Goal: Use online tool/utility: Utilize a website feature to perform a specific function

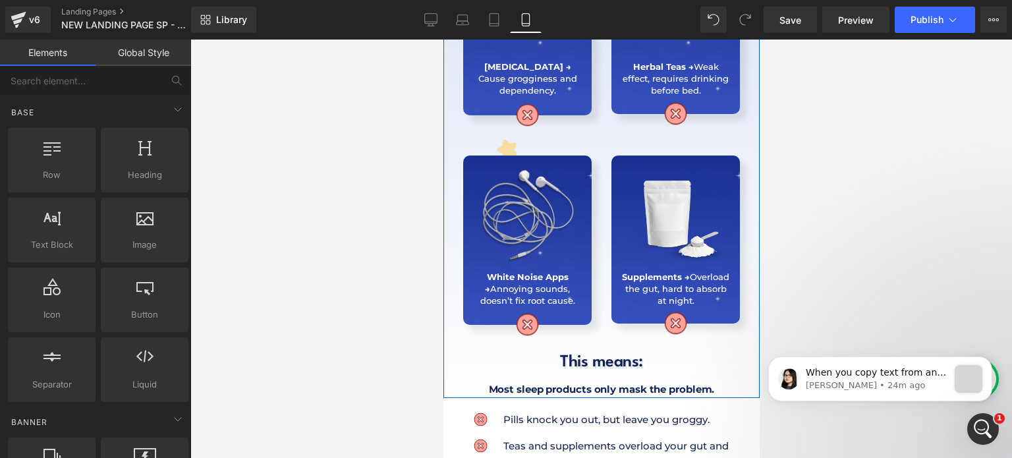
scroll to position [1235, 0]
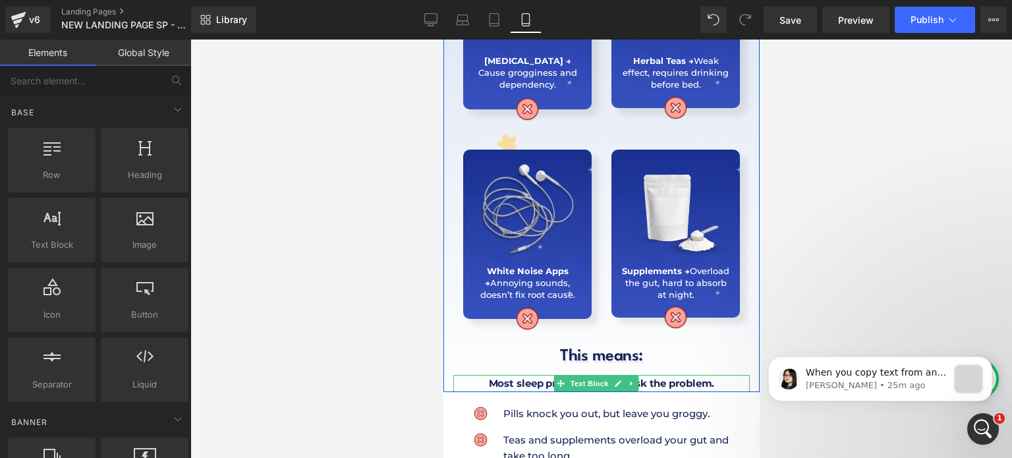
click at [524, 377] on b "Most sleep products only mask the problem." at bounding box center [601, 383] width 226 height 13
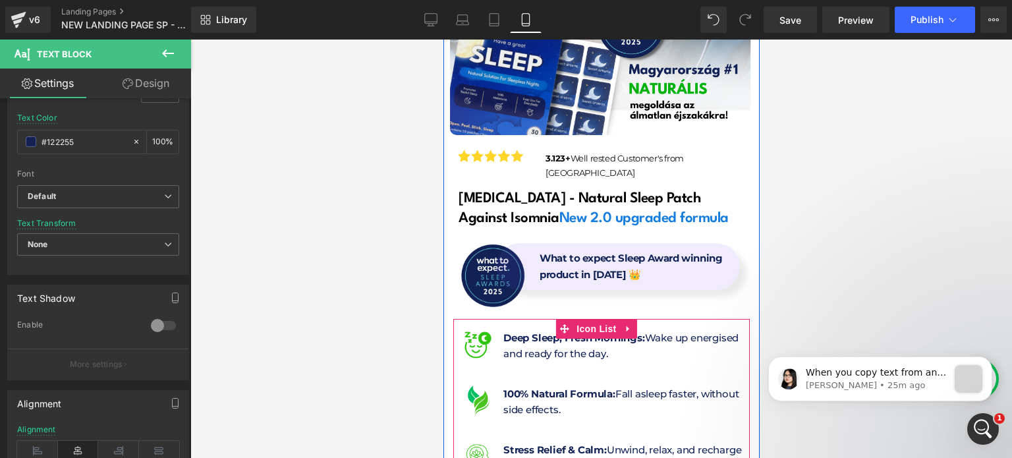
scroll to position [395, 0]
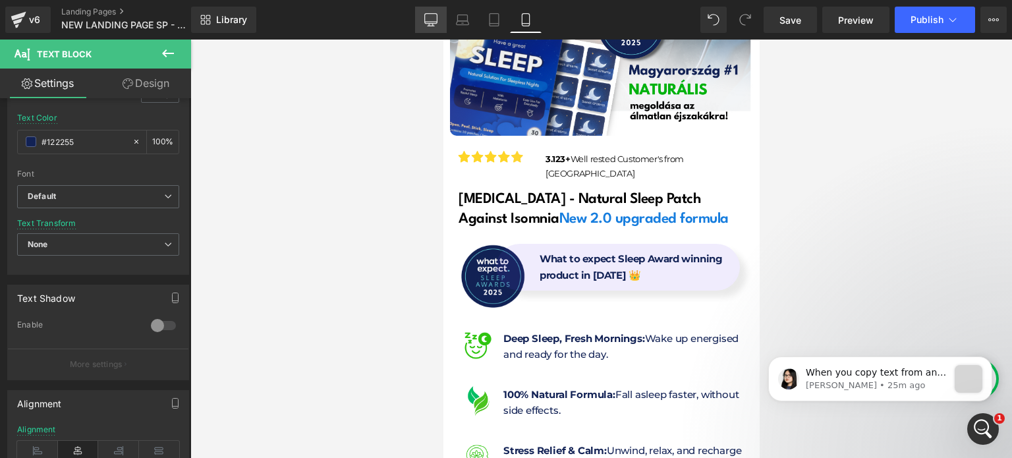
click at [435, 22] on icon at bounding box center [430, 19] width 13 height 13
type input "16"
type input "1.8"
type input "0.6"
type input "#ffffff"
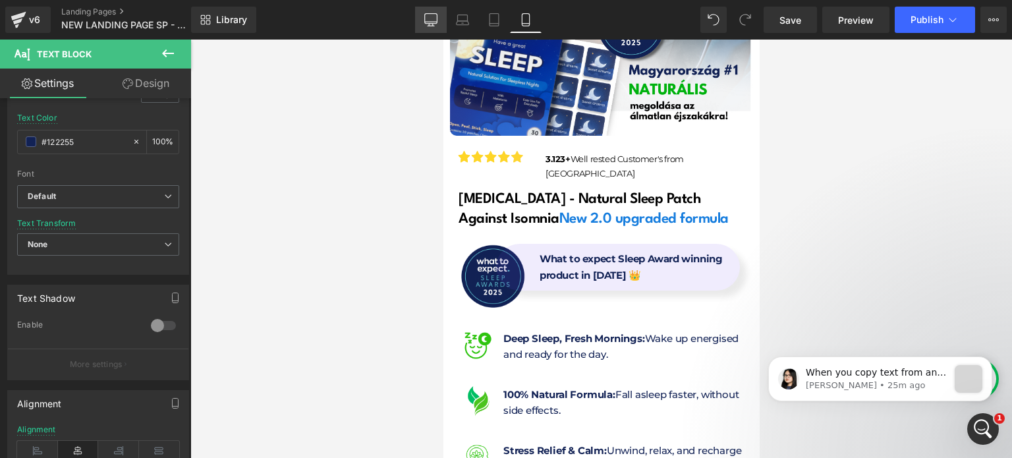
type input "75"
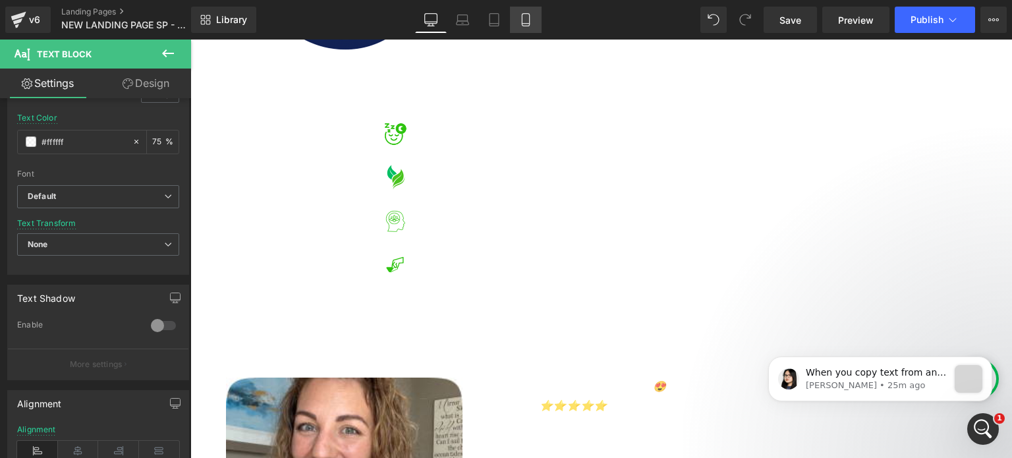
scroll to position [1710, 0]
drag, startPoint x: 516, startPoint y: 16, endPoint x: 159, endPoint y: 69, distance: 361.6
click at [516, 16] on link "Mobile" at bounding box center [526, 20] width 32 height 26
type input "15"
type input "1.7"
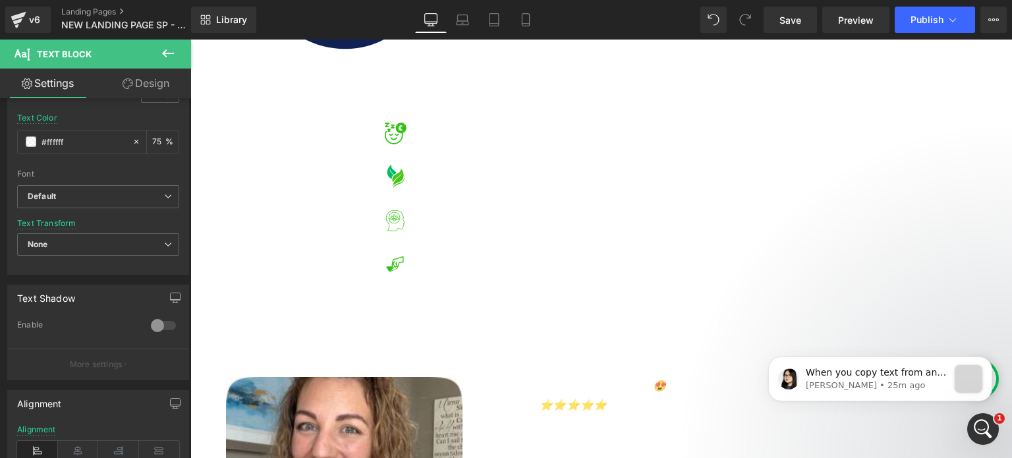
type input "-0.1"
type input "#122255"
type input "100"
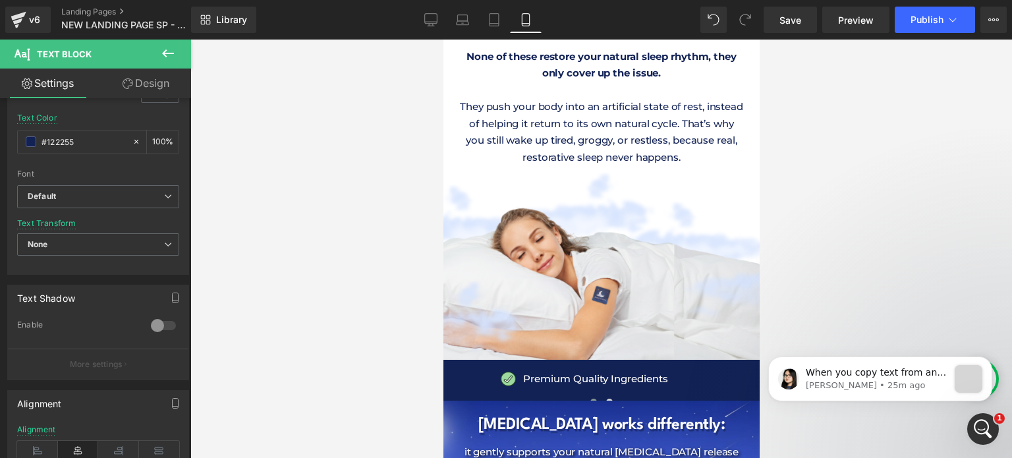
scroll to position [0, 0]
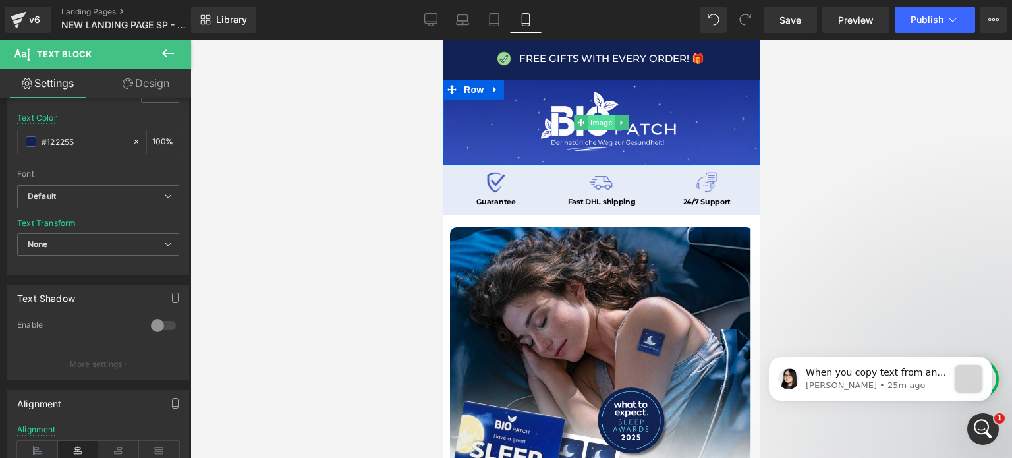
click at [594, 117] on span "Image" at bounding box center [601, 123] width 28 height 16
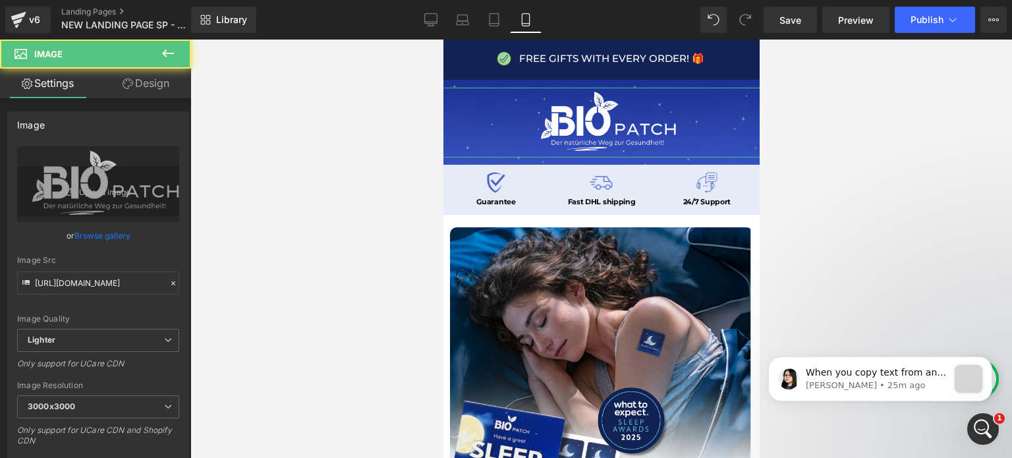
click at [175, 90] on link "Design" at bounding box center [146, 84] width 96 height 30
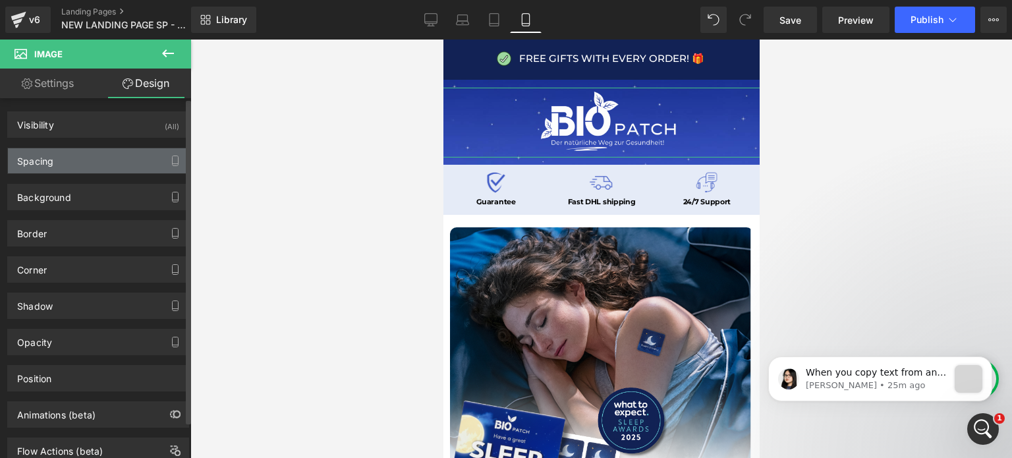
type input "0"
type input "-200"
type input "0"
type input "-200"
type input "0"
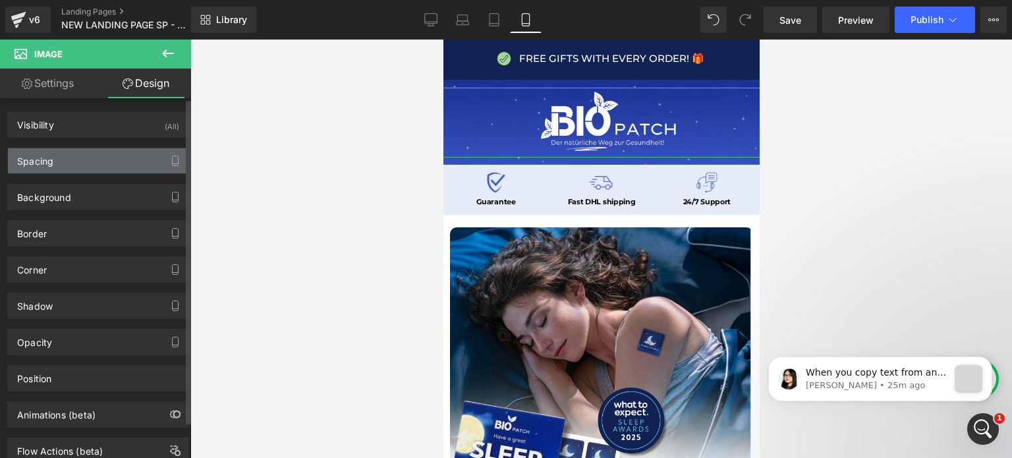
type input "0"
click at [117, 150] on div "Spacing" at bounding box center [98, 160] width 181 height 25
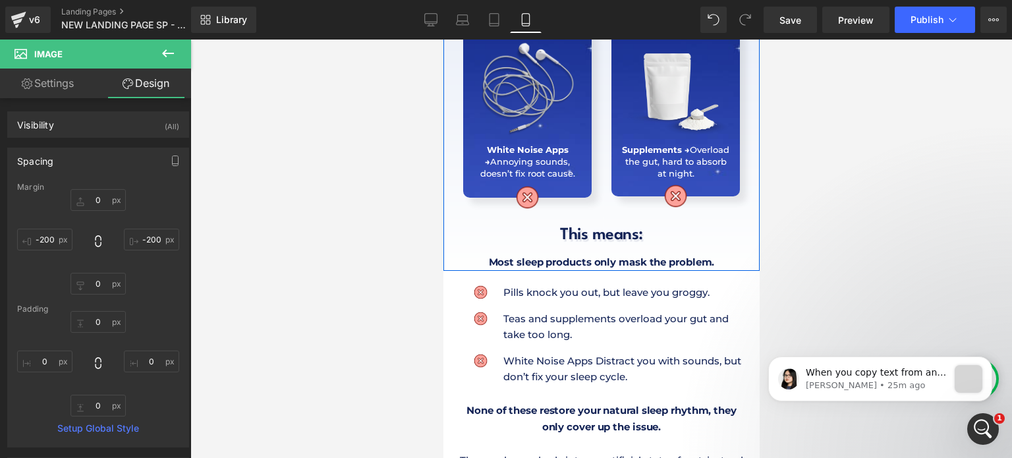
scroll to position [1358, 0]
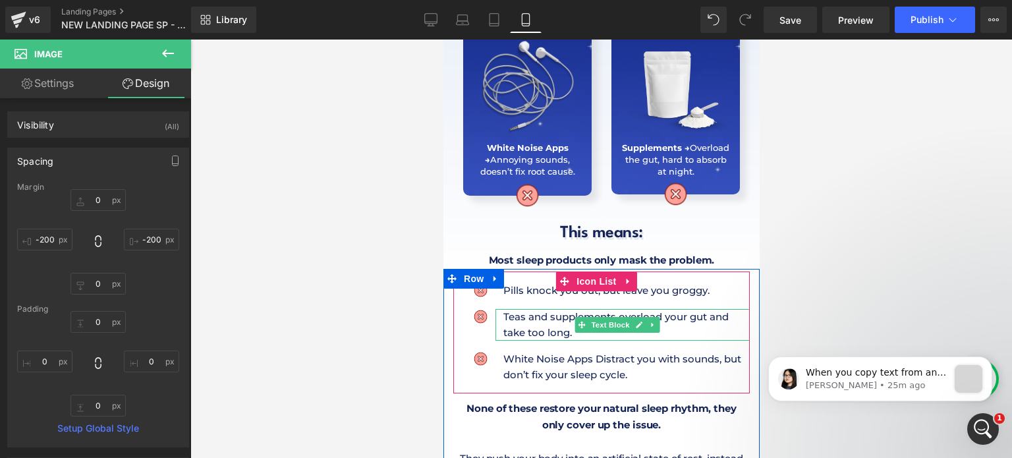
click at [582, 321] on icon at bounding box center [581, 324] width 7 height 7
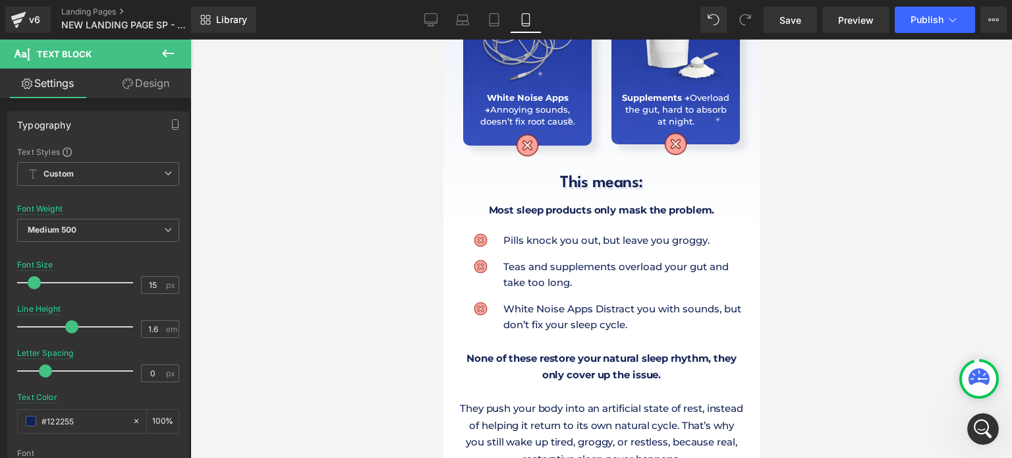
scroll to position [1410, 0]
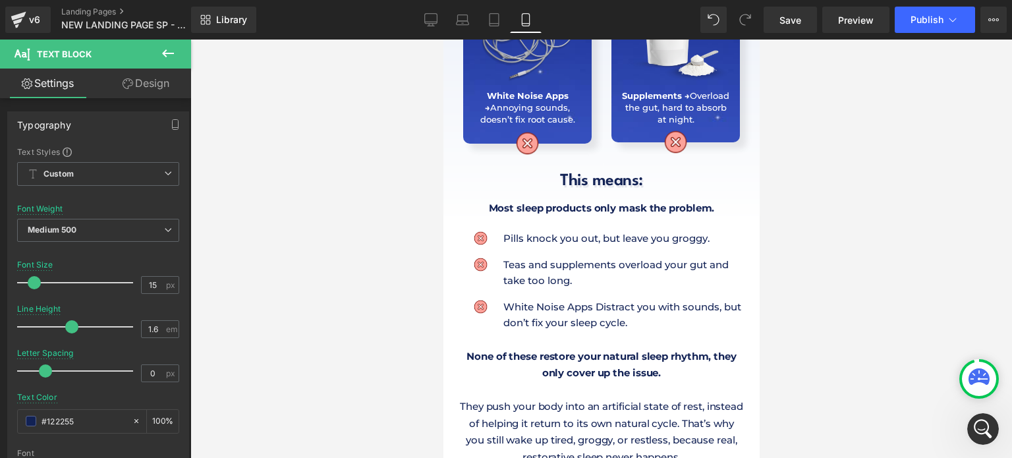
click at [515, 350] on b "None of these restore your natural sleep rhythm, they only cover up the issue." at bounding box center [601, 365] width 270 height 30
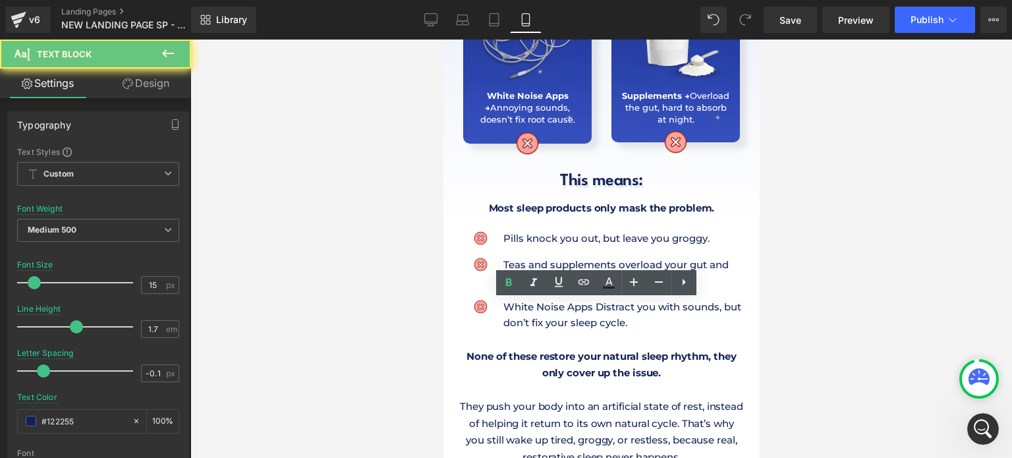
click at [515, 350] on b "None of these restore your natural sleep rhythm, they only cover up the issue." at bounding box center [601, 365] width 270 height 30
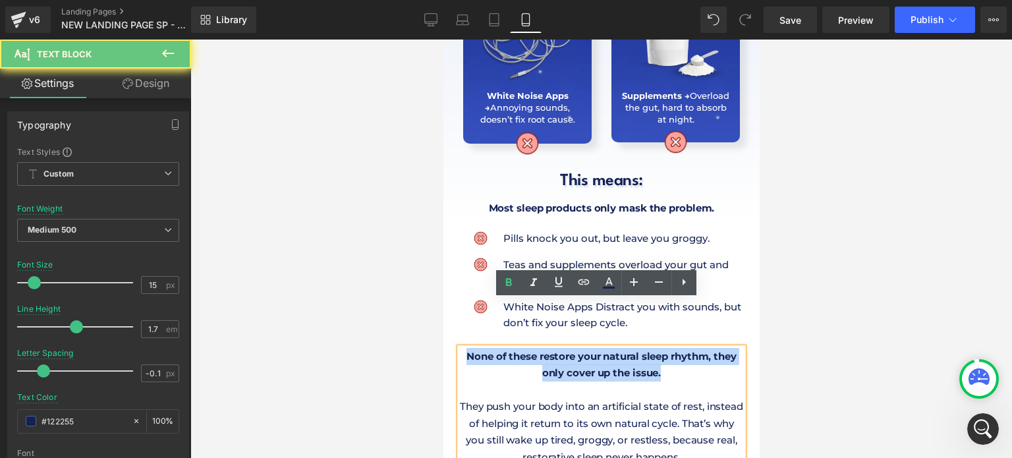
click at [515, 350] on b "None of these restore your natural sleep rhythm, they only cover up the issue." at bounding box center [601, 365] width 270 height 30
copy b "None of these restore your natural sleep rhythm, they only cover up the issue."
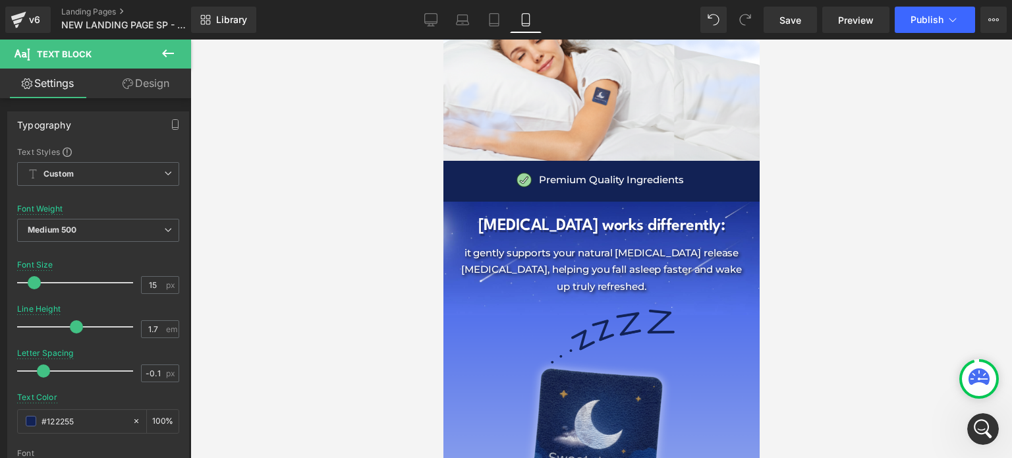
scroll to position [1913, 0]
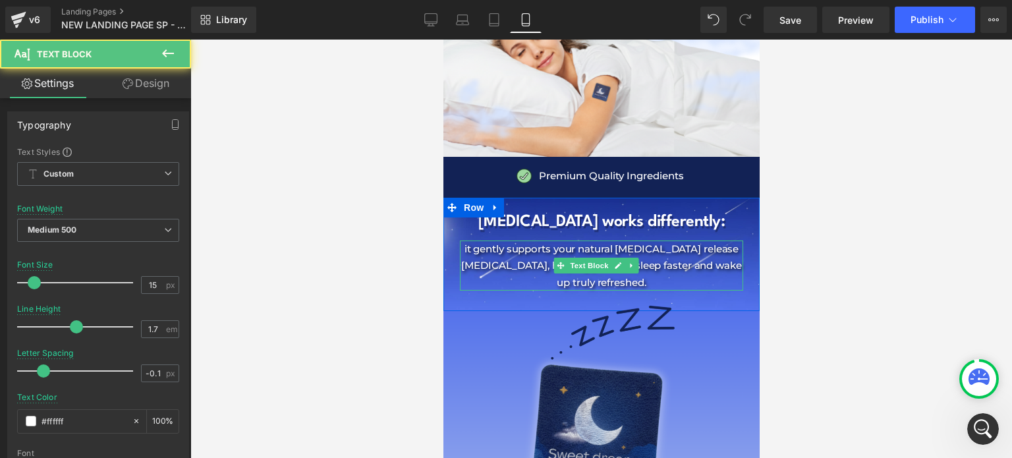
drag, startPoint x: 530, startPoint y: 221, endPoint x: 883, endPoint y: 294, distance: 360.7
click at [530, 240] on p "it gently supports your natural [MEDICAL_DATA] release [MEDICAL_DATA], helping …" at bounding box center [600, 265] width 283 height 51
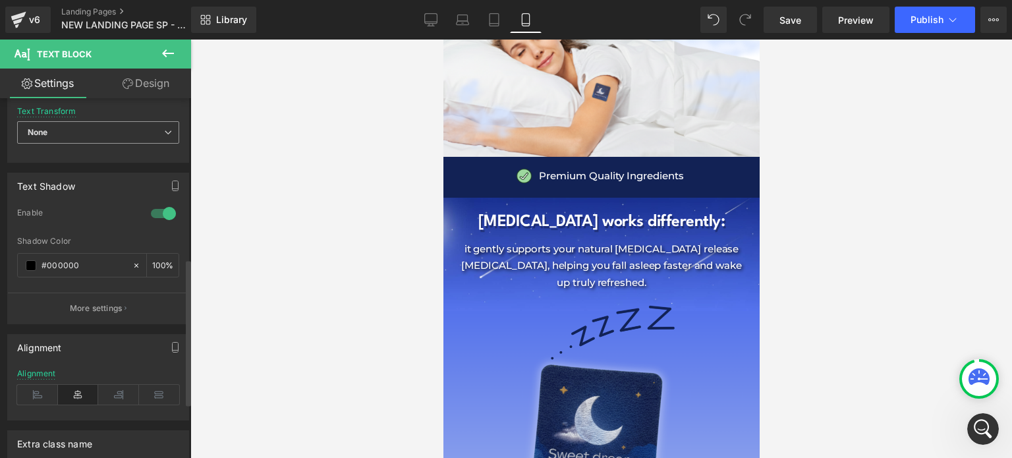
scroll to position [393, 0]
drag, startPoint x: 74, startPoint y: 279, endPoint x: 95, endPoint y: 265, distance: 24.3
click at [95, 265] on div "Shadow Color #000000 100 %" at bounding box center [98, 263] width 162 height 56
click at [95, 265] on input "#000000" at bounding box center [84, 264] width 84 height 14
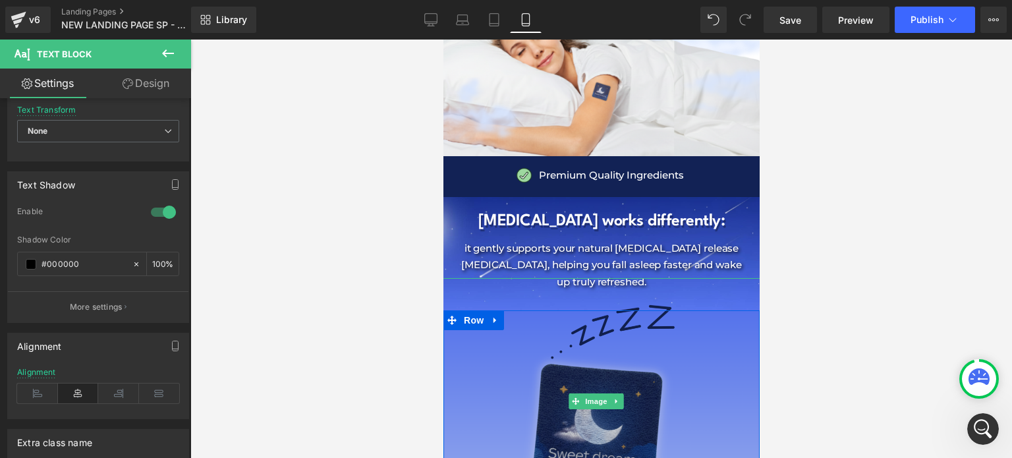
scroll to position [1911, 0]
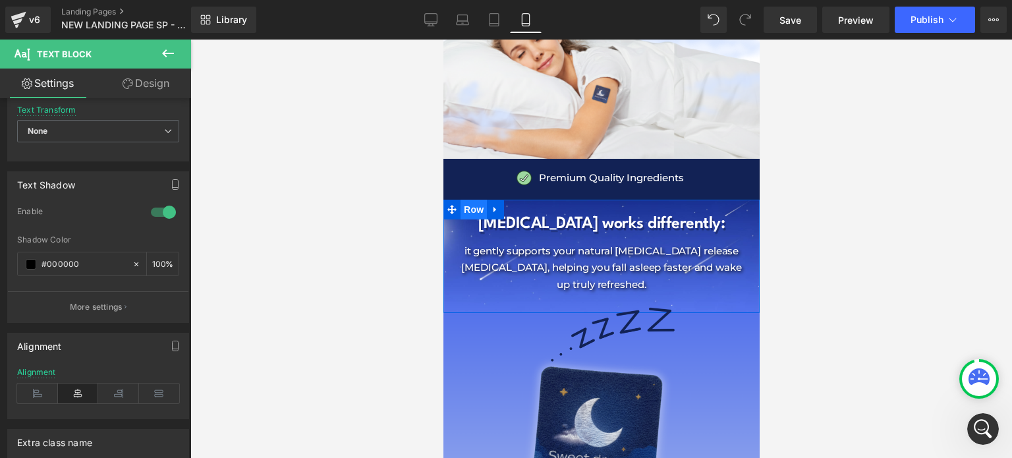
click at [461, 200] on span "Row" at bounding box center [473, 210] width 26 height 20
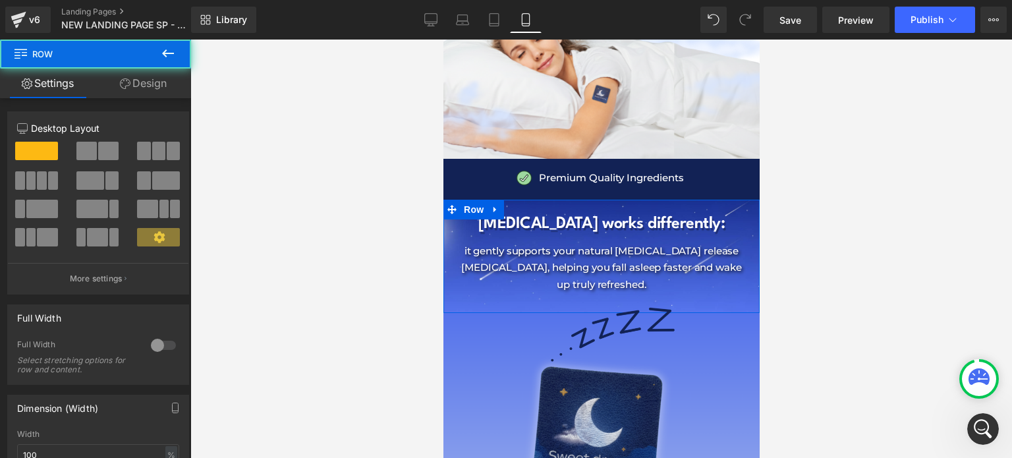
drag, startPoint x: 161, startPoint y: 86, endPoint x: 108, endPoint y: 199, distance: 124.4
click at [161, 86] on link "Design" at bounding box center [144, 84] width 96 height 30
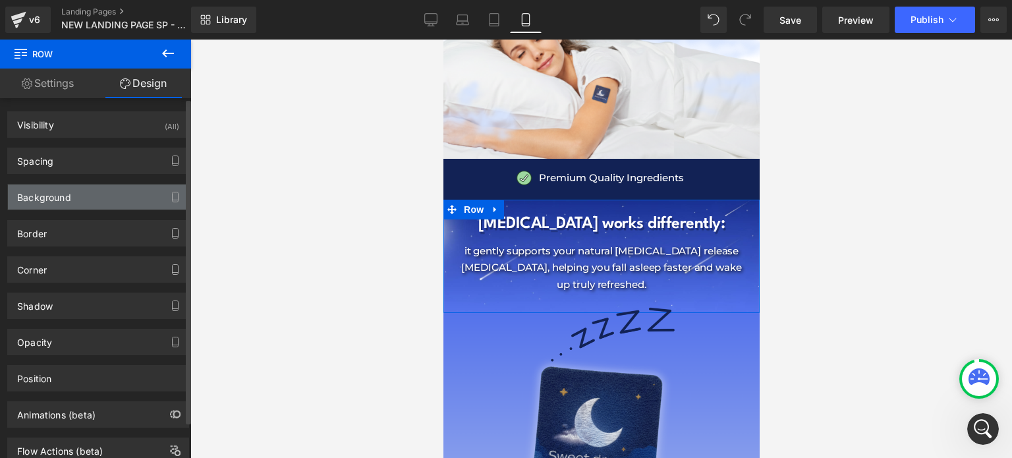
type input "https://ucarecdn.com/7d339db9-1d1e-4f6a-b4d6-488c0075efb3/-/format/auto/-/previ…"
click at [100, 206] on div "Background" at bounding box center [98, 196] width 181 height 25
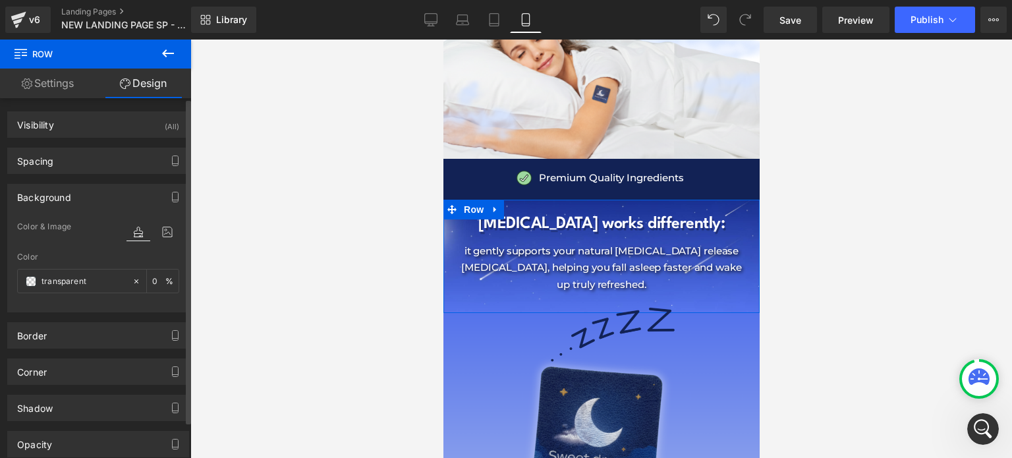
click at [163, 240] on div at bounding box center [152, 244] width 53 height 9
click at [161, 233] on icon at bounding box center [167, 231] width 24 height 17
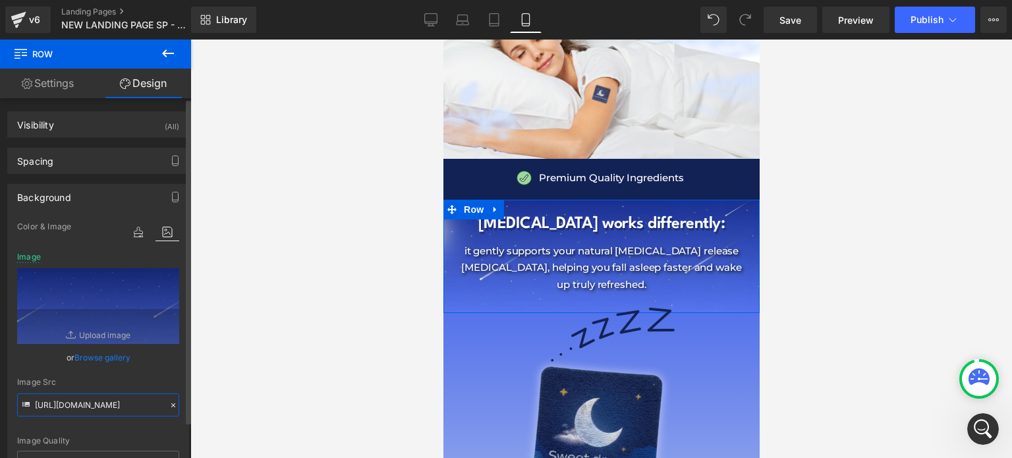
click at [79, 399] on input "https://ucarecdn.com/7d339db9-1d1e-4f6a-b4d6-488c0075efb3/-/format/auto/-/previ…" at bounding box center [98, 404] width 162 height 23
click at [470, 313] on span "Row" at bounding box center [473, 323] width 26 height 20
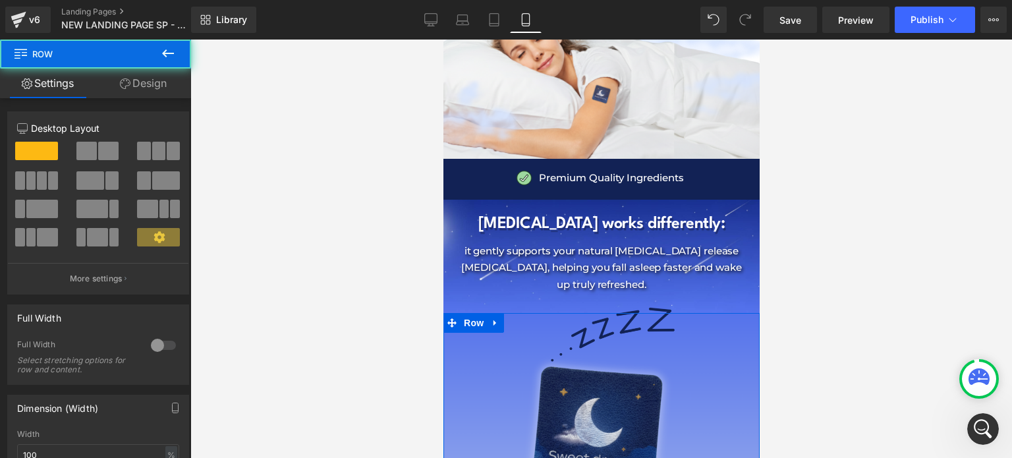
click at [157, 89] on link "Design" at bounding box center [144, 84] width 96 height 30
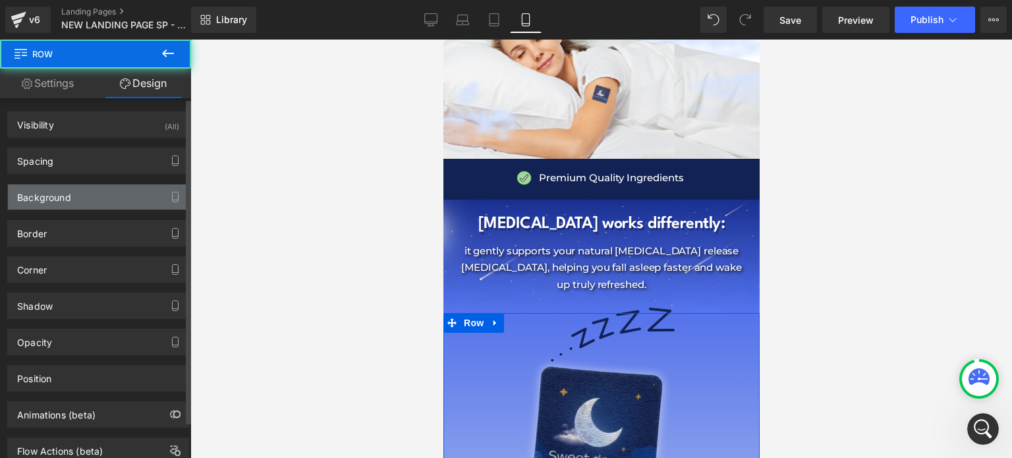
type input "https://cdn.shopify.com/s/files/1/0897/0449/7416/files/Nevtelen_500_x_1200_kepp…"
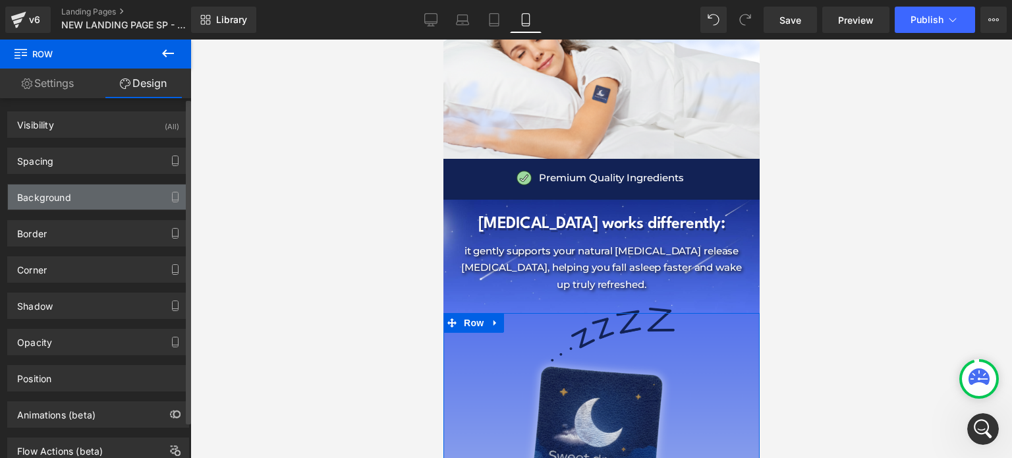
click at [95, 202] on div "Background" at bounding box center [98, 196] width 181 height 25
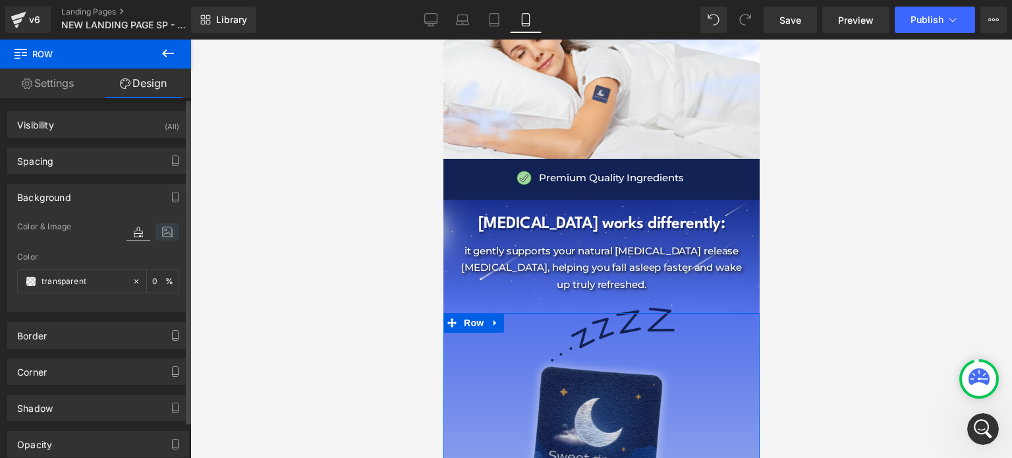
click at [167, 231] on icon at bounding box center [167, 231] width 24 height 17
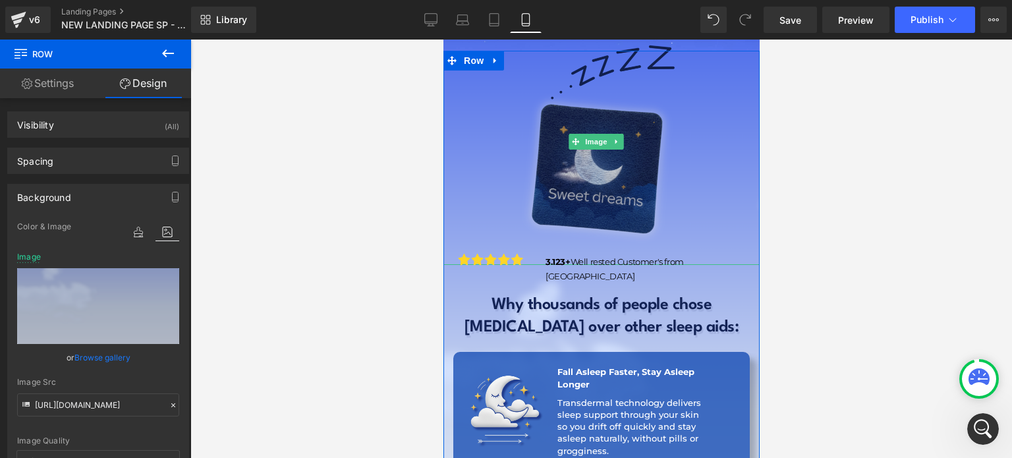
scroll to position [2175, 0]
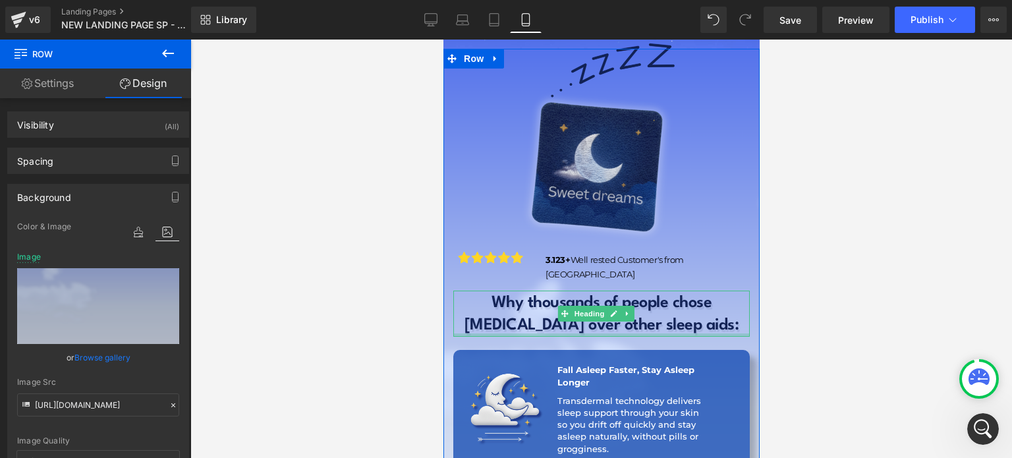
click at [646, 333] on div at bounding box center [601, 334] width 296 height 3
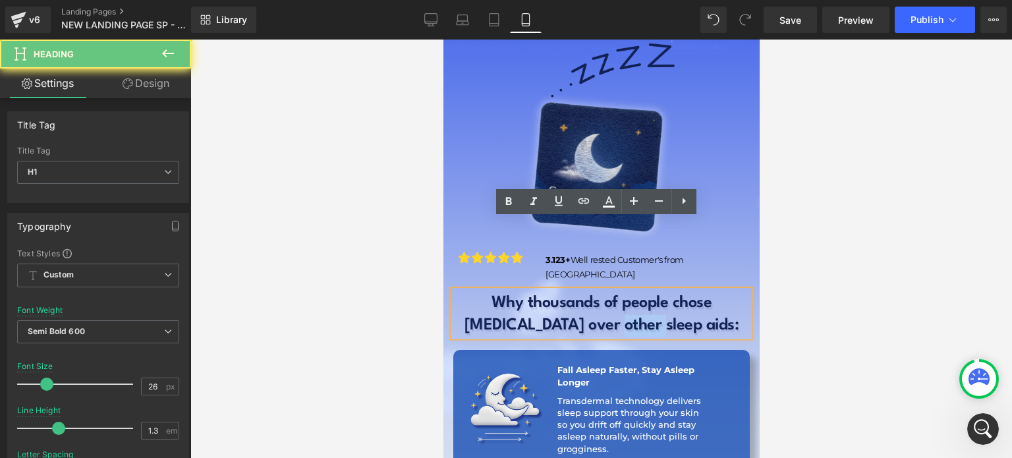
click at [646, 315] on h1 "[MEDICAL_DATA] over other sleep aids:" at bounding box center [601, 326] width 296 height 22
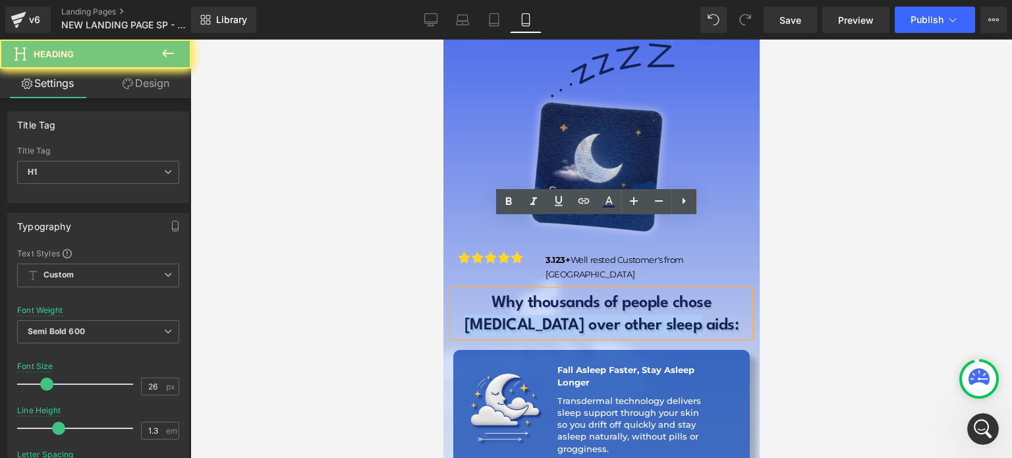
click at [646, 315] on h1 "[MEDICAL_DATA] over other sleep aids:" at bounding box center [601, 326] width 296 height 22
copy h1 "[MEDICAL_DATA] over other sleep aids:"
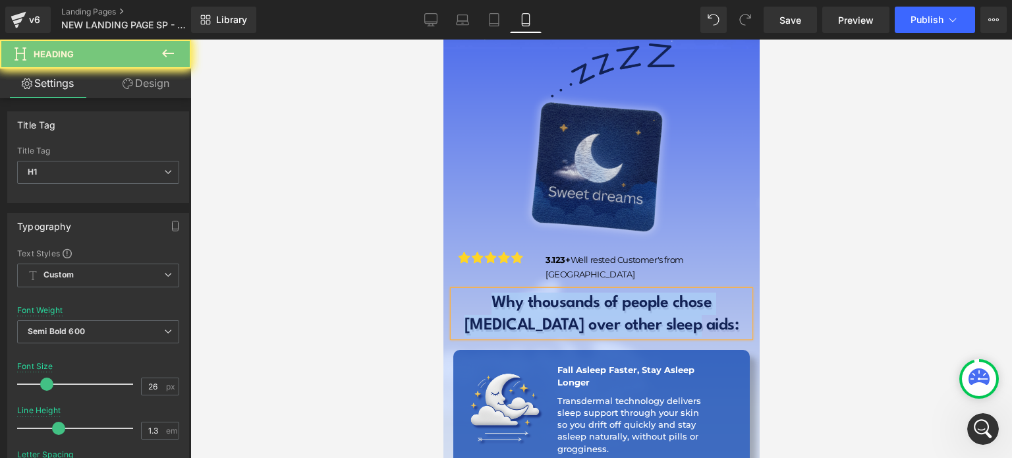
copy div "Why thousands of people chose BioPatch over other sleep aids:"
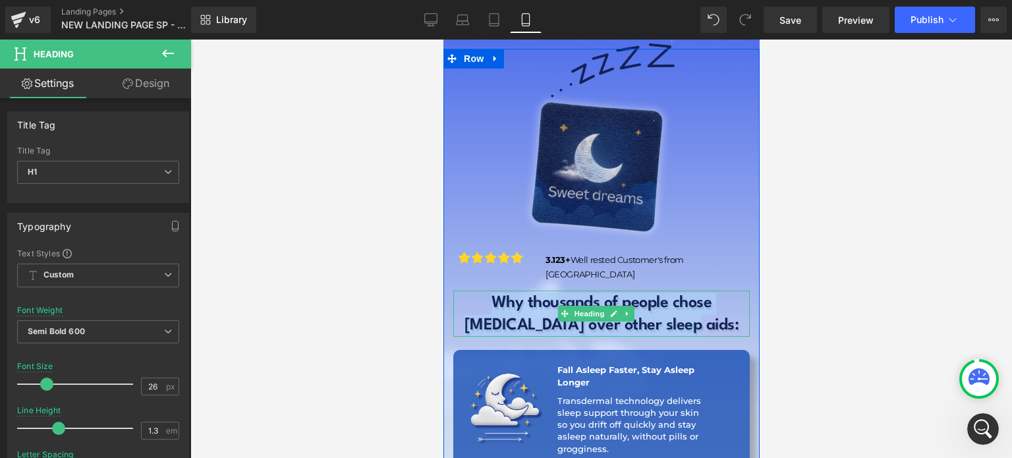
click at [458, 293] on h1 "Why thousands of people chose" at bounding box center [601, 304] width 296 height 22
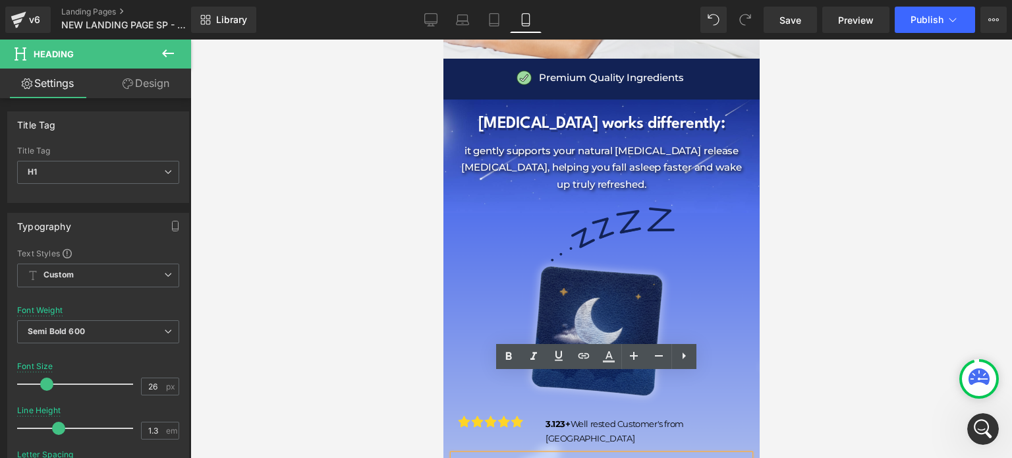
scroll to position [2008, 0]
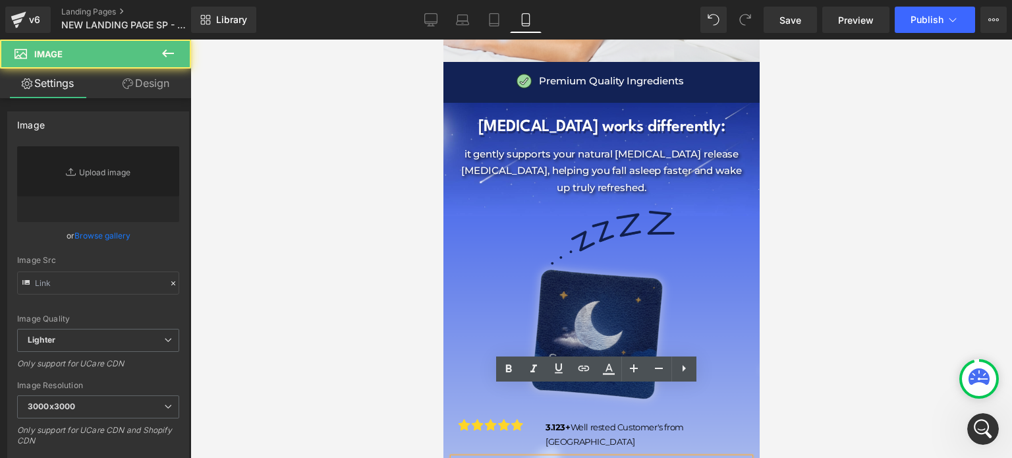
click at [460, 247] on img at bounding box center [601, 307] width 494 height 246
type input "https://ucarecdn.com/aa63c9c2-efe2-4908-8dd7-2de26dd7b894/-/format/auto/-/previ…"
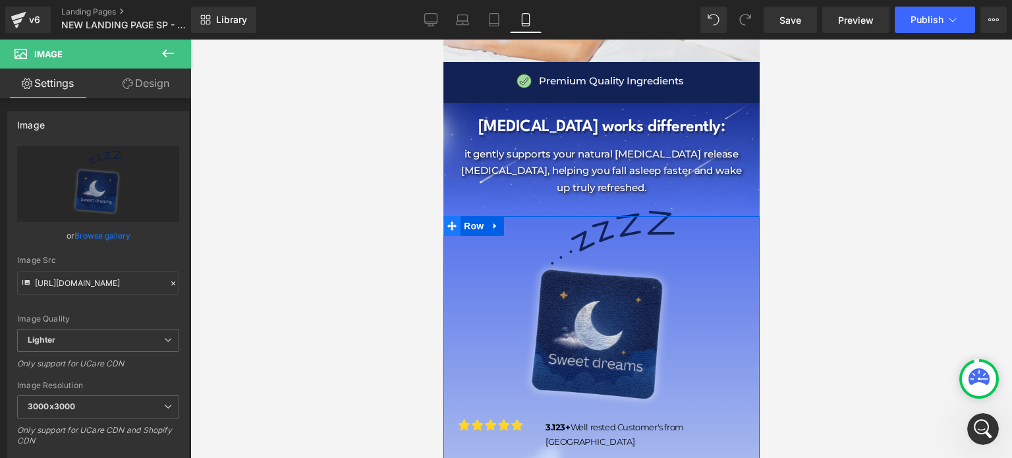
click at [454, 221] on icon at bounding box center [451, 226] width 9 height 10
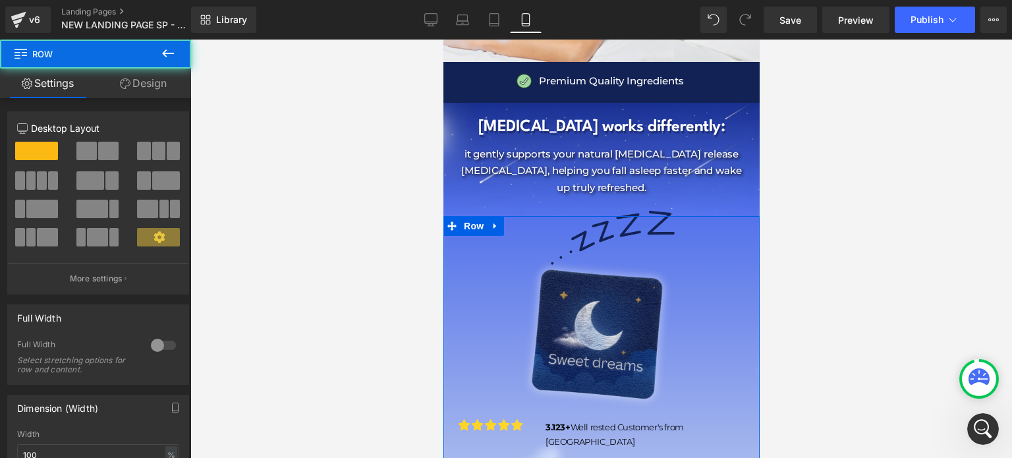
click at [158, 83] on link "Design" at bounding box center [144, 84] width 96 height 30
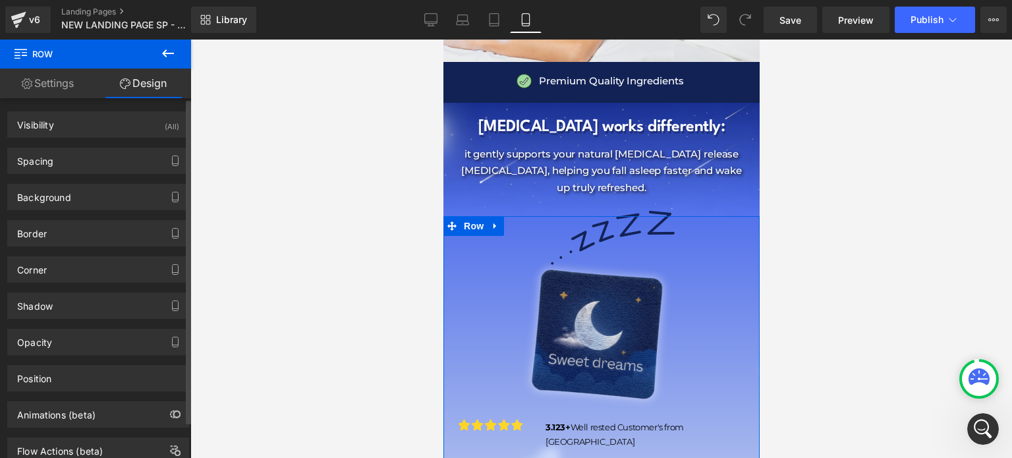
click at [98, 210] on div "Border Border Style Custom Custom Setup Global Style Custom Setup Global Style …" at bounding box center [98, 228] width 197 height 36
click at [119, 202] on div "Background" at bounding box center [98, 196] width 181 height 25
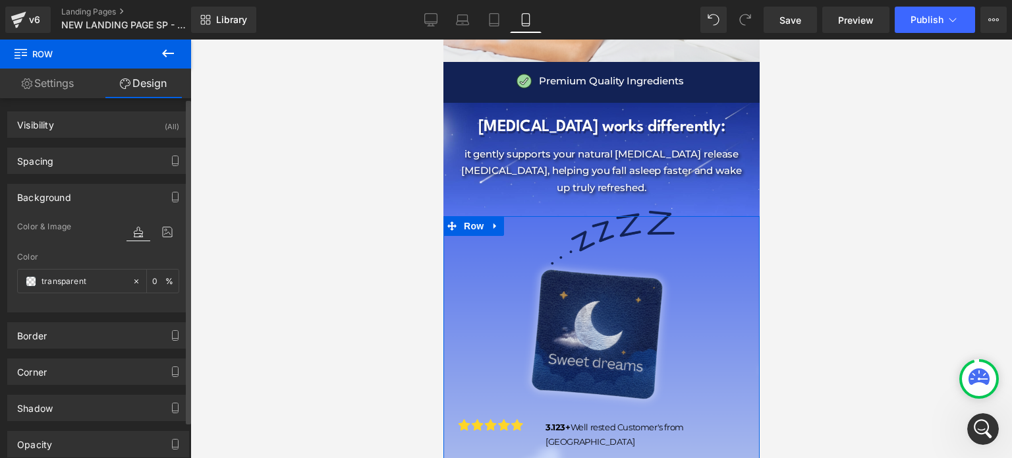
click at [155, 240] on div at bounding box center [152, 244] width 53 height 9
click at [158, 236] on icon at bounding box center [167, 231] width 24 height 17
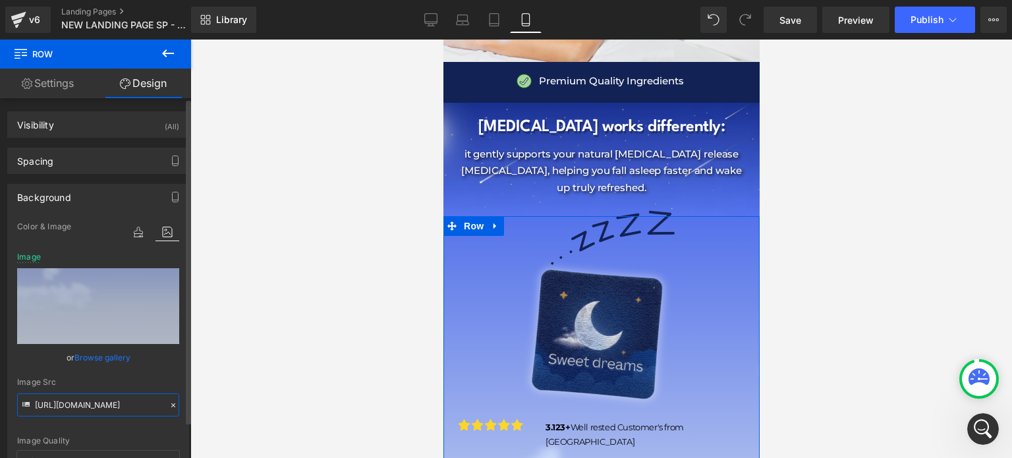
click at [82, 395] on input "https://cdn.shopify.com/s/files/1/0897/0449/7416/files/Nevtelen_500_x_1200_kepp…" at bounding box center [98, 404] width 162 height 23
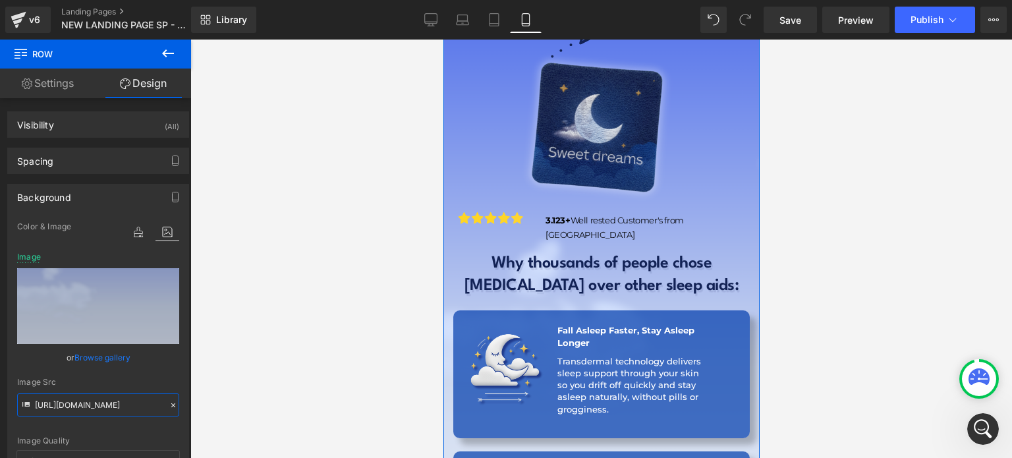
scroll to position [2216, 0]
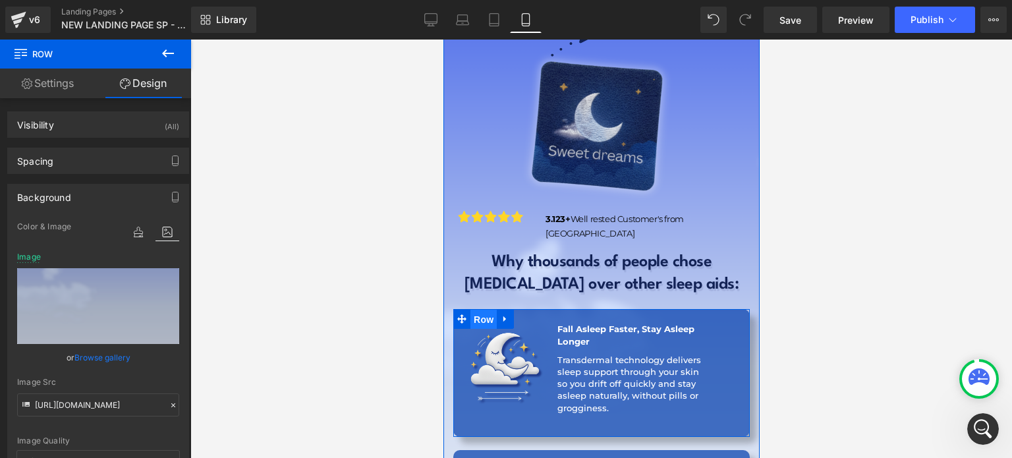
click at [487, 310] on span "Row" at bounding box center [483, 320] width 26 height 20
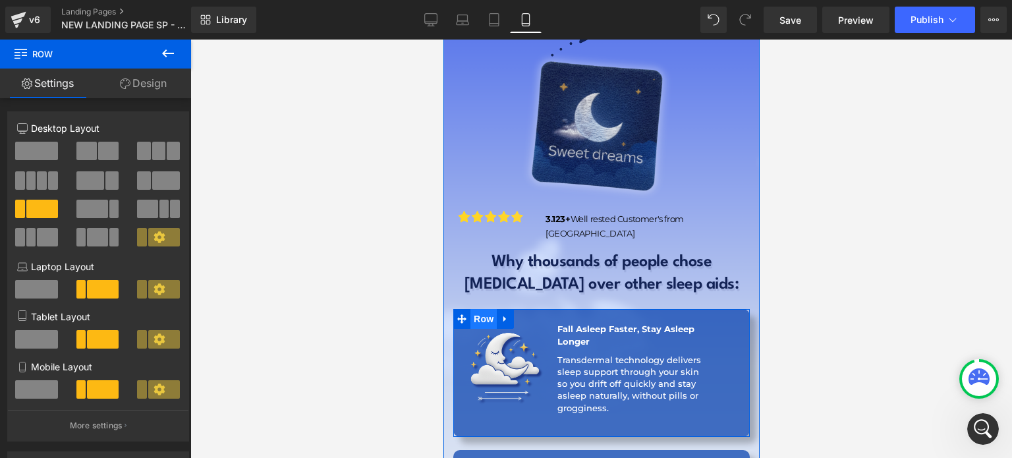
click at [483, 309] on span "Row" at bounding box center [483, 319] width 26 height 20
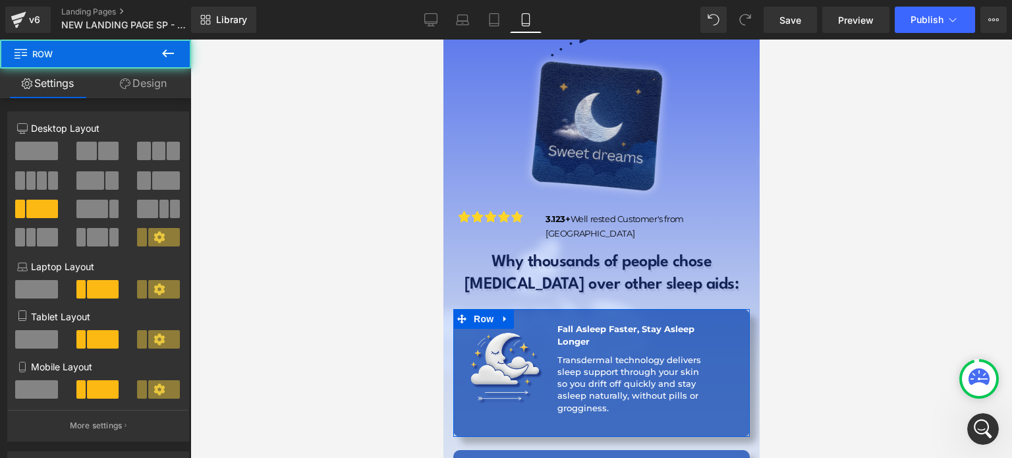
click at [142, 88] on link "Design" at bounding box center [144, 84] width 96 height 30
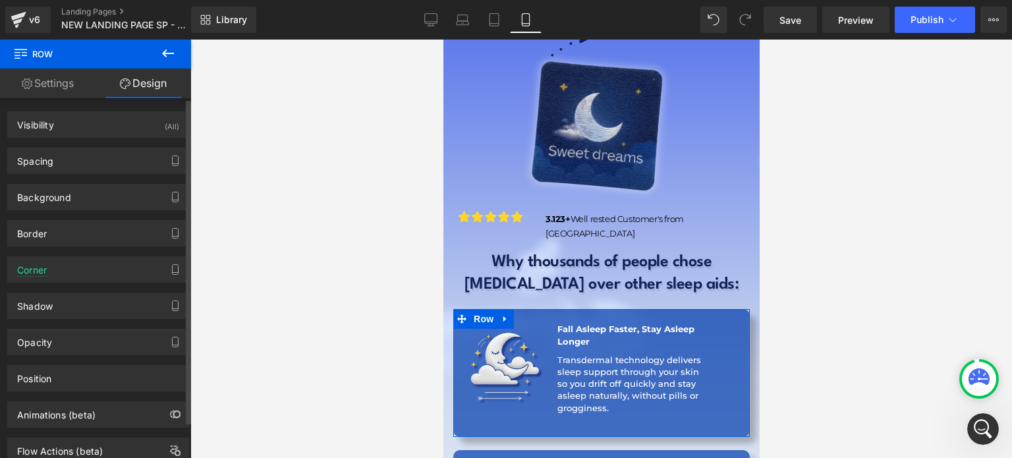
click at [96, 179] on div "Background Color & Image color rgba(0, 60, 173, 0.7) Color #003cad 70 % Image R…" at bounding box center [98, 192] width 197 height 36
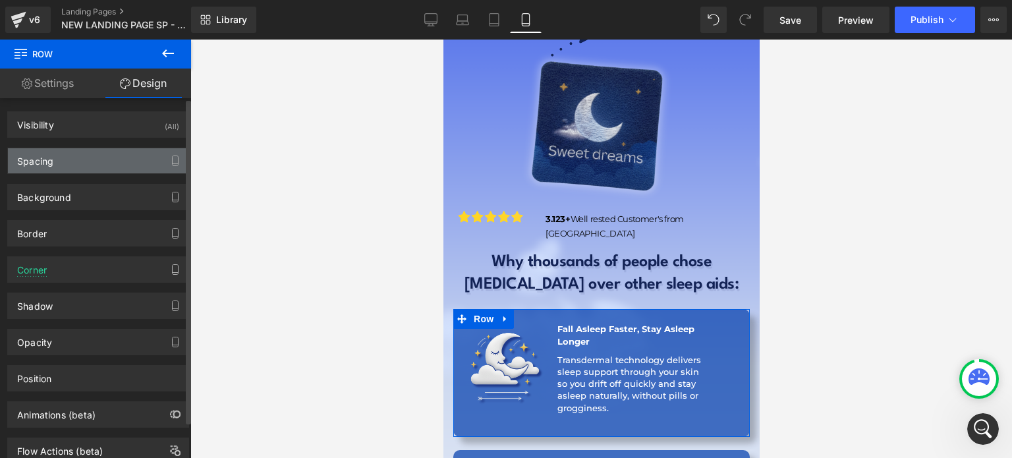
click at [111, 167] on div "Spacing" at bounding box center [98, 160] width 181 height 25
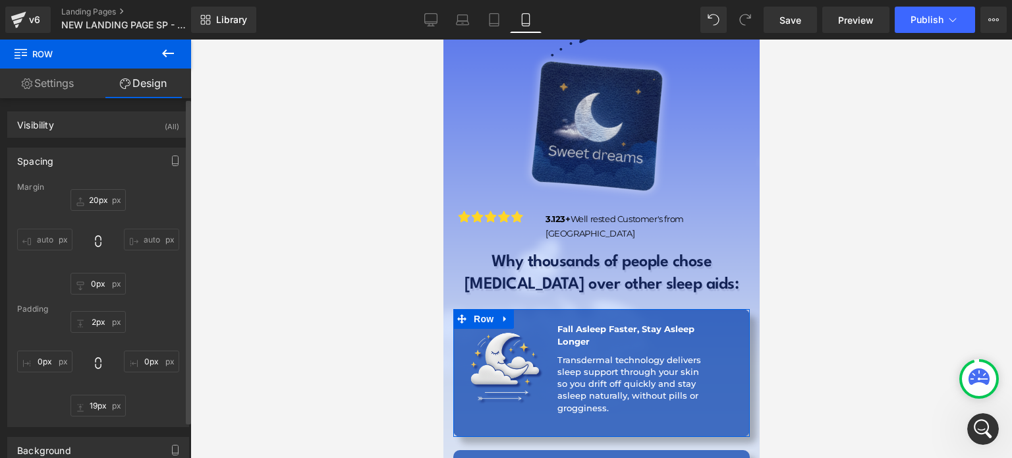
click at [76, 169] on div "Spacing" at bounding box center [98, 160] width 181 height 25
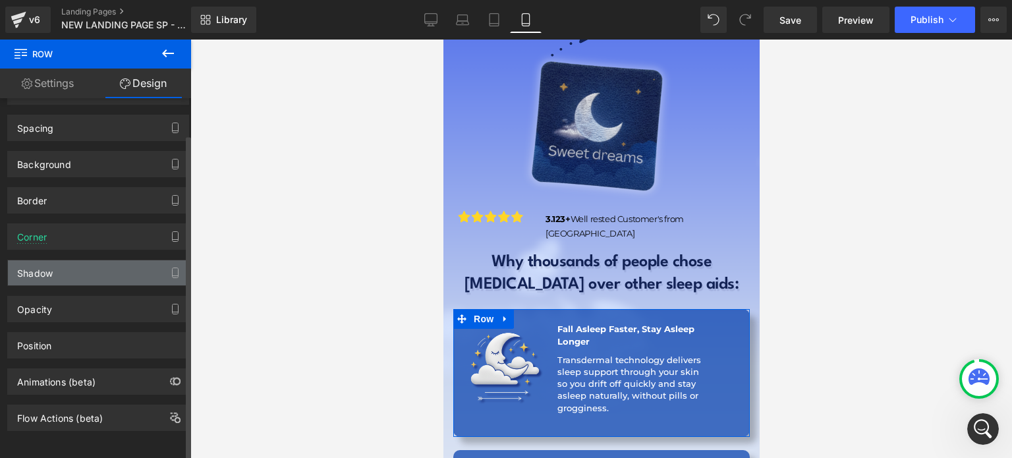
scroll to position [0, 0]
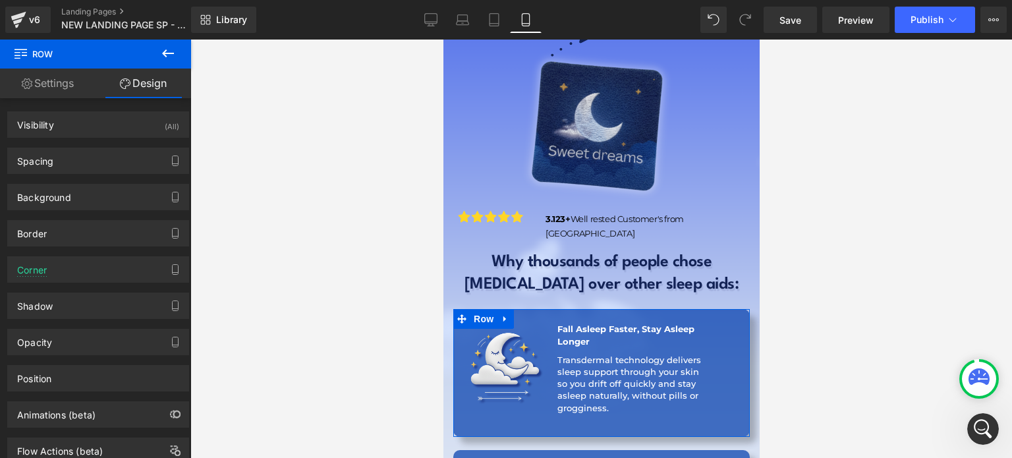
click at [78, 94] on link "Settings" at bounding box center [48, 84] width 96 height 30
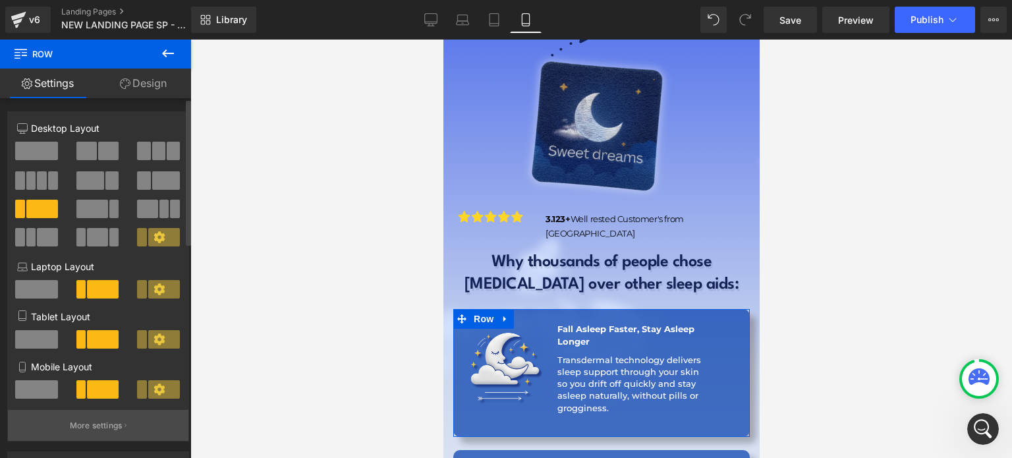
click at [95, 424] on p "More settings" at bounding box center [96, 426] width 53 height 12
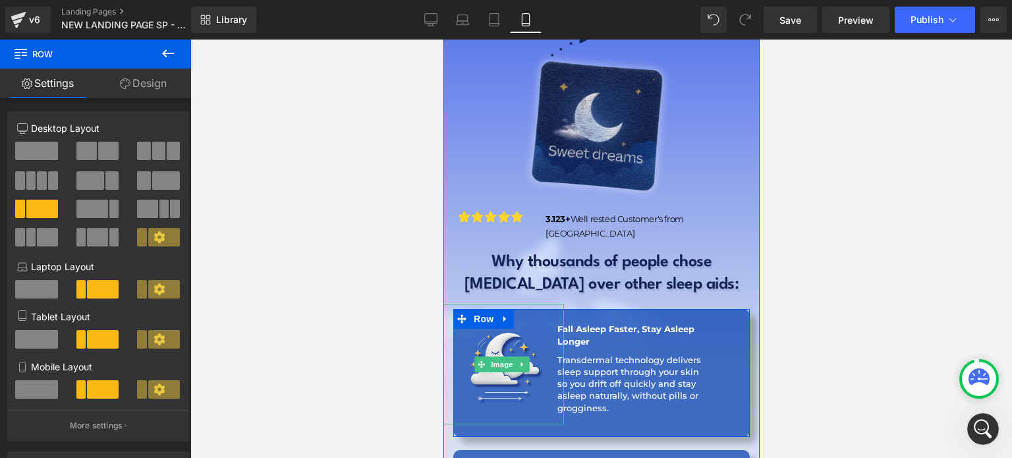
click at [489, 356] on span "Image" at bounding box center [502, 364] width 28 height 16
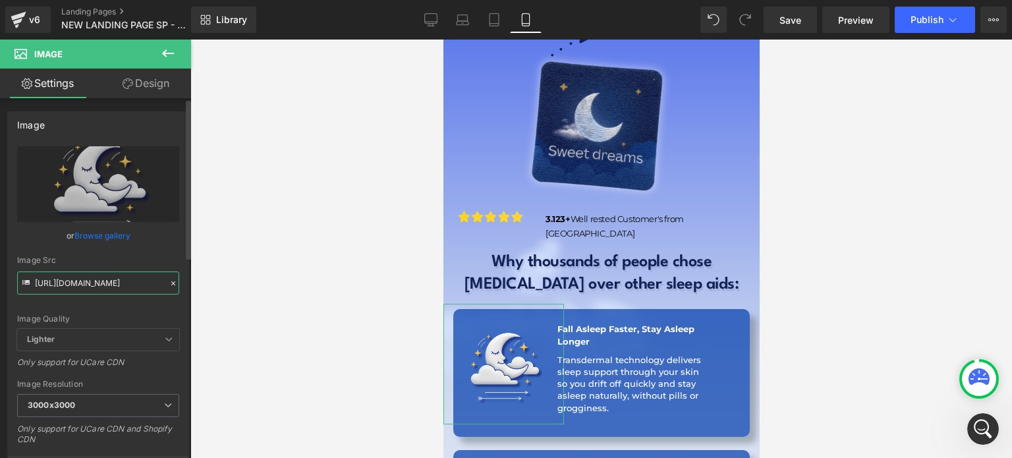
click at [115, 291] on input "https://cdn.shopify.com/s/files/1/0897/0449/7416/files/BioPatch_NEW_LANDER_13_3…" at bounding box center [98, 282] width 162 height 23
click at [482, 310] on span "Row" at bounding box center [483, 320] width 26 height 20
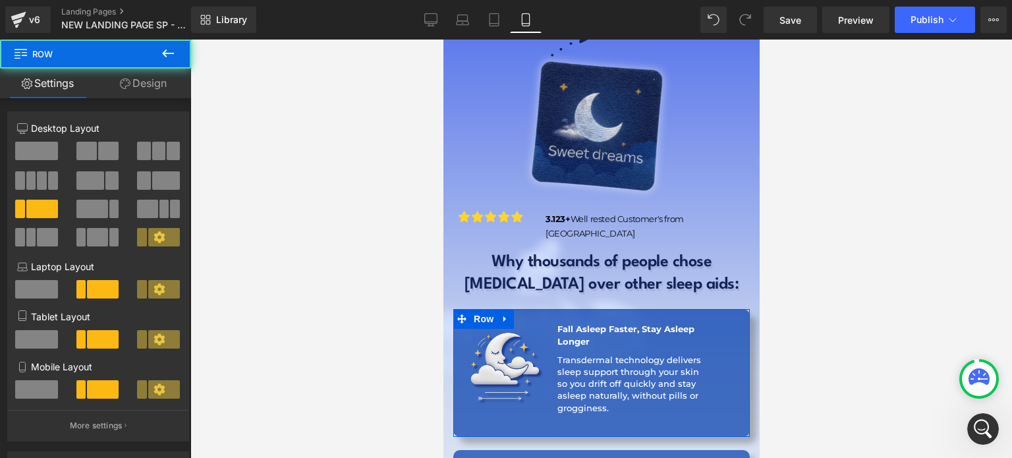
click at [121, 92] on link "Design" at bounding box center [144, 84] width 96 height 30
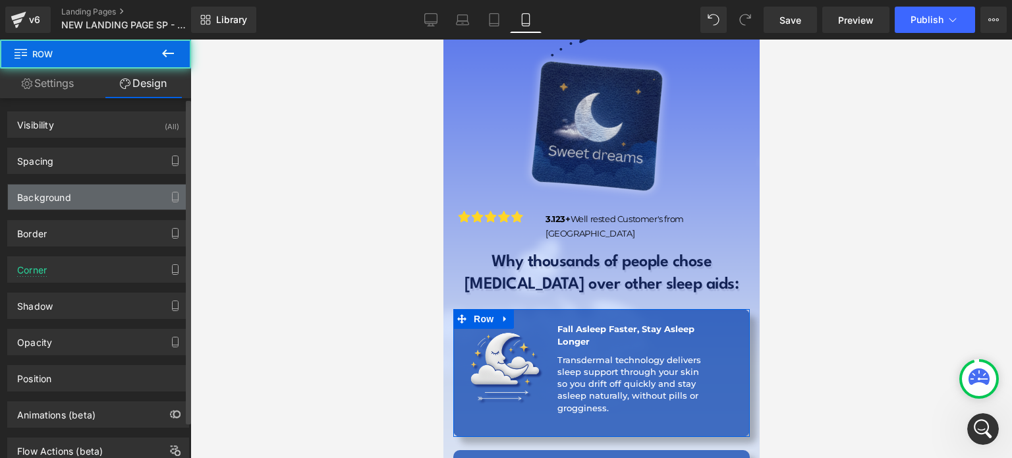
click at [94, 198] on div "Background" at bounding box center [98, 196] width 181 height 25
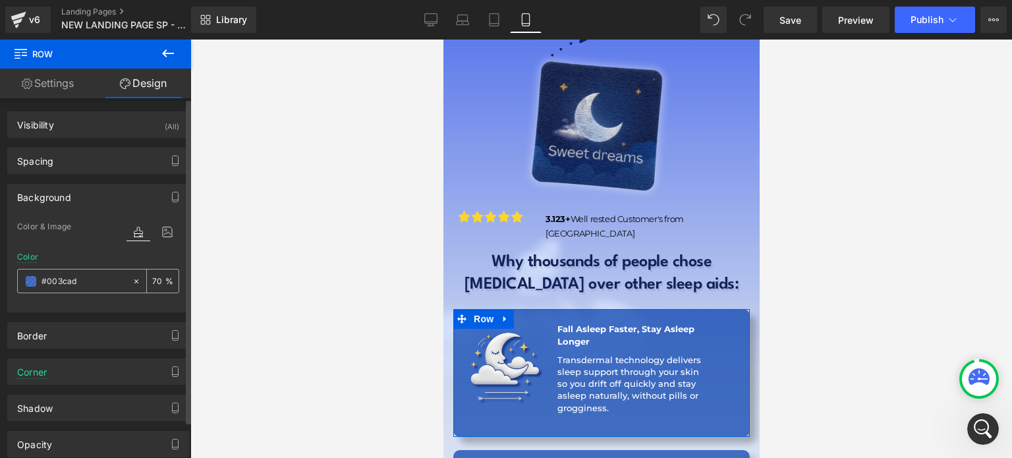
click at [99, 287] on input "#003cad" at bounding box center [84, 281] width 84 height 14
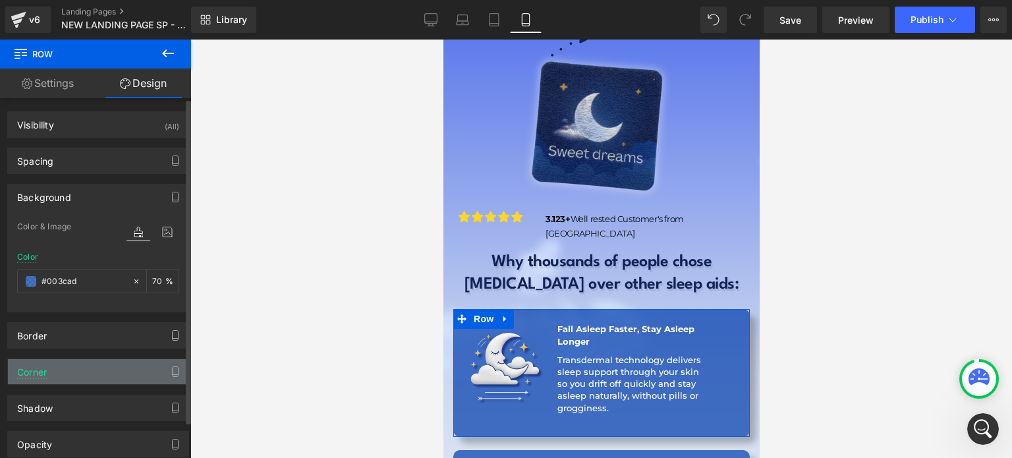
click at [113, 376] on div "Corner" at bounding box center [98, 371] width 181 height 25
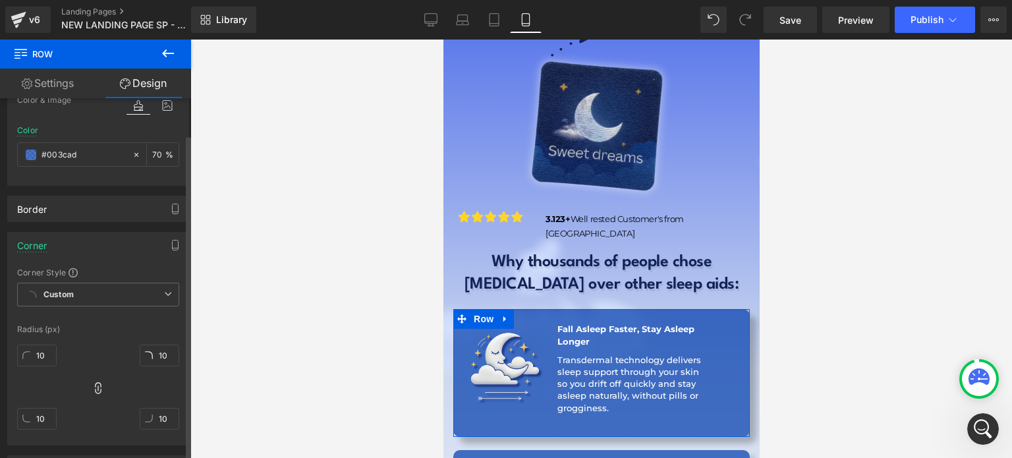
scroll to position [130, 0]
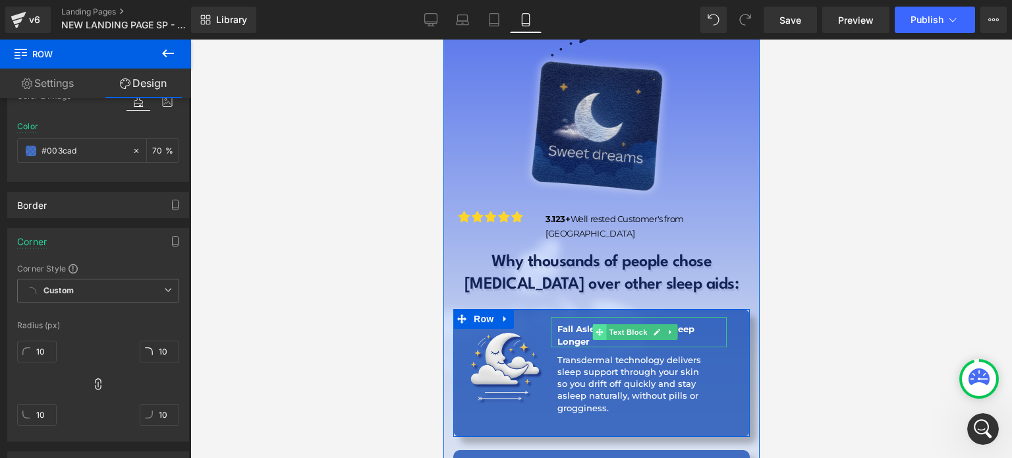
click at [600, 324] on span at bounding box center [599, 332] width 14 height 16
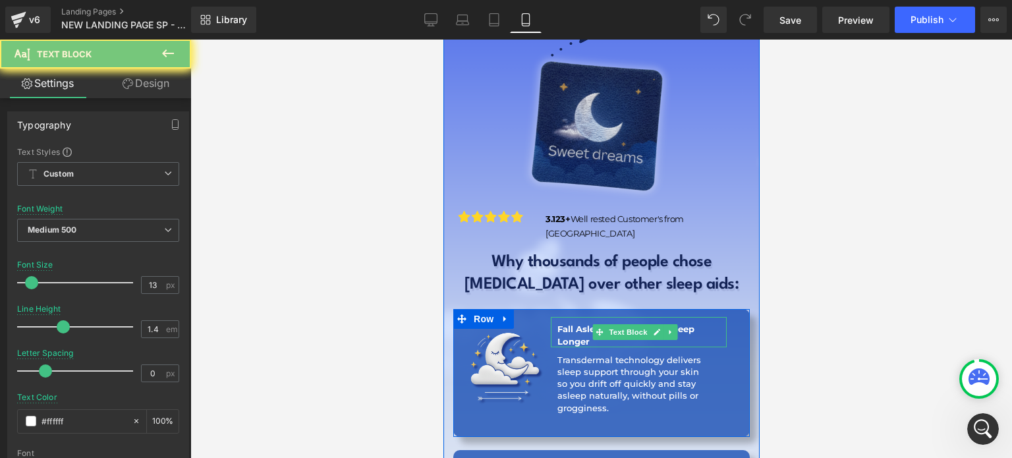
click at [567, 323] on p "Fall Asleep Faster, Stay Asleep Longer" at bounding box center [642, 335] width 170 height 24
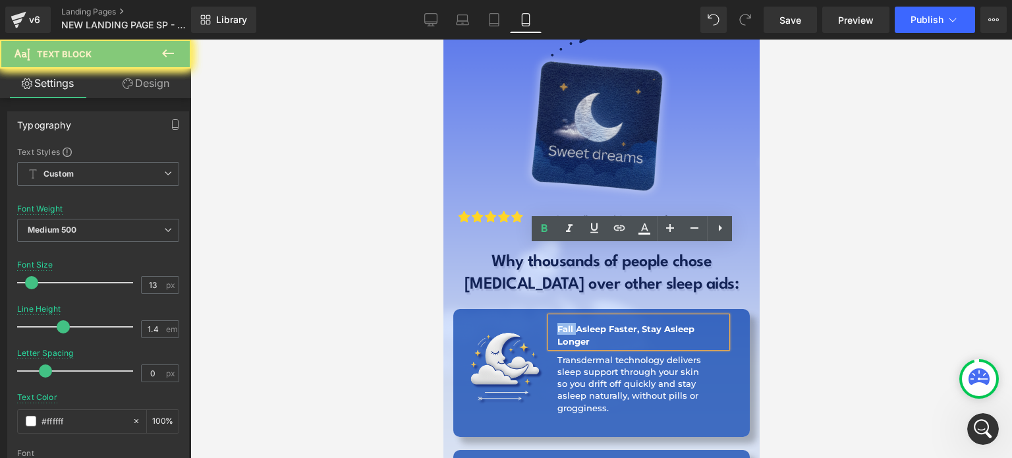
click at [567, 323] on p "Fall Asleep Faster, Stay Asleep Longer" at bounding box center [642, 335] width 170 height 24
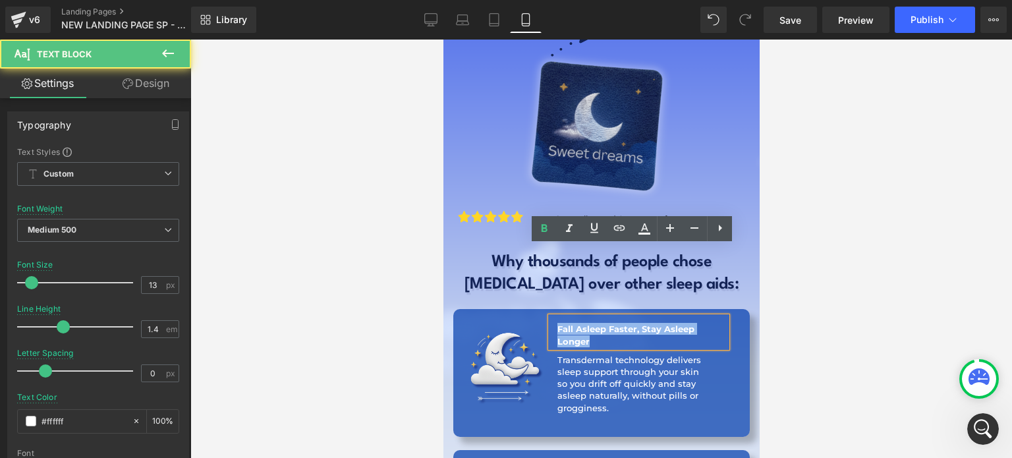
copy b "Fall Asleep Faster, Stay Asleep Longer"
click at [567, 323] on p "Fall Asleep Faster, Stay Asleep Longer" at bounding box center [642, 335] width 170 height 24
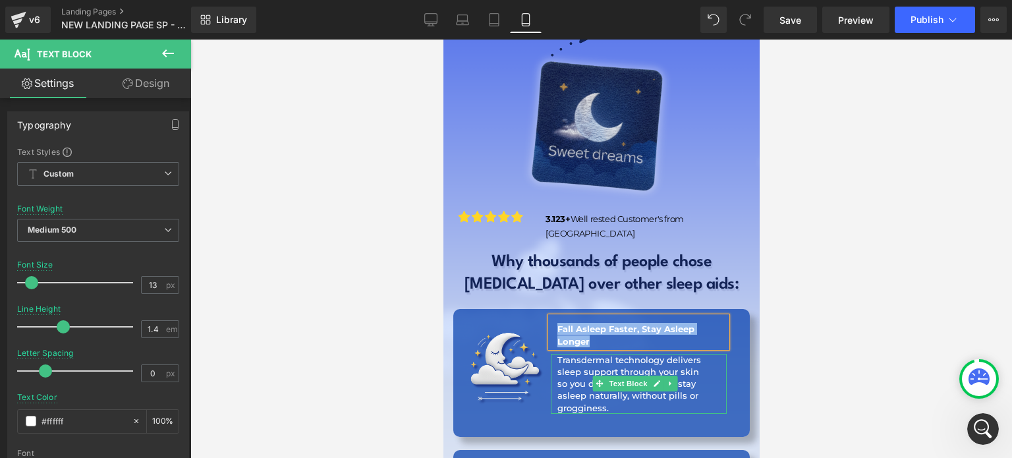
click at [595, 380] on icon at bounding box center [598, 383] width 7 height 7
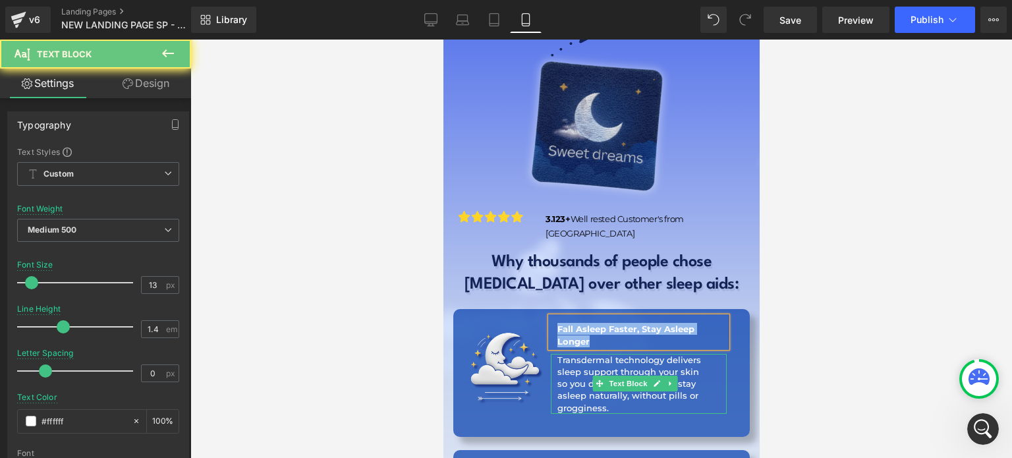
click at [595, 380] on icon at bounding box center [598, 383] width 7 height 7
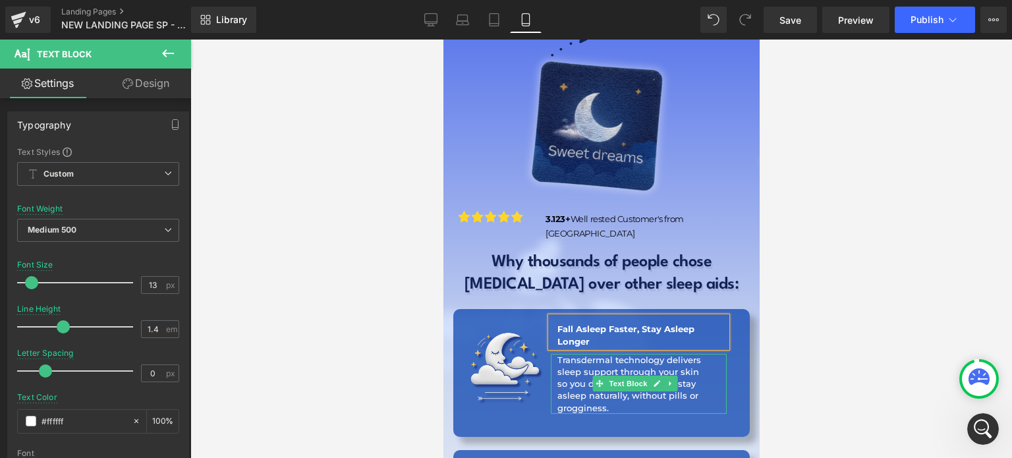
click at [569, 377] on p "so you drift off quickly and stay asleep naturally, without pills or grogginess." at bounding box center [641, 395] width 169 height 36
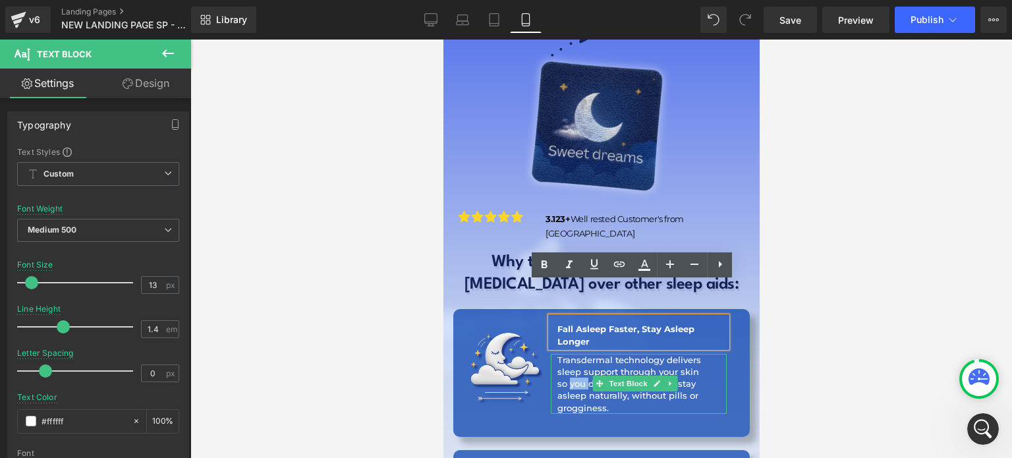
click at [569, 377] on p "so you drift off quickly and stay asleep naturally, without pills or grogginess." at bounding box center [641, 395] width 169 height 36
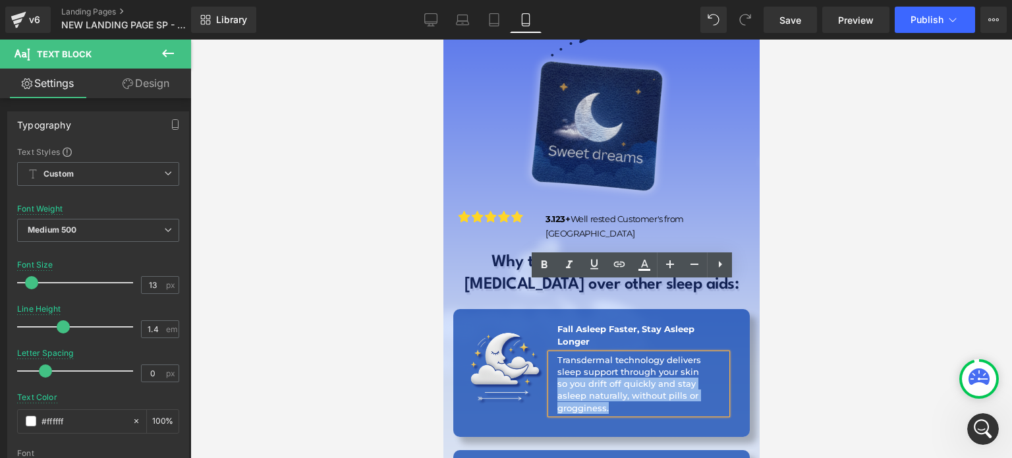
copy p "so you drift off quickly and stay asleep naturally, without pills or grogginess."
click at [569, 377] on p "so you drift off quickly and stay asleep naturally, without pills or grogginess." at bounding box center [641, 395] width 169 height 36
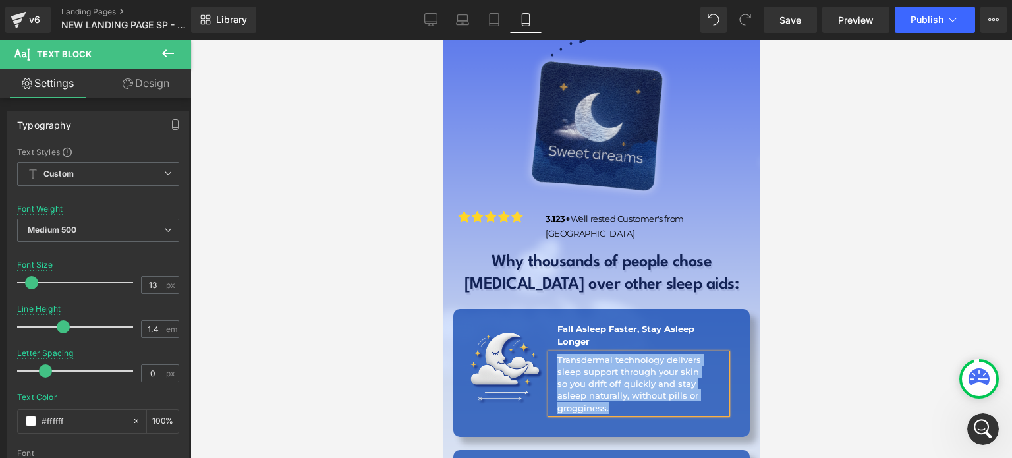
copy div "Transdermal technology delivers sleep support through your skin so you drift of…"
click at [498, 306] on img at bounding box center [503, 364] width 121 height 121
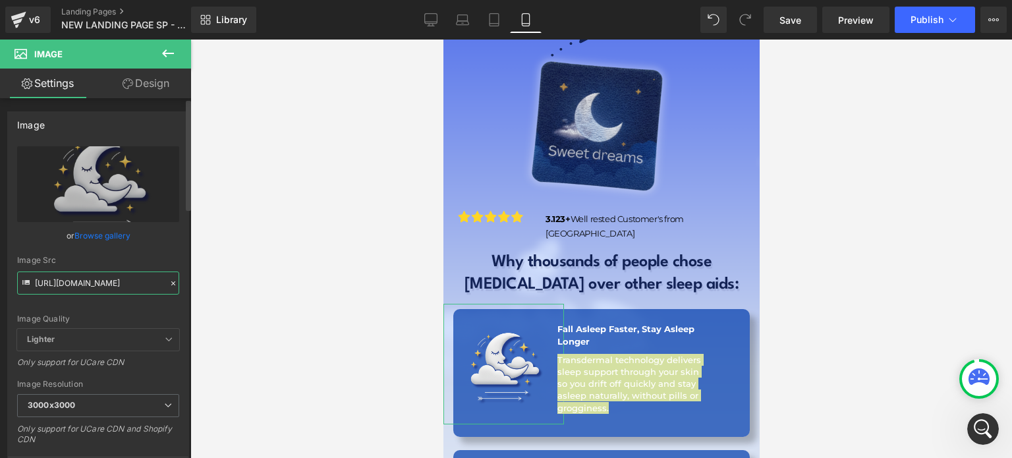
click at [112, 282] on input "https://cdn.shopify.com/s/files/1/0897/0449/7416/files/BioPatch_NEW_LANDER_13_3…" at bounding box center [98, 282] width 162 height 23
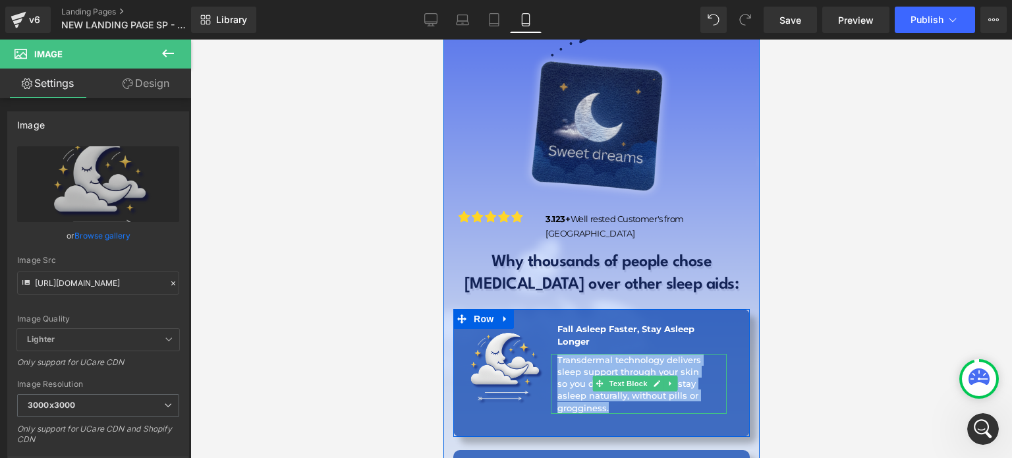
click at [578, 377] on p "so you drift off quickly and stay asleep naturally, without pills or grogginess." at bounding box center [641, 395] width 169 height 36
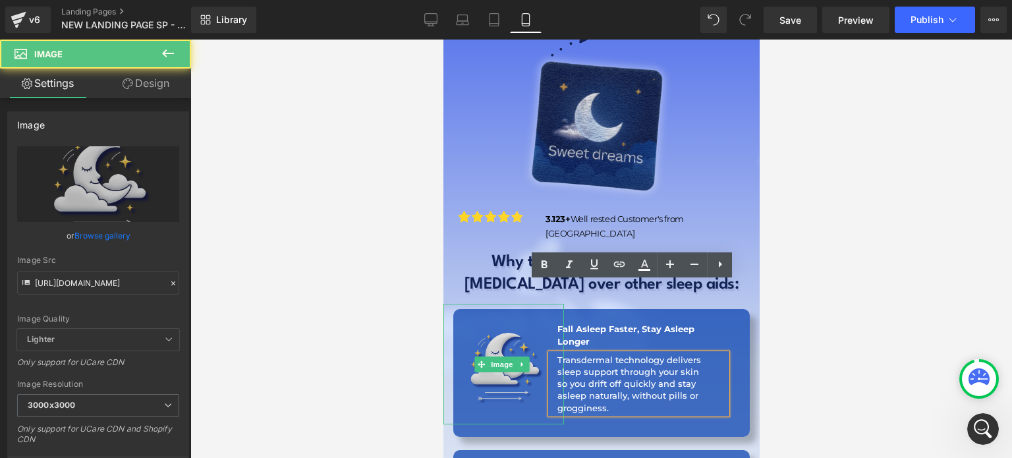
click at [493, 304] on img at bounding box center [503, 364] width 121 height 121
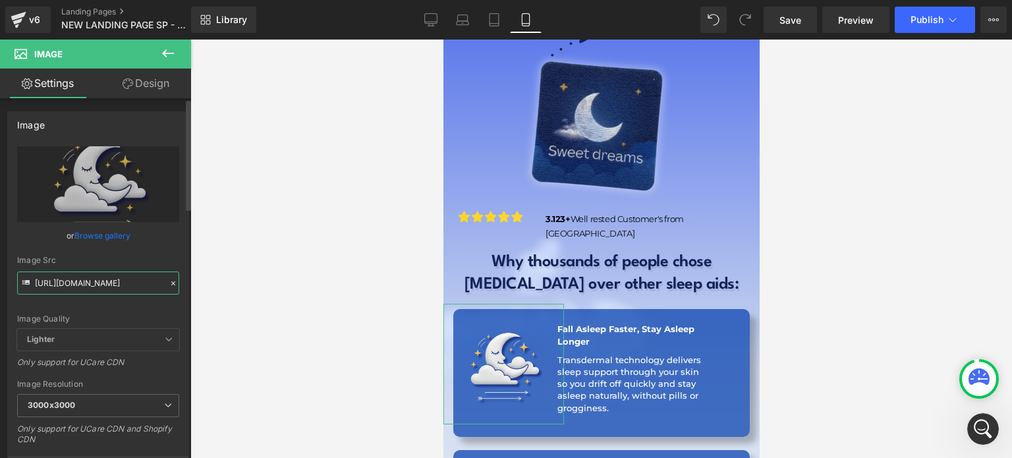
click at [79, 279] on input "https://cdn.shopify.com/s/files/1/0897/0449/7416/files/BioPatch_NEW_LANDER_13_3…" at bounding box center [98, 282] width 162 height 23
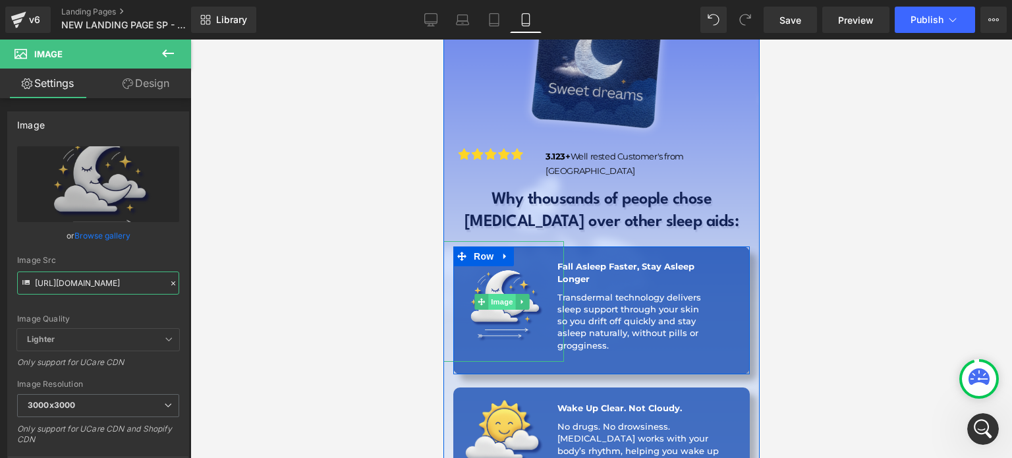
scroll to position [2279, 0]
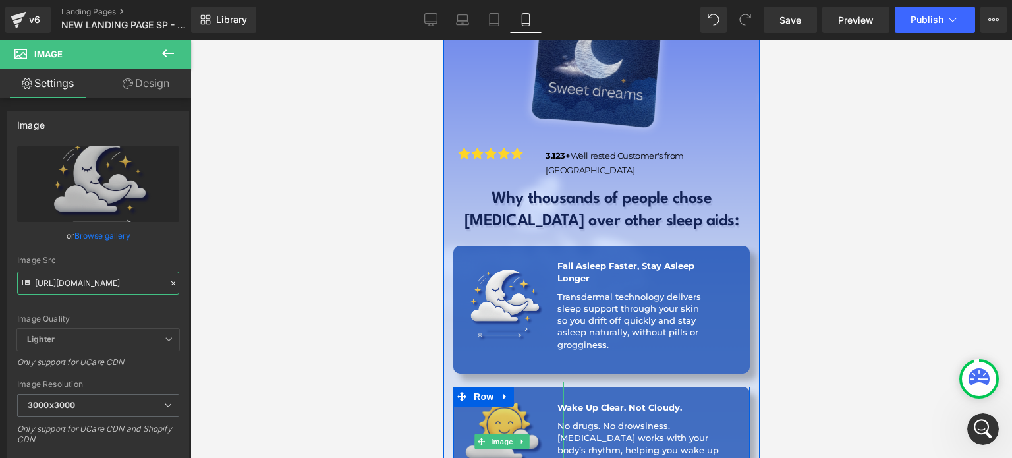
drag, startPoint x: 508, startPoint y: 364, endPoint x: 672, endPoint y: 368, distance: 164.1
click at [508, 433] on span "Image" at bounding box center [502, 441] width 28 height 16
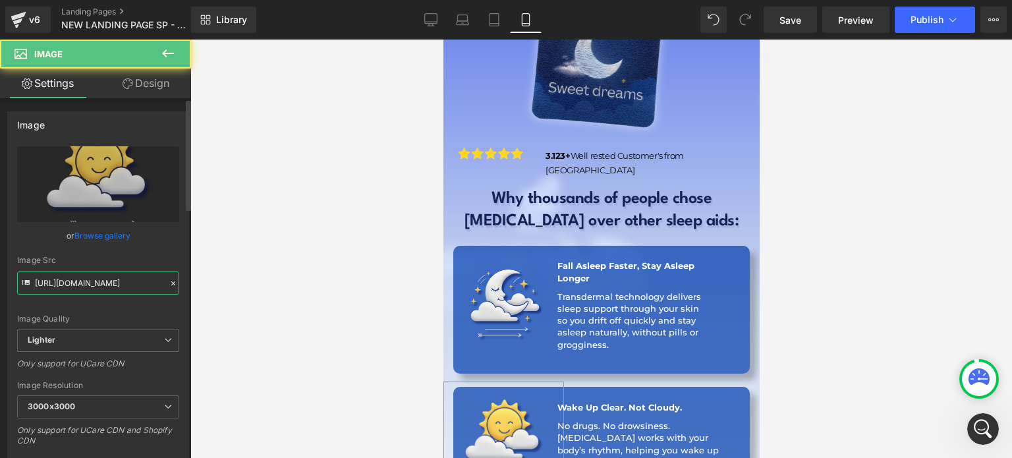
click at [96, 279] on input "https://ucarecdn.com/1e60a822-8387-4dd4-b748-9b1d05cd1944/-/format/auto/-/previ…" at bounding box center [98, 282] width 162 height 23
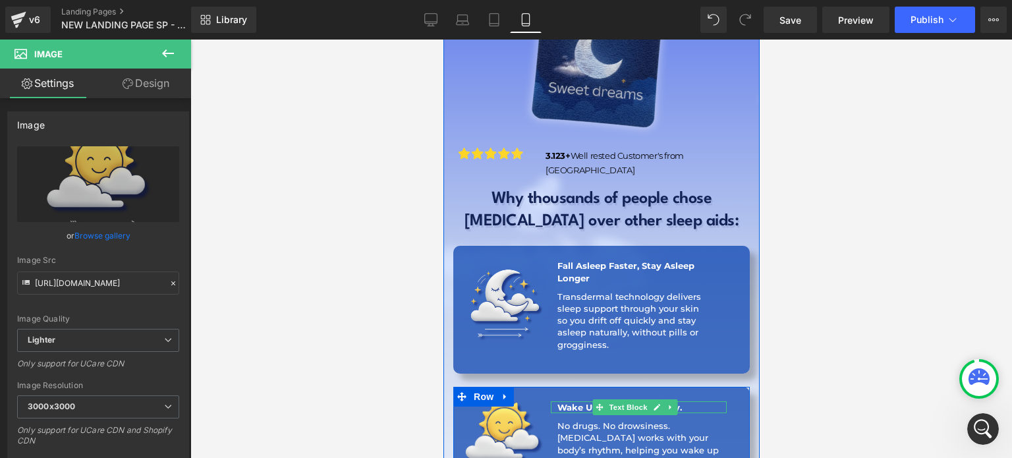
click at [686, 401] on p "Wake Up Clear. Not Cloudy." at bounding box center [642, 407] width 170 height 12
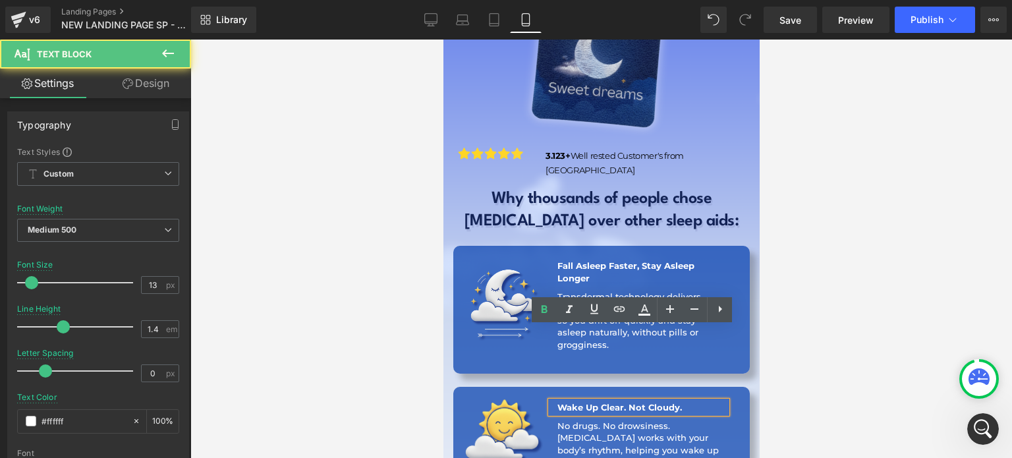
click at [686, 401] on p "Wake Up Clear. Not Cloudy." at bounding box center [642, 407] width 170 height 12
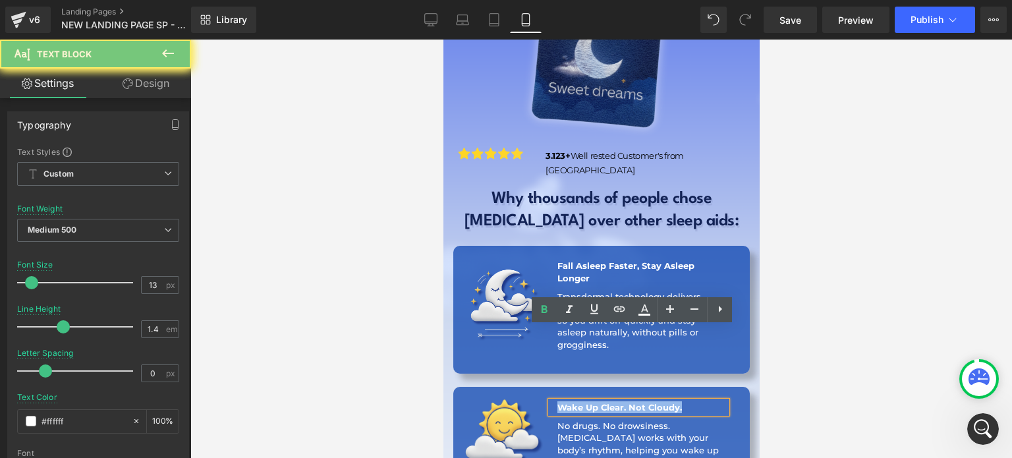
copy b "Wake Up Clear. Not Cloudy."
click at [686, 401] on p "Wake Up Clear. Not Cloudy." at bounding box center [642, 407] width 170 height 12
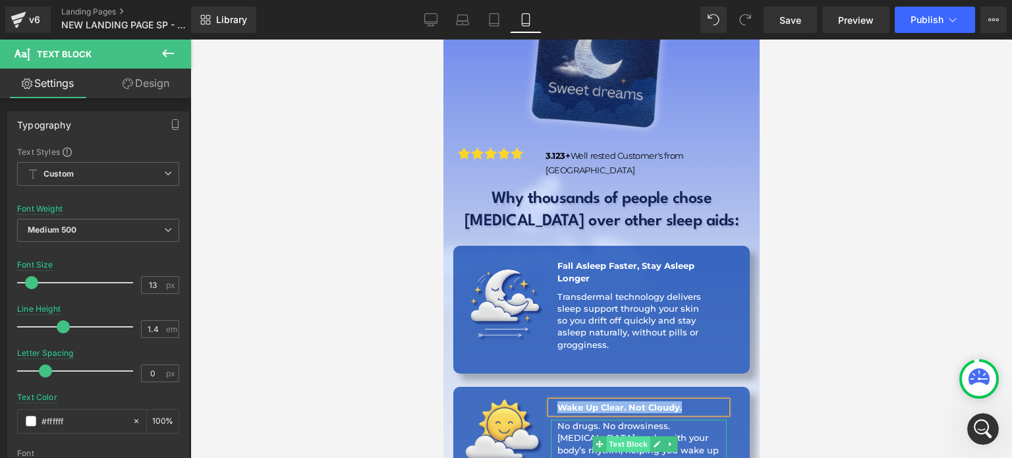
click at [617, 436] on span "Text Block" at bounding box center [626, 444] width 43 height 16
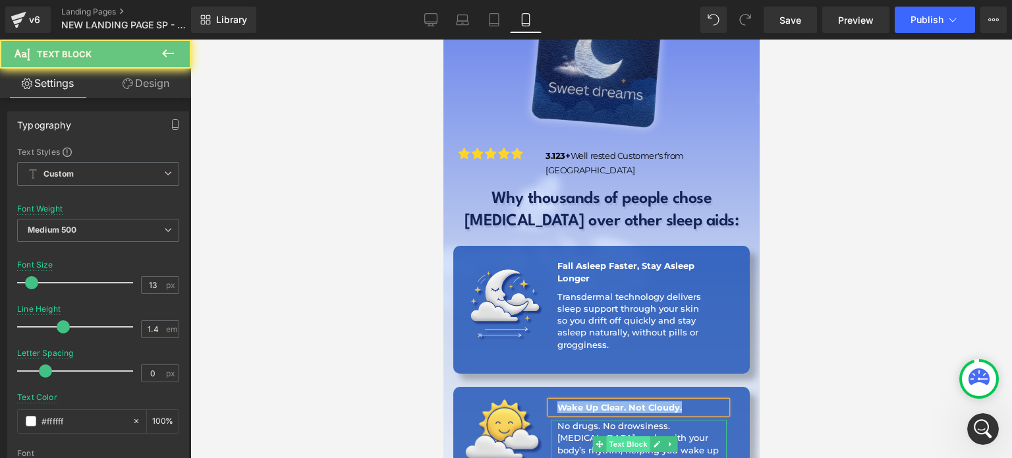
click at [617, 436] on span "Text Block" at bounding box center [626, 444] width 43 height 16
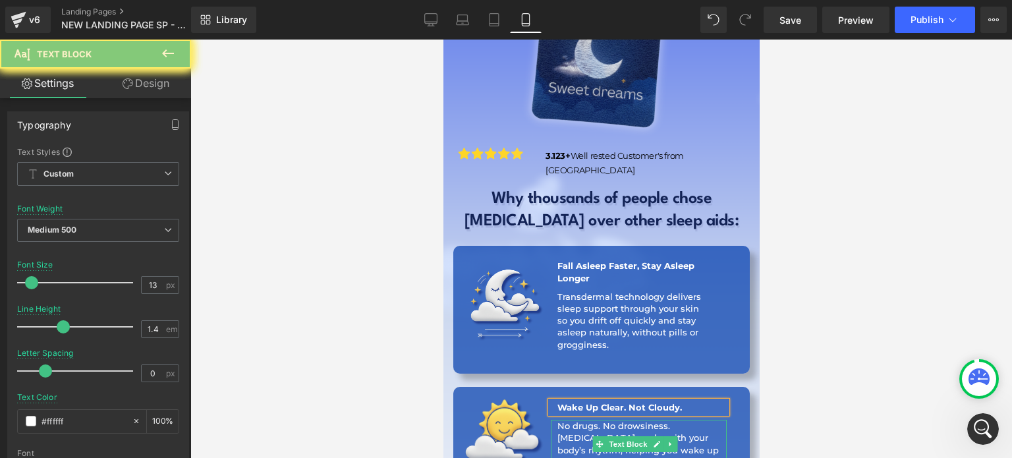
click at [576, 432] on p "[MEDICAL_DATA] works with your body’s rhythm, helping you wake up refreshed, no…" at bounding box center [639, 450] width 165 height 36
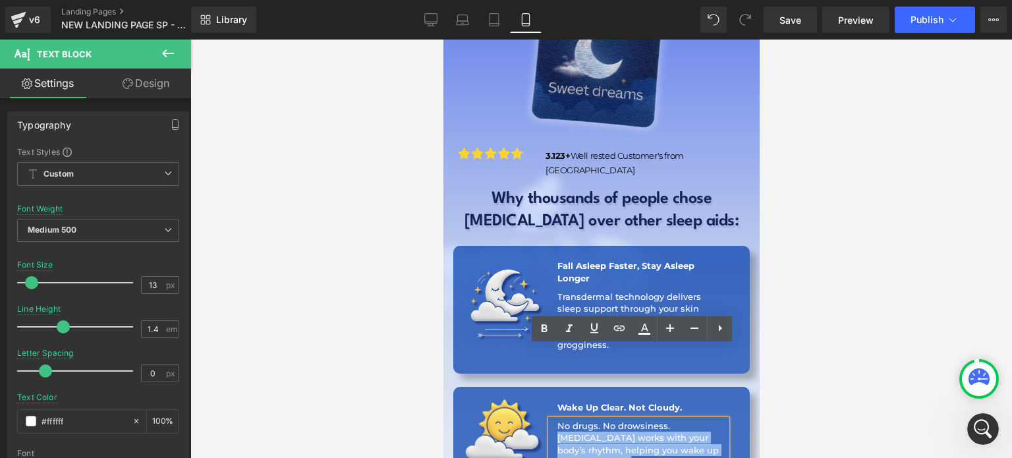
copy p "[MEDICAL_DATA] works with your body’s rhythm, helping you wake up refreshed, no…"
click at [576, 432] on p "[MEDICAL_DATA] works with your body’s rhythm, helping you wake up refreshed, no…" at bounding box center [639, 450] width 165 height 36
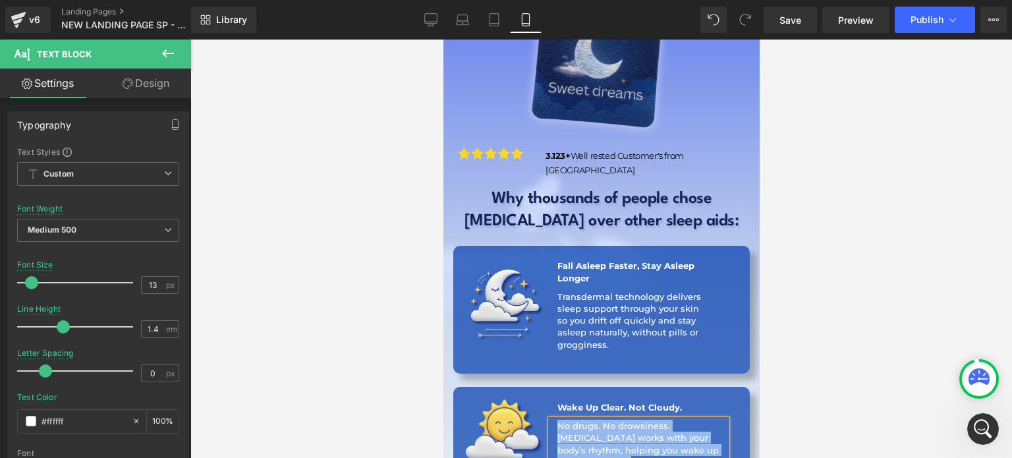
copy div "No drugs. No drowsiness. BioPatch works with your body’s rhythm, helping you wa…"
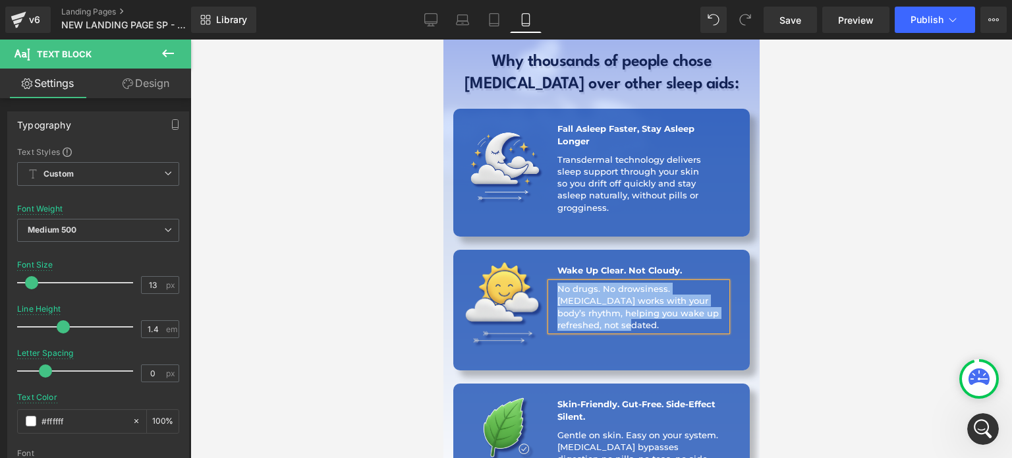
scroll to position [2427, 0]
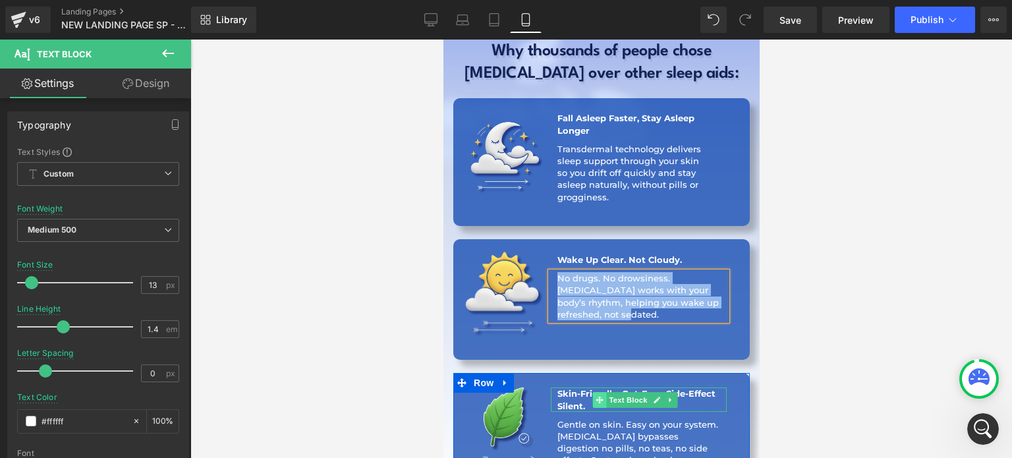
click at [592, 392] on span at bounding box center [599, 400] width 14 height 16
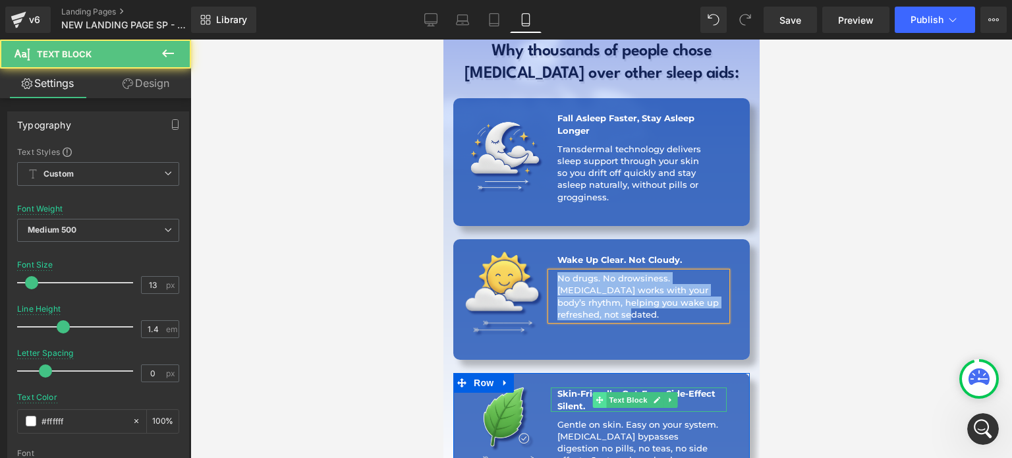
click at [592, 392] on span at bounding box center [599, 400] width 14 height 16
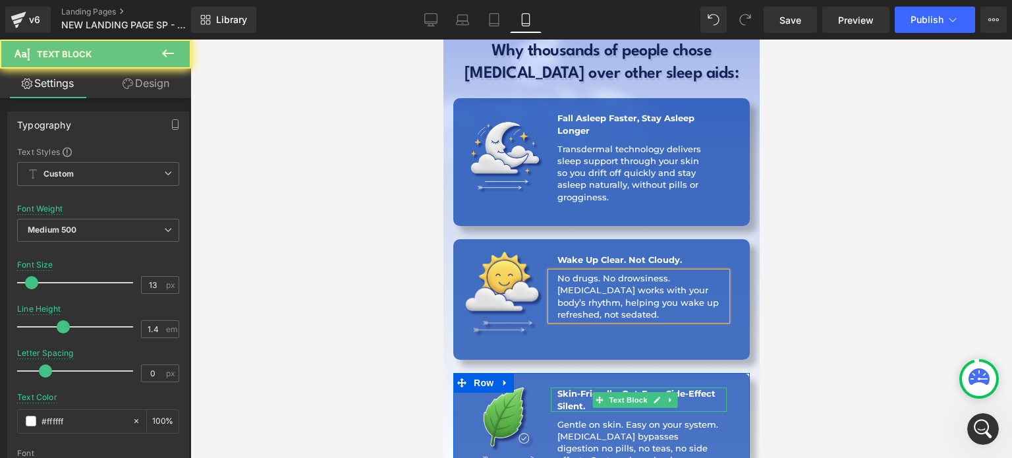
click at [577, 388] on b "Skin-Friendly. Gut-Free. Side-Effect Silent." at bounding box center [636, 399] width 158 height 22
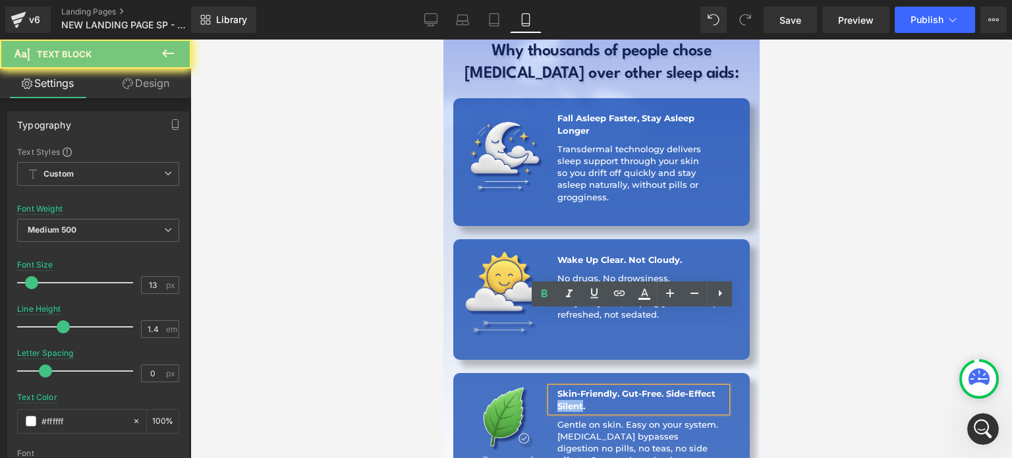
click at [577, 388] on b "Skin-Friendly. Gut-Free. Side-Effect Silent." at bounding box center [636, 399] width 158 height 22
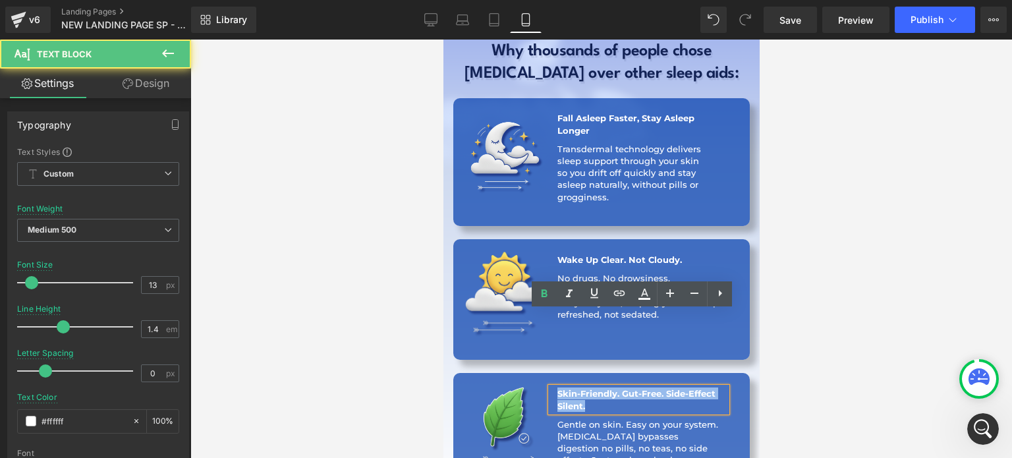
copy b "Skin-Friendly. Gut-Free. Side-Effect Silent."
click at [577, 388] on b "Skin-Friendly. Gut-Free. Side-Effect Silent." at bounding box center [636, 399] width 158 height 22
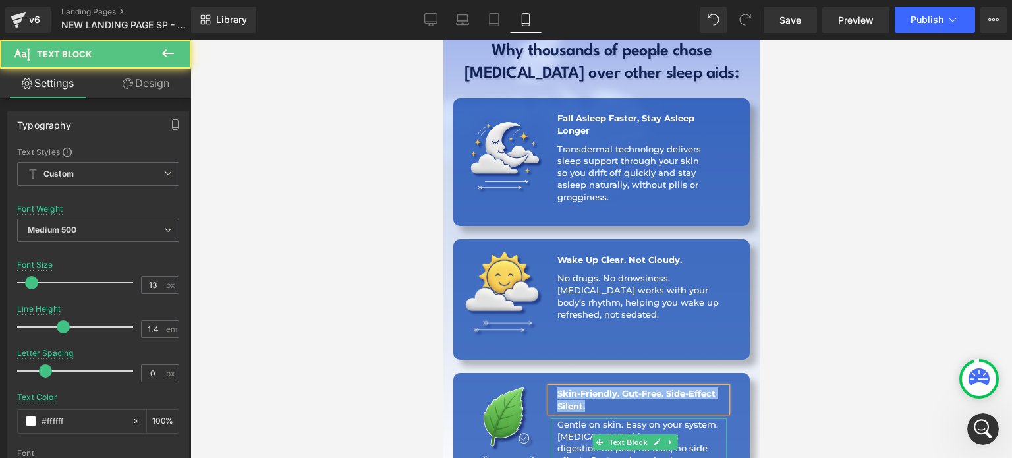
click at [569, 418] on p "Gentle on skin. Easy on your system. BioPatch bypasses digestion no pills, no t…" at bounding box center [639, 442] width 165 height 48
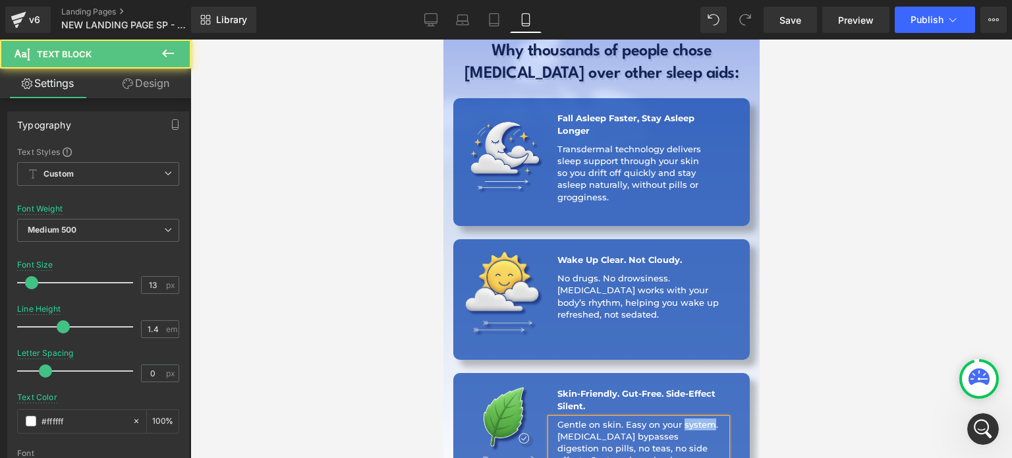
click at [569, 418] on p "Gentle on skin. Easy on your system. BioPatch bypasses digestion no pills, no t…" at bounding box center [639, 442] width 165 height 48
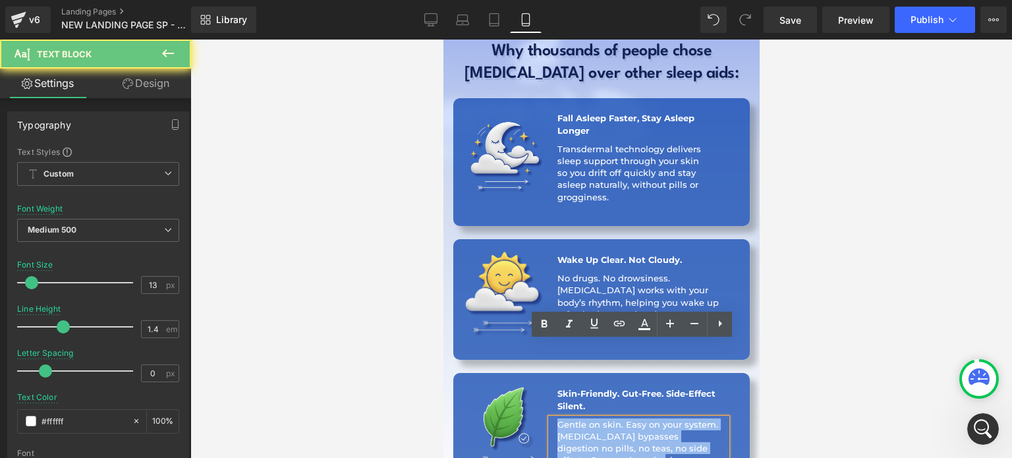
click at [569, 418] on p "Gentle on skin. Easy on your system. BioPatch bypasses digestion no pills, no t…" at bounding box center [639, 442] width 165 height 48
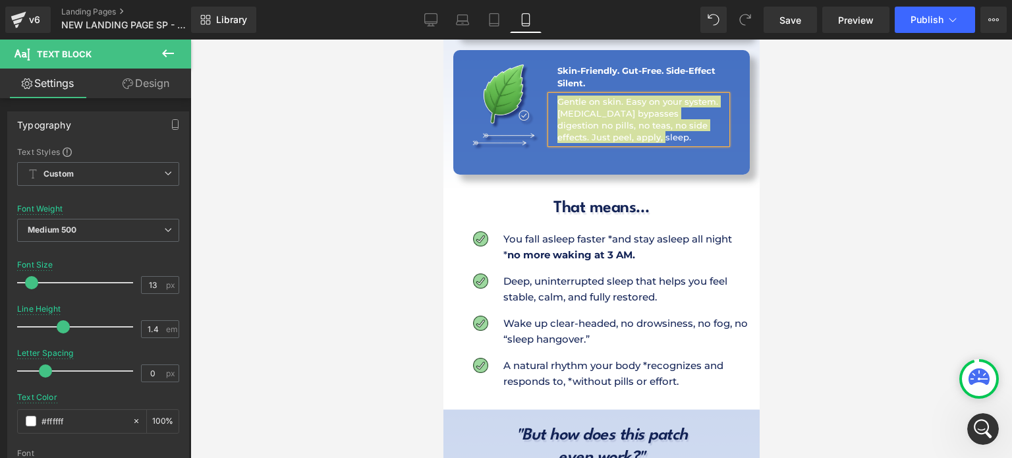
scroll to position [2759, 0]
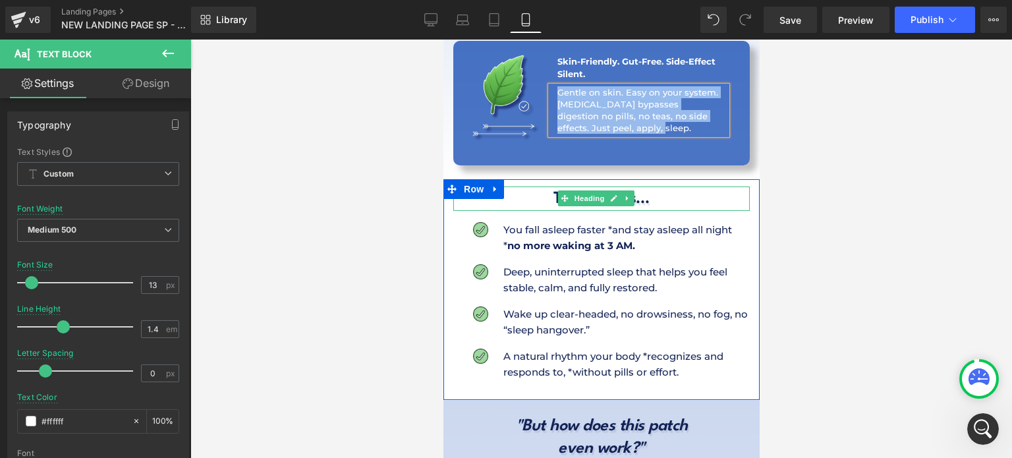
click at [538, 188] on h1 "That means…" at bounding box center [601, 199] width 296 height 22
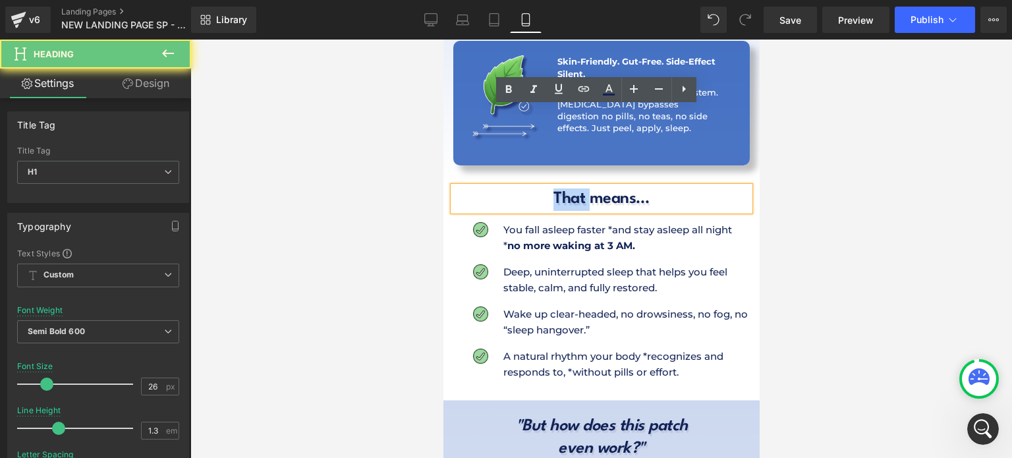
click at [538, 188] on h1 "That means…" at bounding box center [601, 199] width 296 height 22
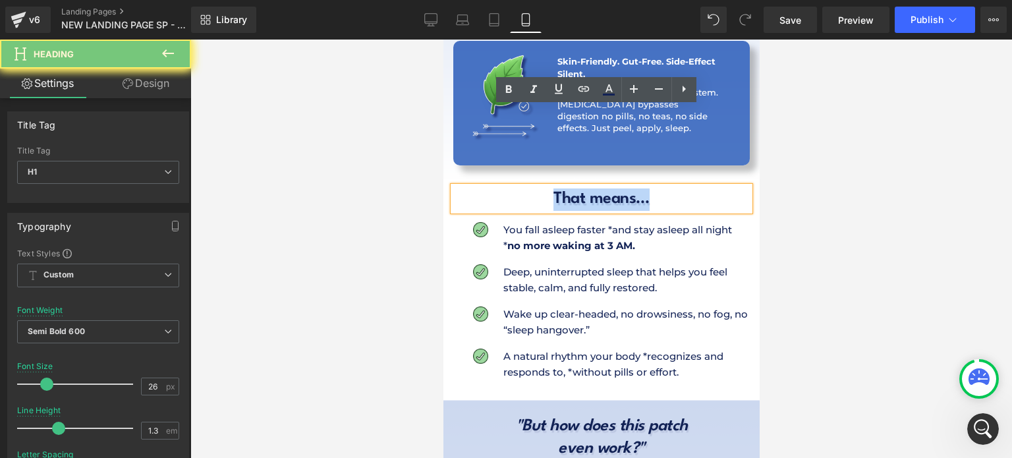
click at [538, 188] on h1 "That means…" at bounding box center [601, 199] width 296 height 22
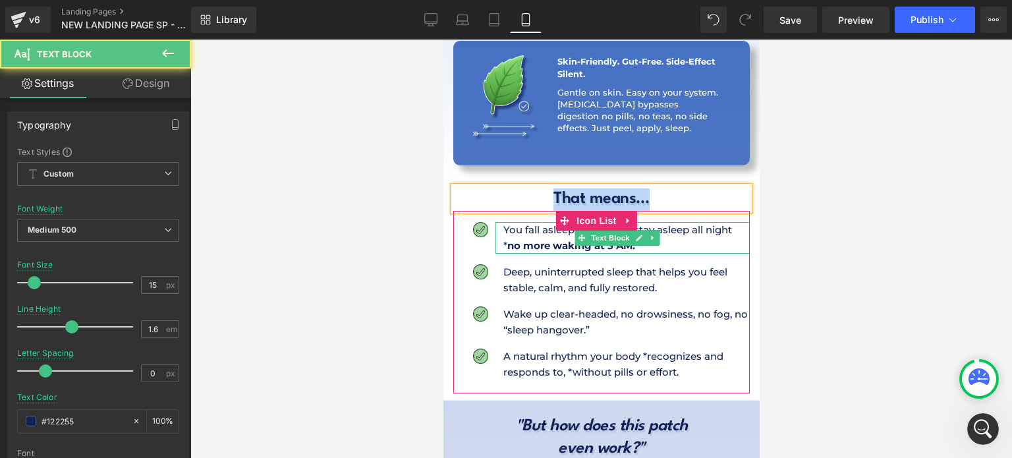
click at [537, 222] on p "You fall asleep faster *and stay asleep all night * no more waking at 3 AM." at bounding box center [626, 238] width 246 height 32
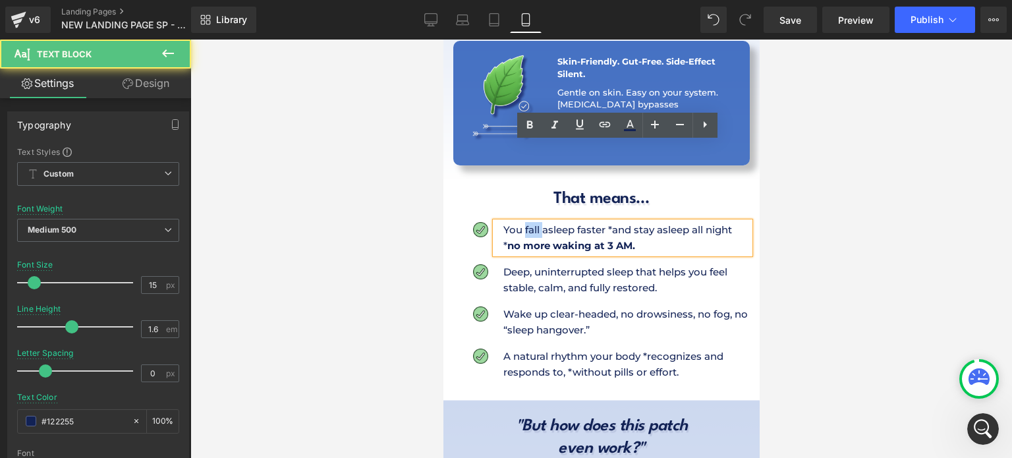
click at [537, 222] on p "You fall asleep faster *and stay asleep all night * no more waking at 3 AM." at bounding box center [626, 238] width 246 height 32
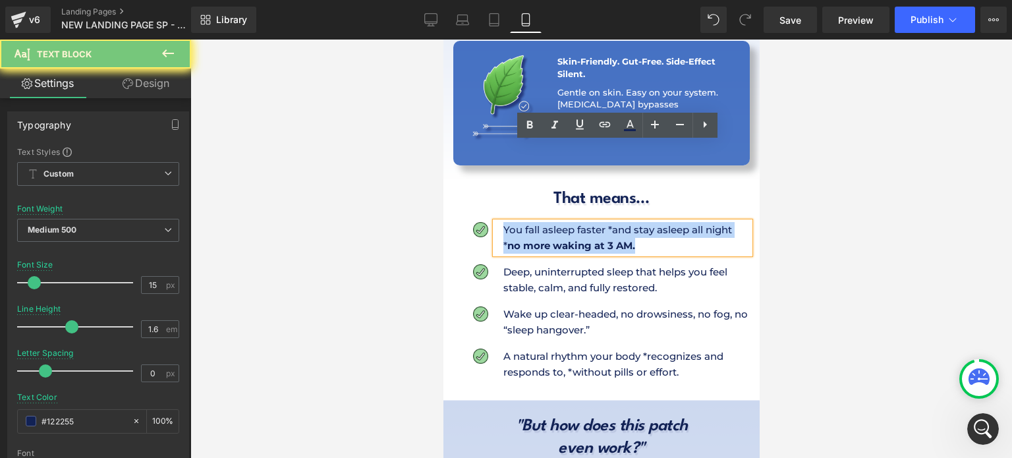
click at [537, 222] on p "You fall asleep faster *and stay asleep all night * no more waking at 3 AM." at bounding box center [626, 238] width 246 height 32
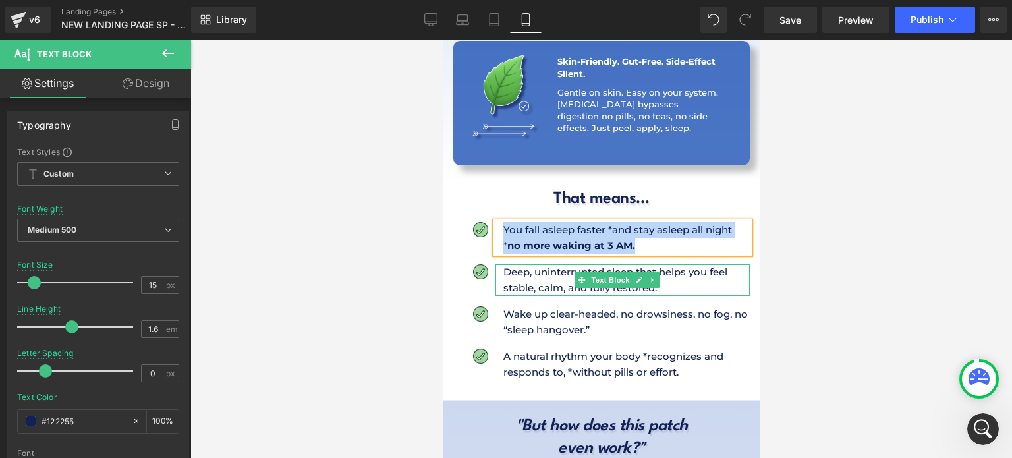
click at [554, 264] on p "Deep, uninterrupted sleep that helps you feel stable, calm, and fully restored." at bounding box center [626, 280] width 246 height 32
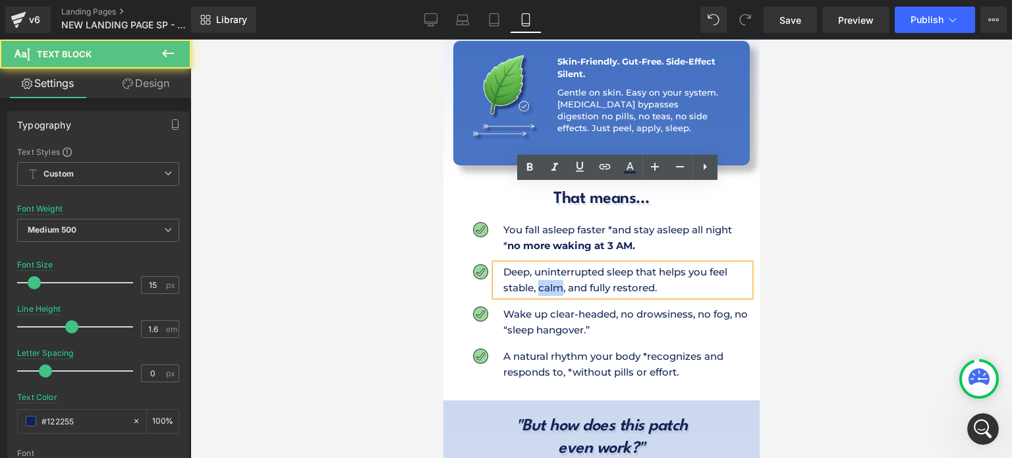
click at [554, 264] on p "Deep, uninterrupted sleep that helps you feel stable, calm, and fully restored." at bounding box center [626, 280] width 246 height 32
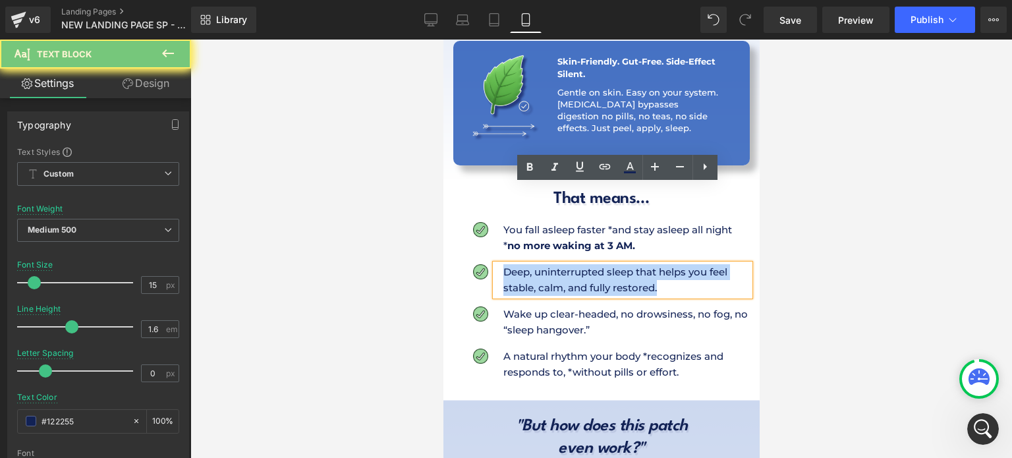
click at [554, 264] on p "Deep, uninterrupted sleep that helps you feel stable, calm, and fully restored." at bounding box center [626, 280] width 246 height 32
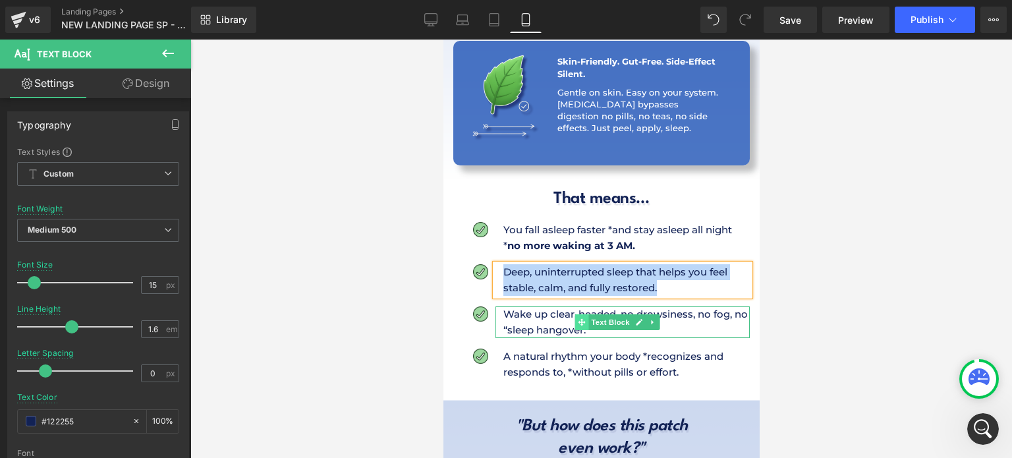
click at [576, 314] on span at bounding box center [581, 322] width 14 height 16
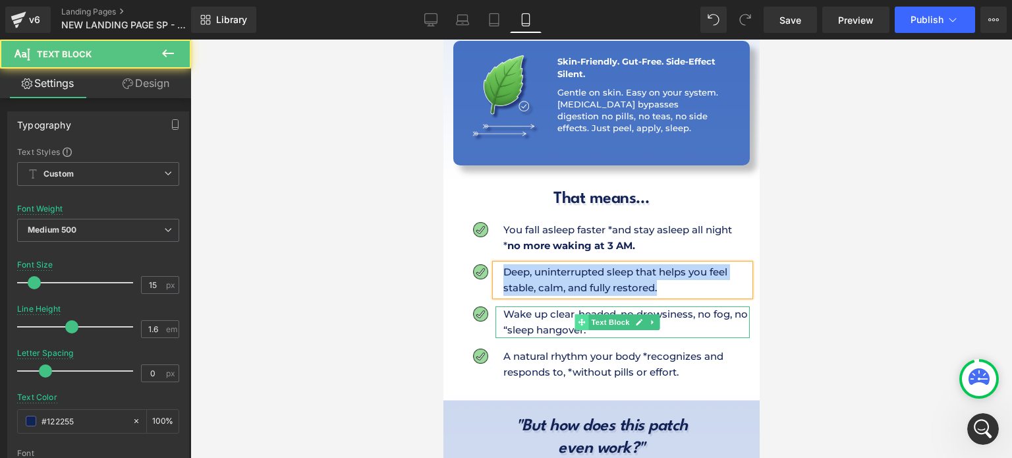
click at [576, 314] on span at bounding box center [581, 322] width 14 height 16
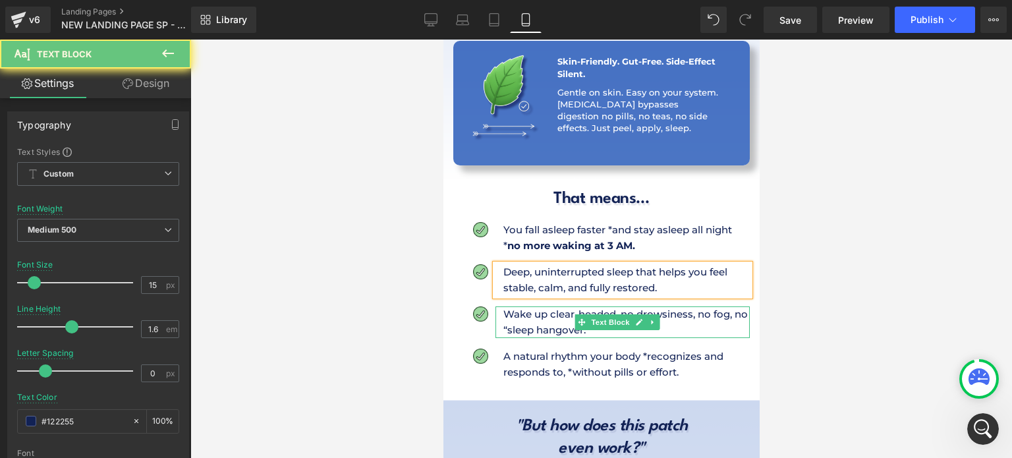
click at [557, 306] on p "Wake up clear-headed, no drowsiness, no fog, no “sleep hangover.”" at bounding box center [626, 322] width 246 height 32
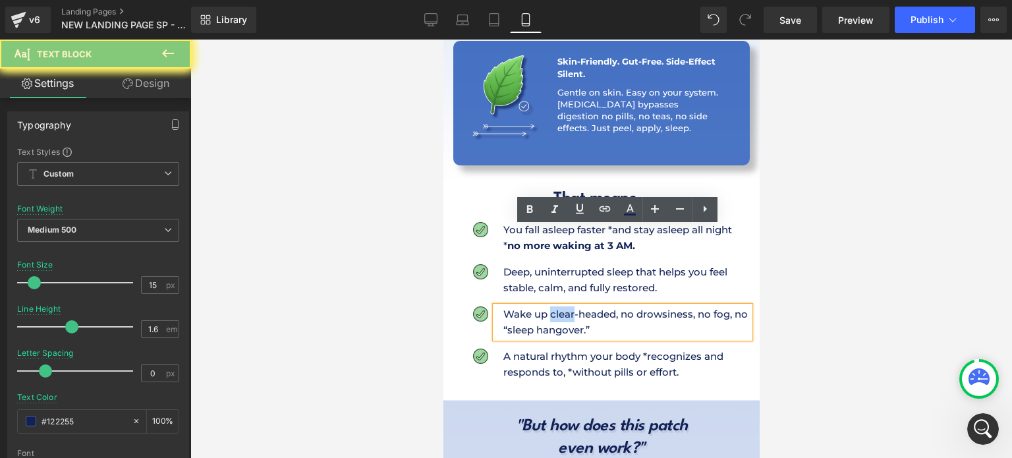
click at [557, 306] on p "Wake up clear-headed, no drowsiness, no fog, no “sleep hangover.”" at bounding box center [626, 322] width 246 height 32
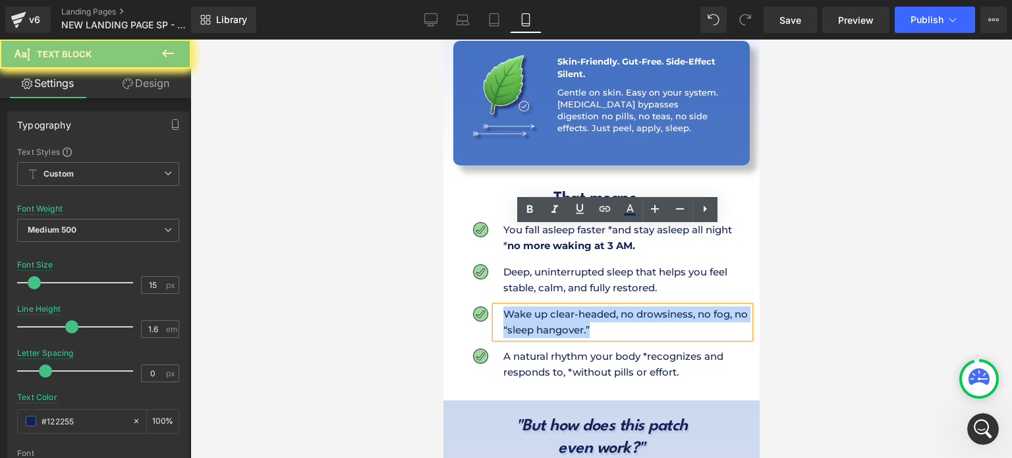
click at [557, 306] on p "Wake up clear-headed, no drowsiness, no fog, no “sleep hangover.”" at bounding box center [626, 322] width 246 height 32
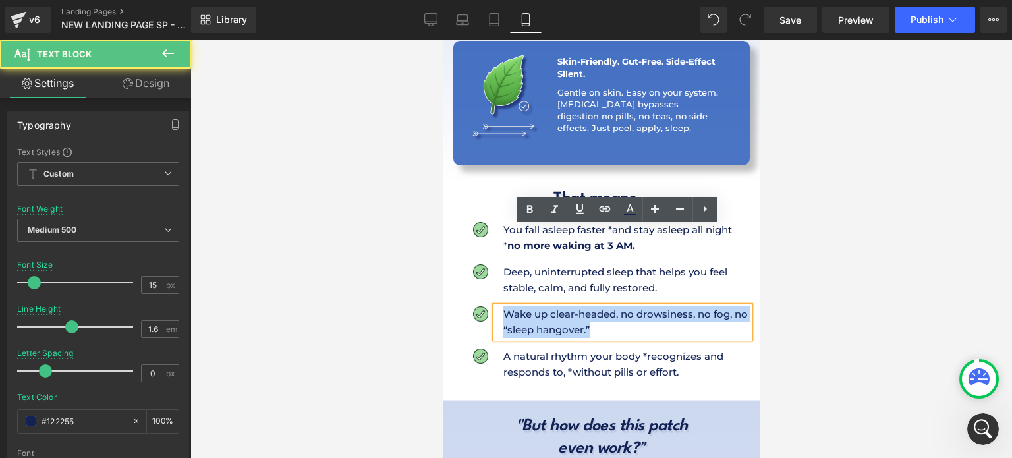
click at [557, 306] on p "Wake up clear-headed, no drowsiness, no fog, no “sleep hangover.”" at bounding box center [626, 322] width 246 height 32
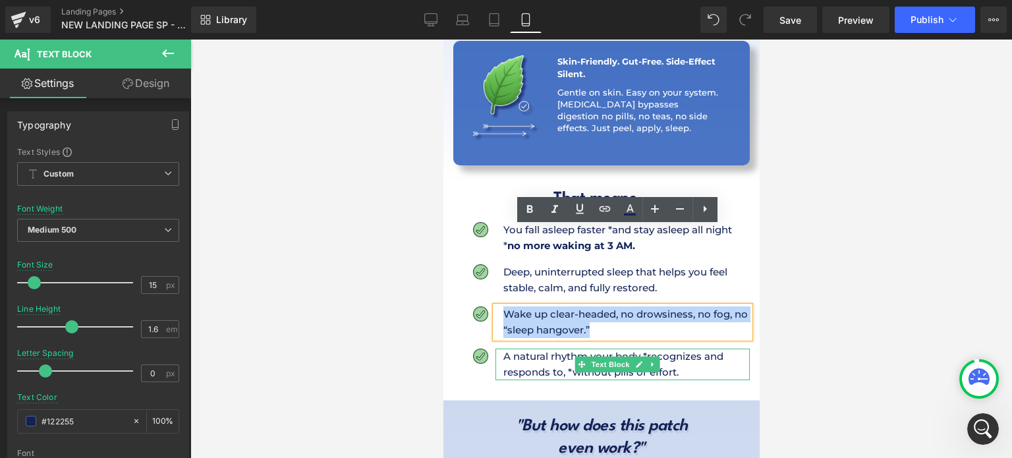
click at [543, 349] on p "A natural rhythm your body *recognizes and responds to, *without pills or effor…" at bounding box center [626, 365] width 246 height 32
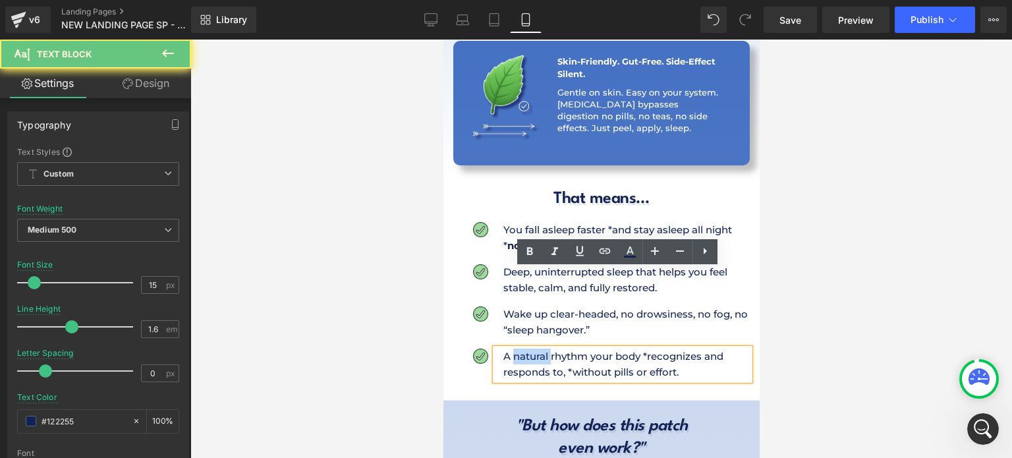
click at [543, 349] on p "A natural rhythm your body *recognizes and responds to, *without pills or effor…" at bounding box center [626, 365] width 246 height 32
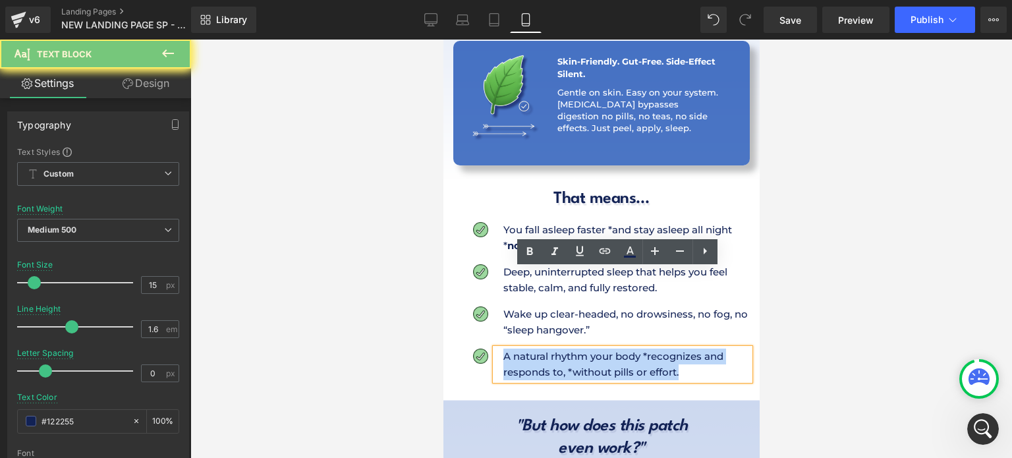
click at [543, 349] on p "A natural rhythm your body *recognizes and responds to, *without pills or effor…" at bounding box center [626, 365] width 246 height 32
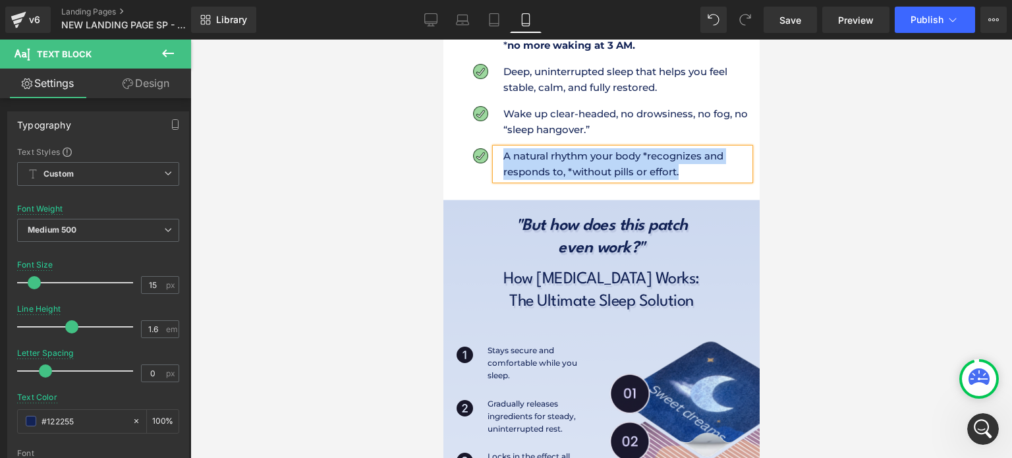
scroll to position [2961, 0]
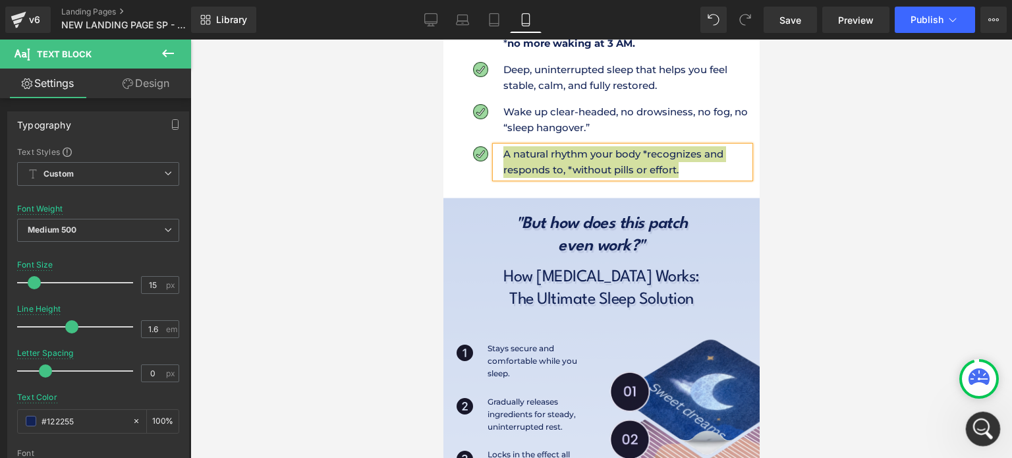
click at [974, 428] on icon "Open Intercom Messenger" at bounding box center [981, 427] width 22 height 22
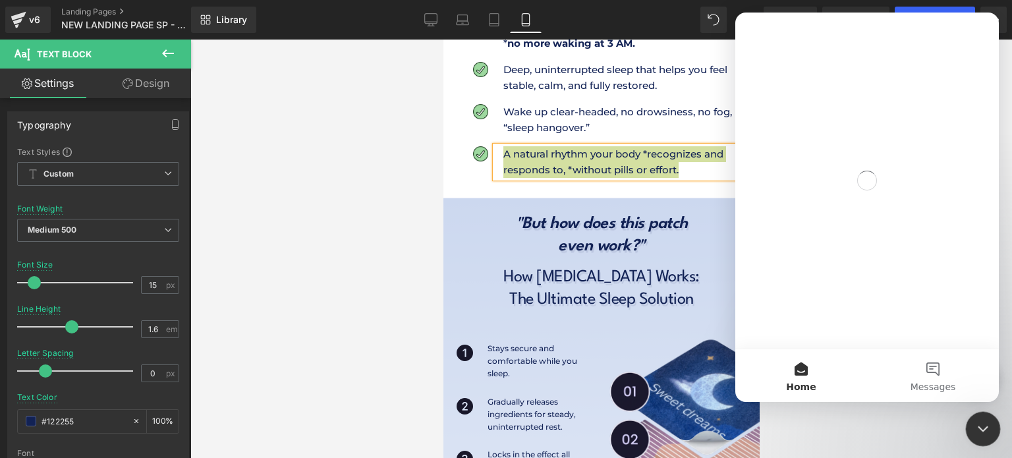
scroll to position [0, 0]
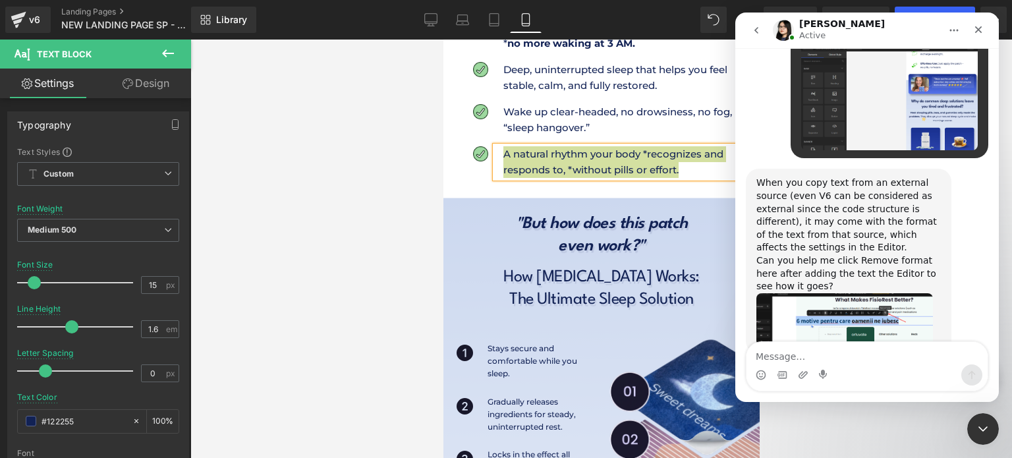
scroll to position [1187, 0]
click at [833, 359] on textarea "Message…" at bounding box center [866, 353] width 241 height 22
type textarea "ok thanks"
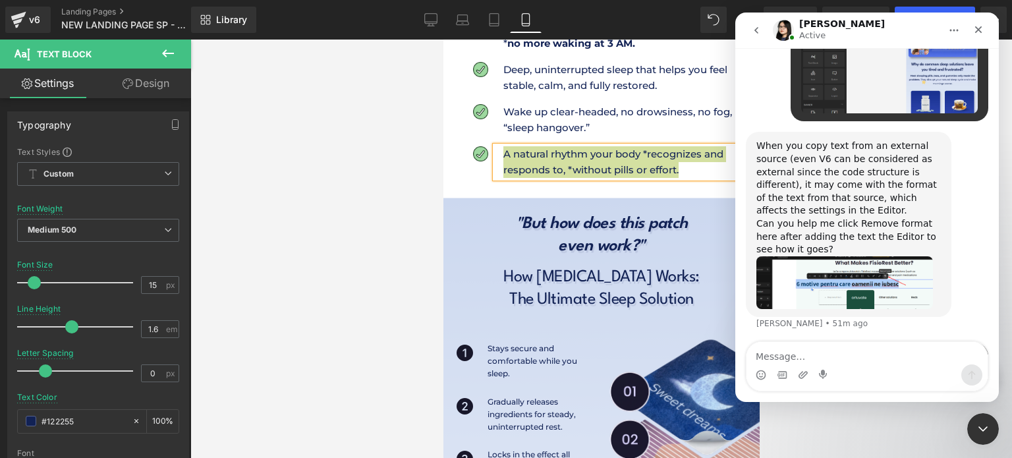
scroll to position [1226, 0]
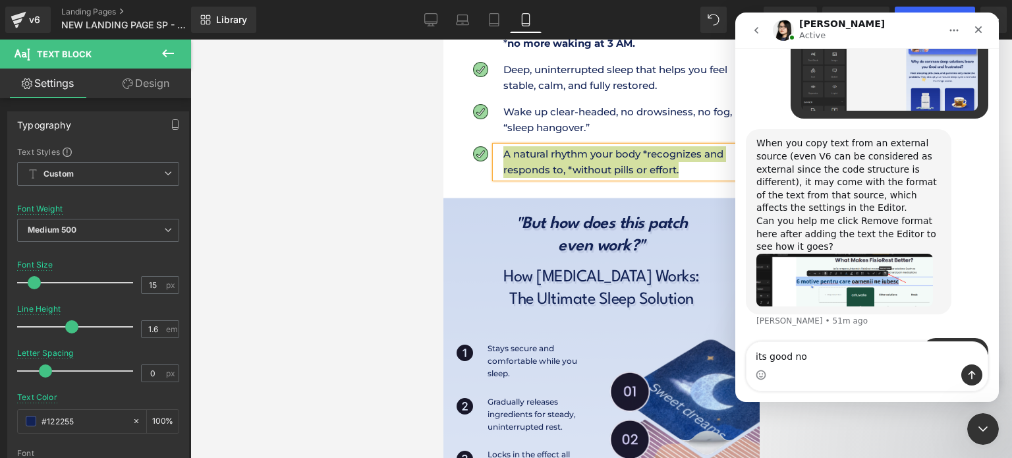
type textarea "its good now"
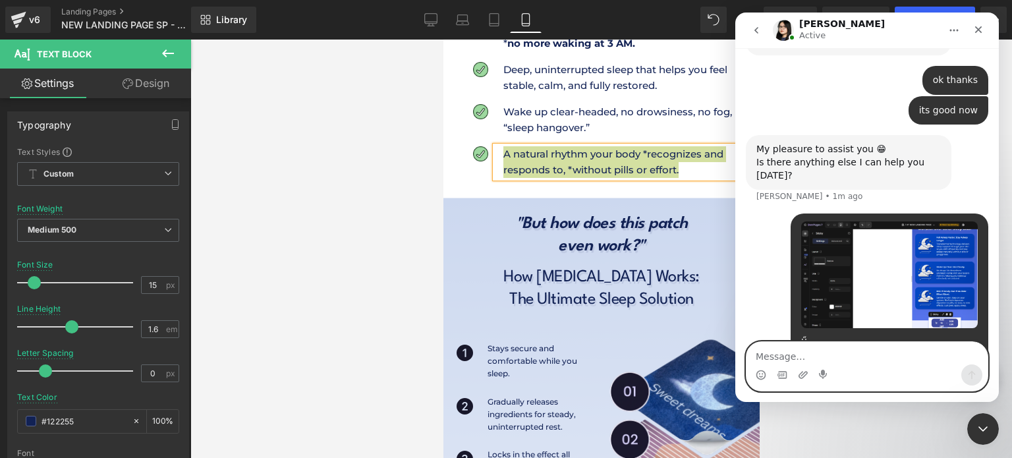
scroll to position [1491, 0]
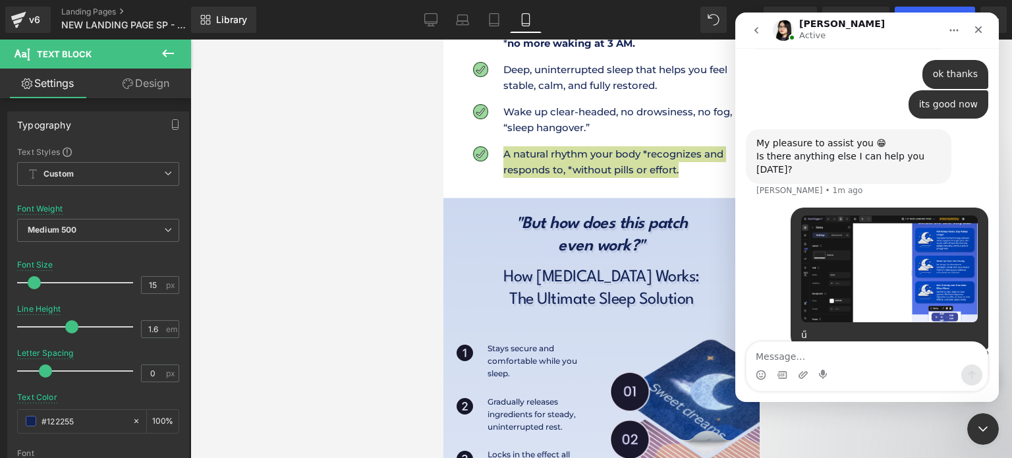
click at [385, 266] on div at bounding box center [506, 209] width 1012 height 418
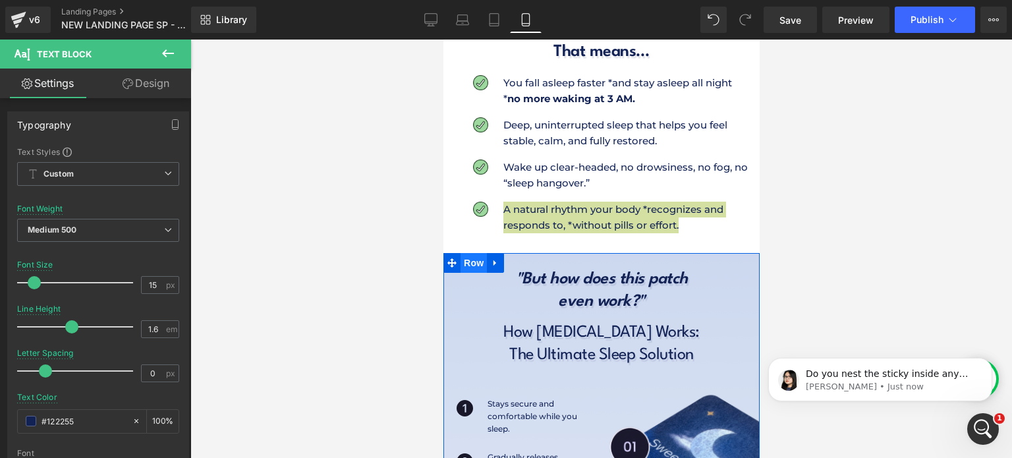
scroll to position [0, 0]
click at [480, 253] on span "Row" at bounding box center [473, 263] width 26 height 20
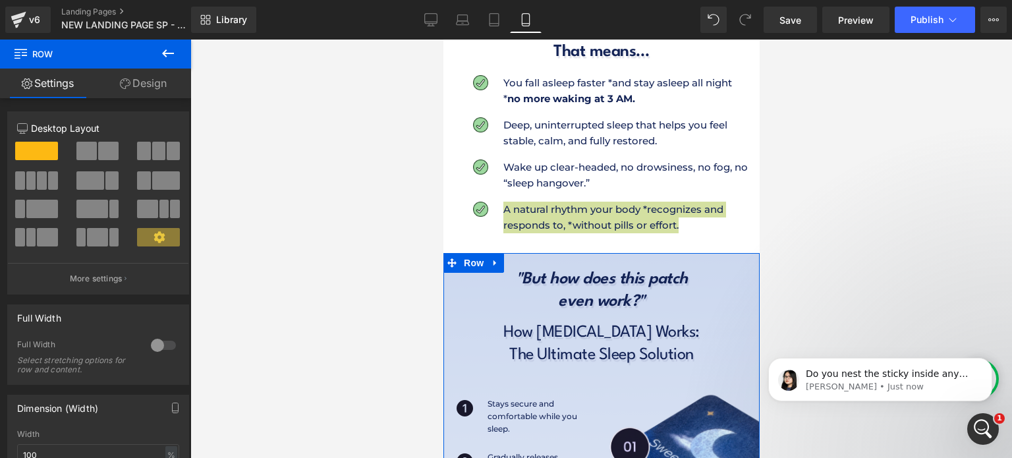
click at [166, 86] on link "Design" at bounding box center [144, 84] width 96 height 30
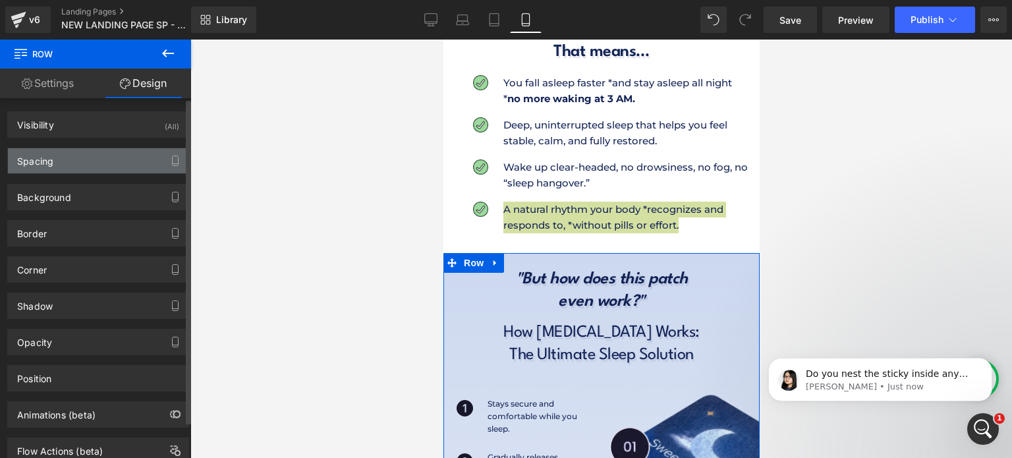
click at [134, 155] on div "Spacing" at bounding box center [98, 160] width 181 height 25
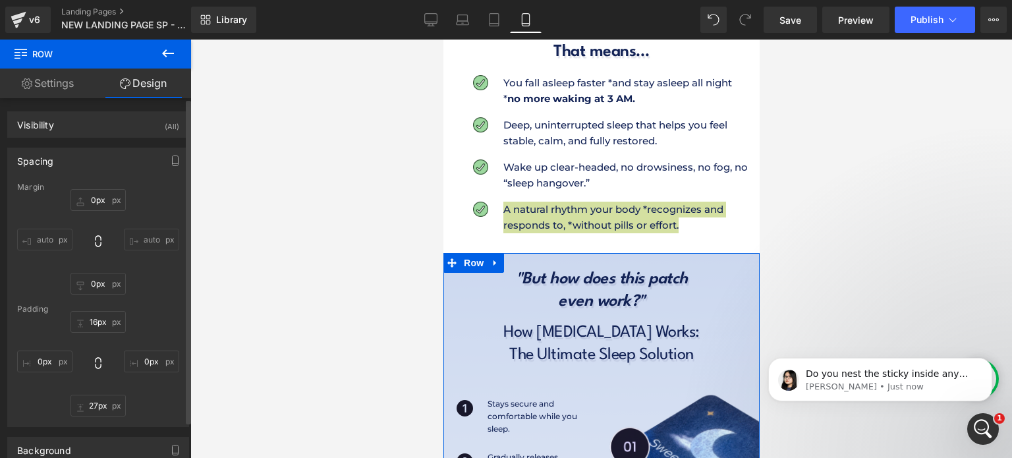
click at [134, 155] on div "Spacing" at bounding box center [98, 160] width 181 height 25
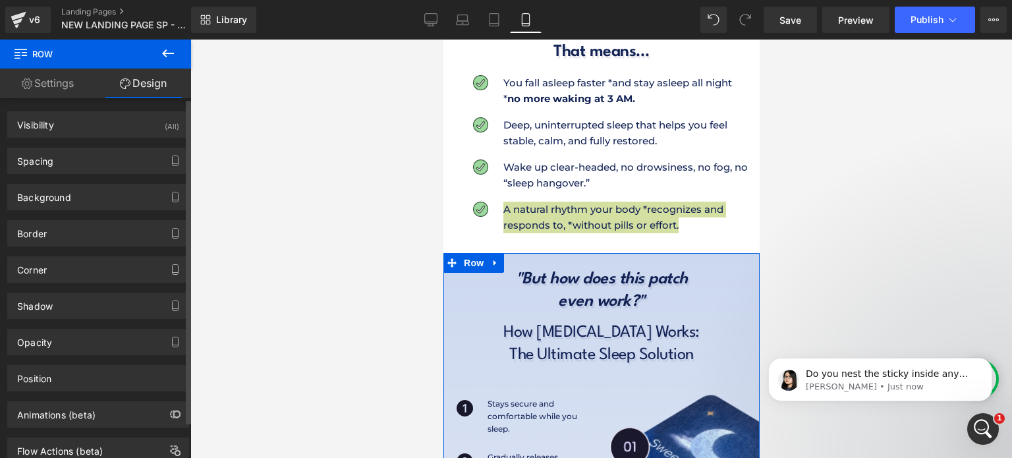
click at [115, 210] on div "Border Border Style Custom Custom Custom none Border Design rgba(255, 255, 255,…" at bounding box center [98, 228] width 197 height 36
click at [127, 200] on div "Background" at bounding box center [98, 196] width 181 height 25
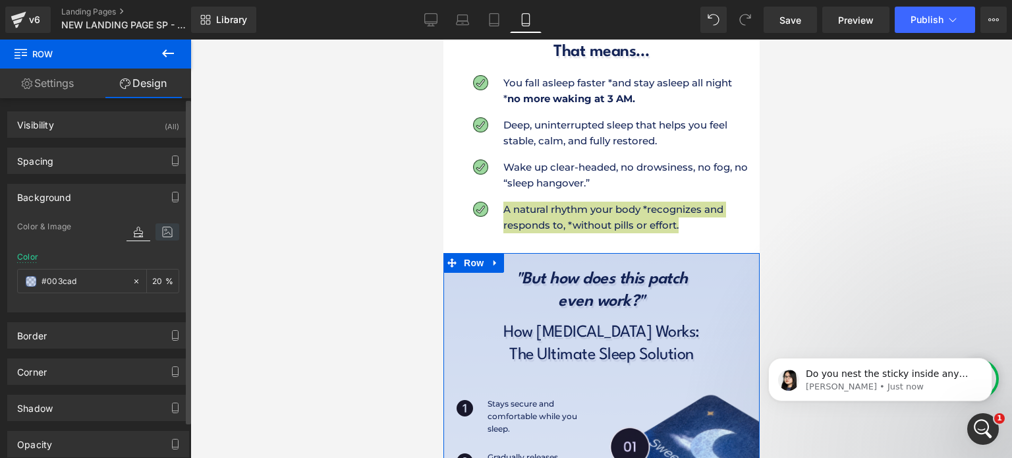
click at [159, 234] on icon at bounding box center [167, 231] width 24 height 17
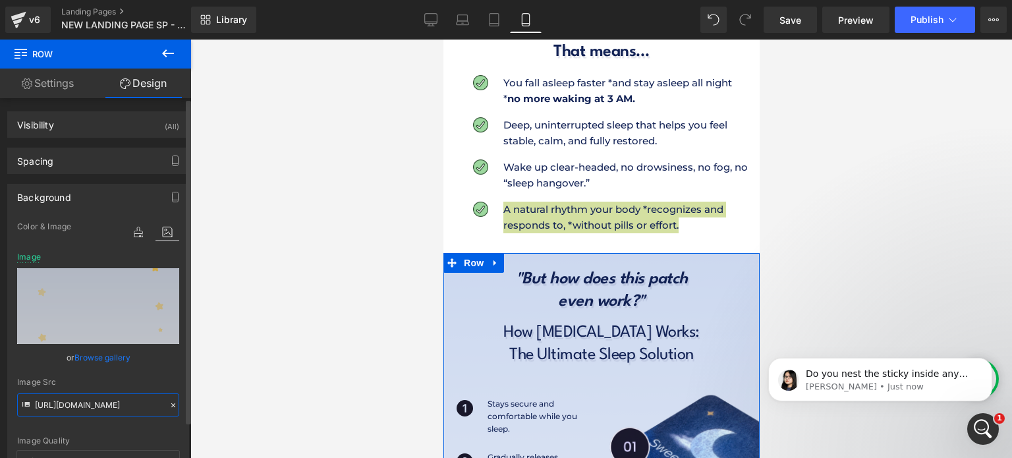
click at [96, 397] on input "https://cdn.shopify.com/s/files/1/0897/0449/7416/files/Nevtelen_500_x_1200_kepp…" at bounding box center [98, 404] width 162 height 23
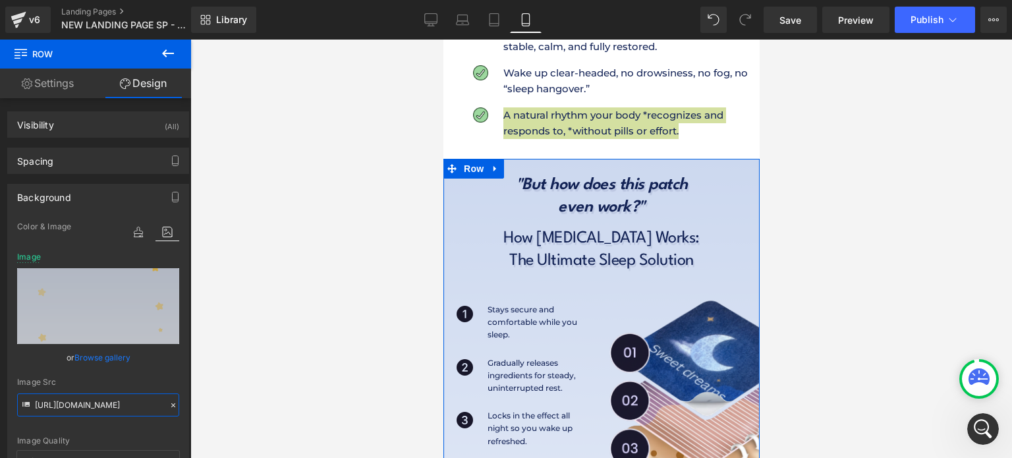
scroll to position [2994, 0]
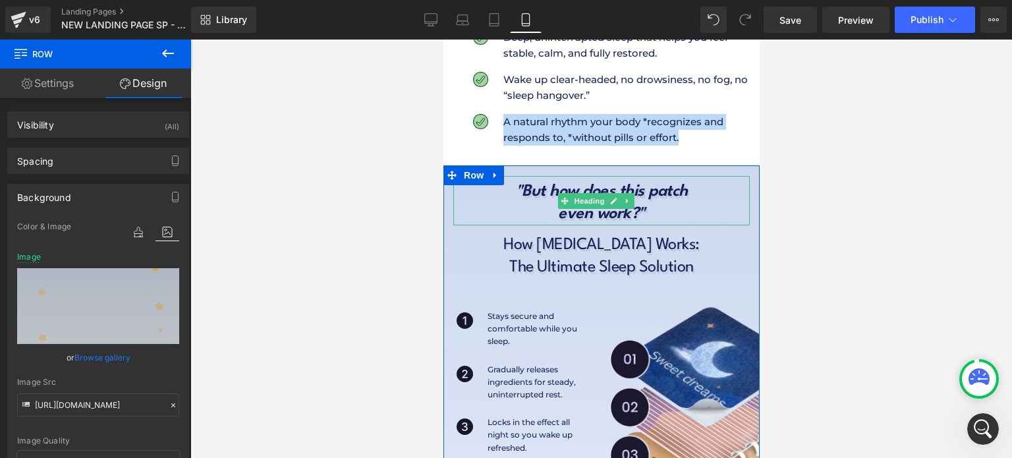
click at [515, 184] on span ""But how does this patch" at bounding box center [601, 192] width 172 height 16
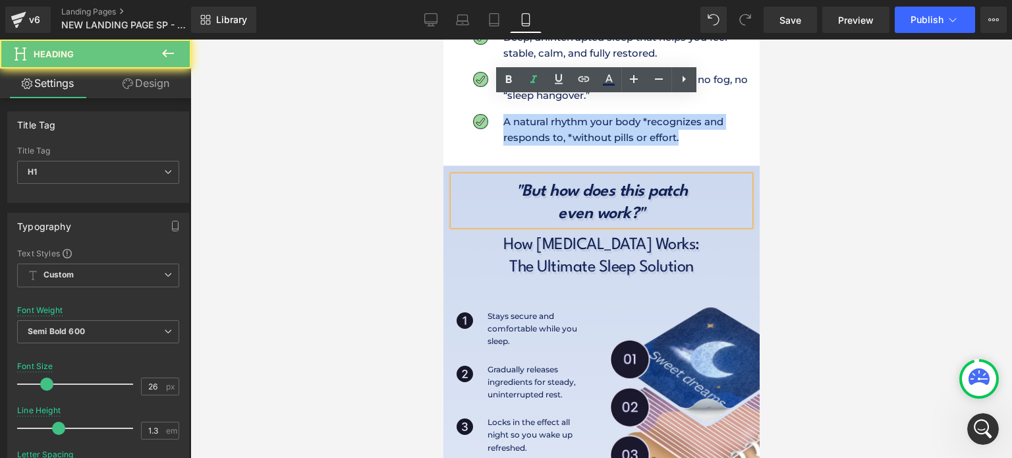
click at [515, 184] on span ""But how does this patch" at bounding box center [601, 192] width 172 height 16
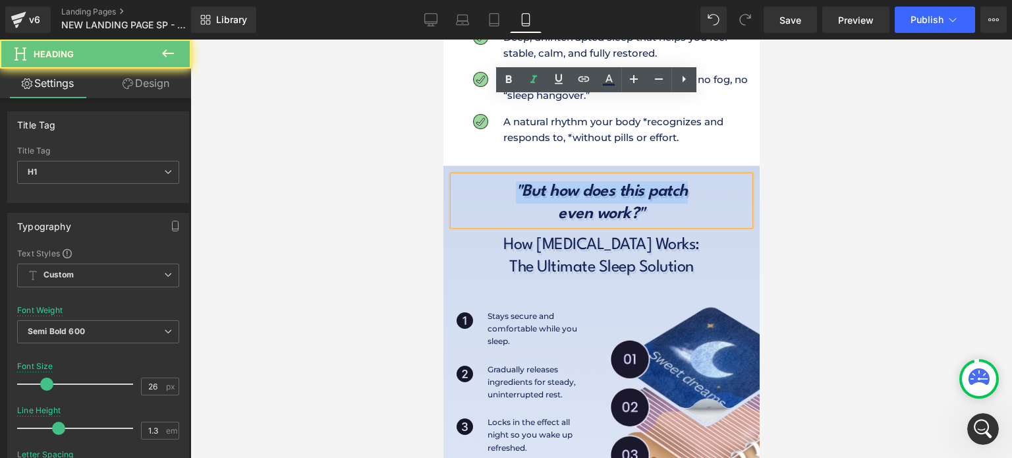
click at [515, 184] on span ""But how does this patch" at bounding box center [601, 192] width 172 height 16
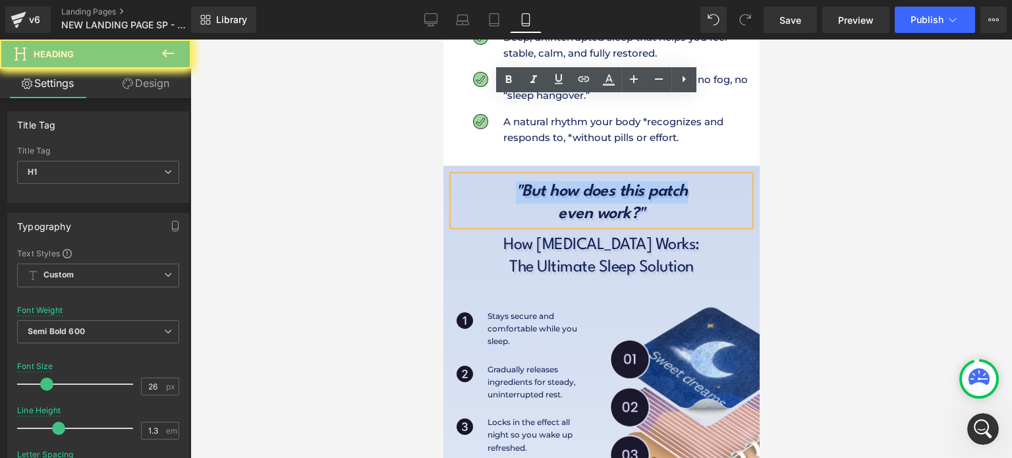
click at [515, 184] on span ""But how does this patch" at bounding box center [601, 192] width 172 height 16
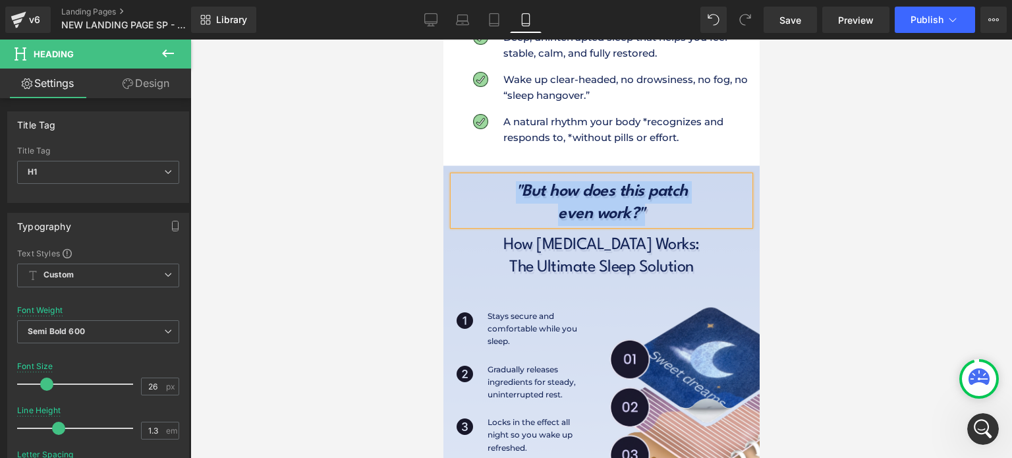
scroll to position [1763, 0]
click at [535, 235] on h1 "How [MEDICAL_DATA] Works:" at bounding box center [601, 246] width 296 height 22
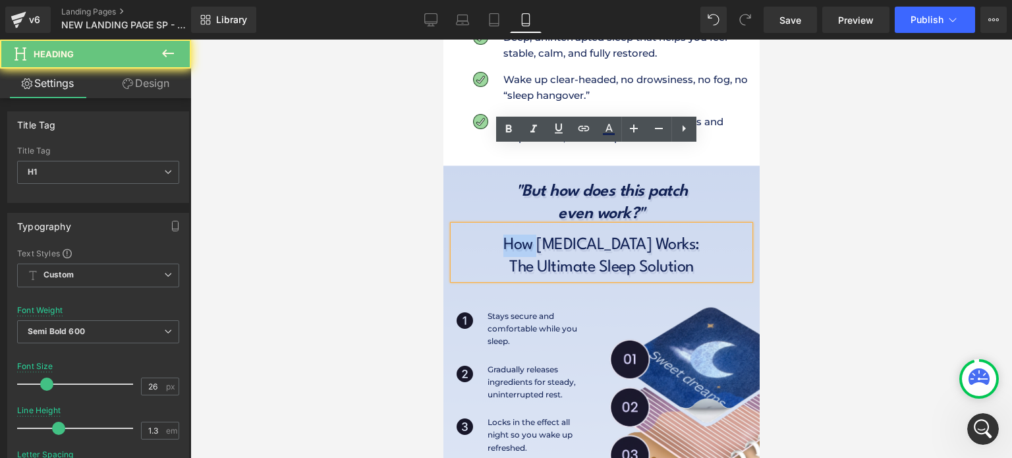
click at [535, 235] on h1 "How [MEDICAL_DATA] Works:" at bounding box center [601, 246] width 296 height 22
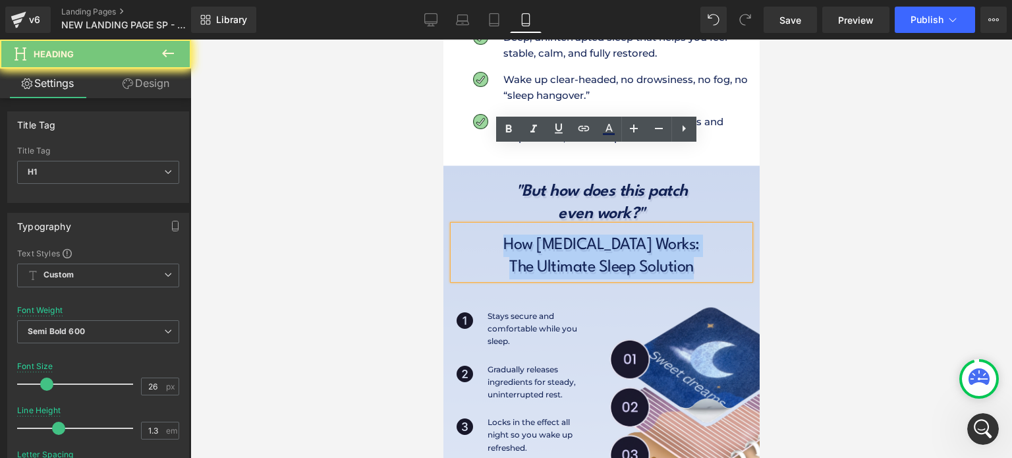
click at [535, 235] on h1 "How [MEDICAL_DATA] Works:" at bounding box center [601, 246] width 296 height 22
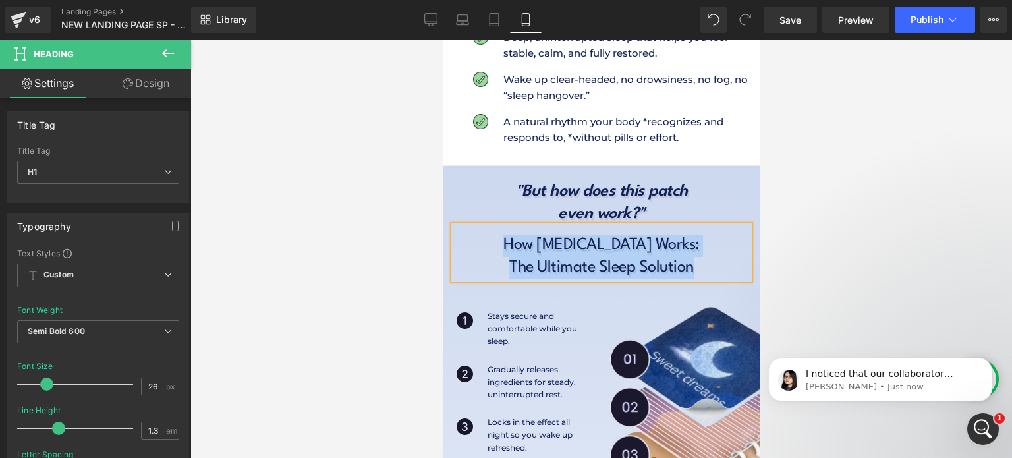
scroll to position [1912, 0]
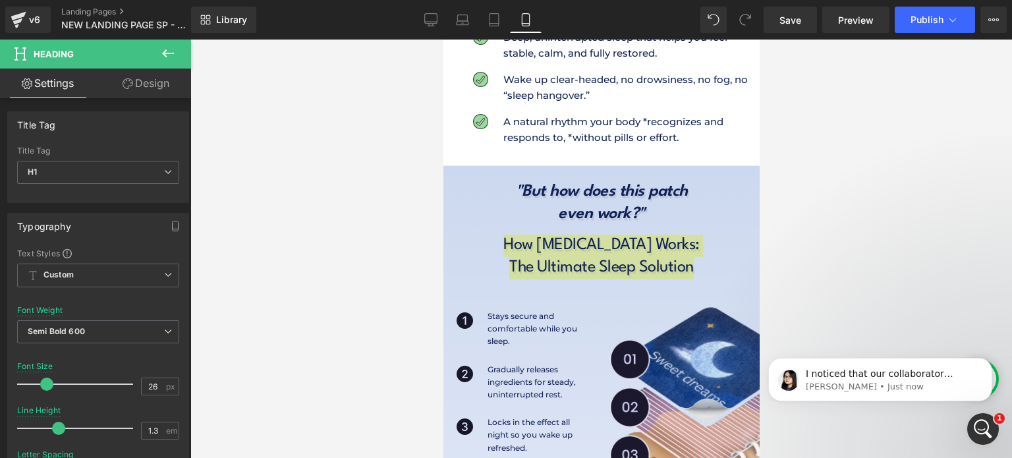
click at [416, 263] on div at bounding box center [601, 249] width 822 height 418
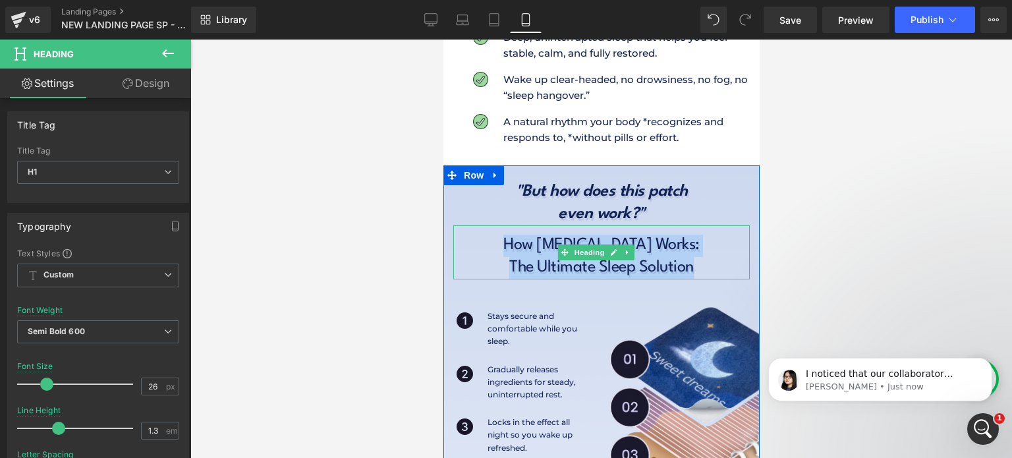
click at [536, 237] on span "How [MEDICAL_DATA] Works:" at bounding box center [601, 245] width 196 height 16
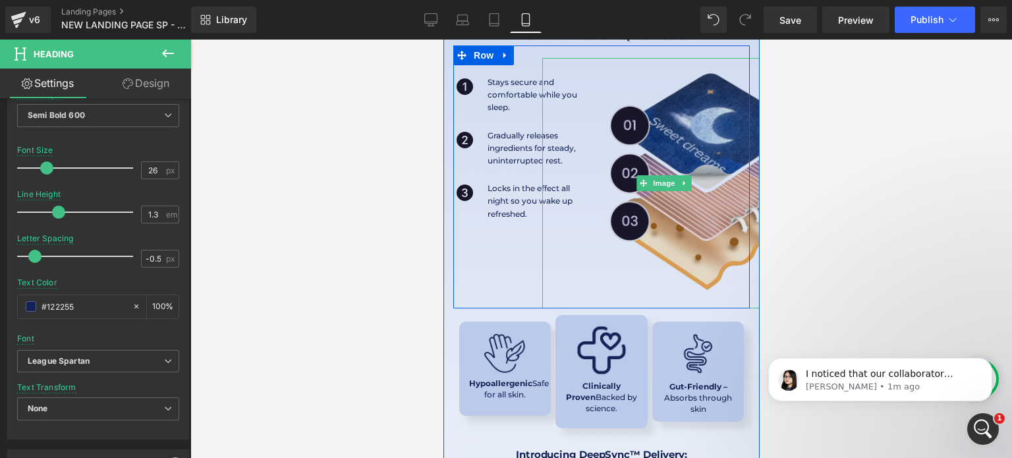
scroll to position [3228, 0]
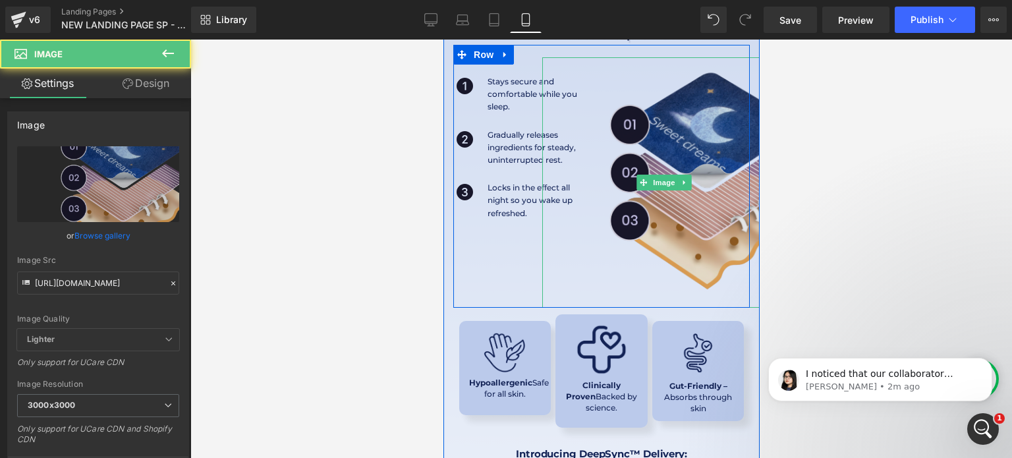
click at [654, 190] on img at bounding box center [667, 182] width 250 height 250
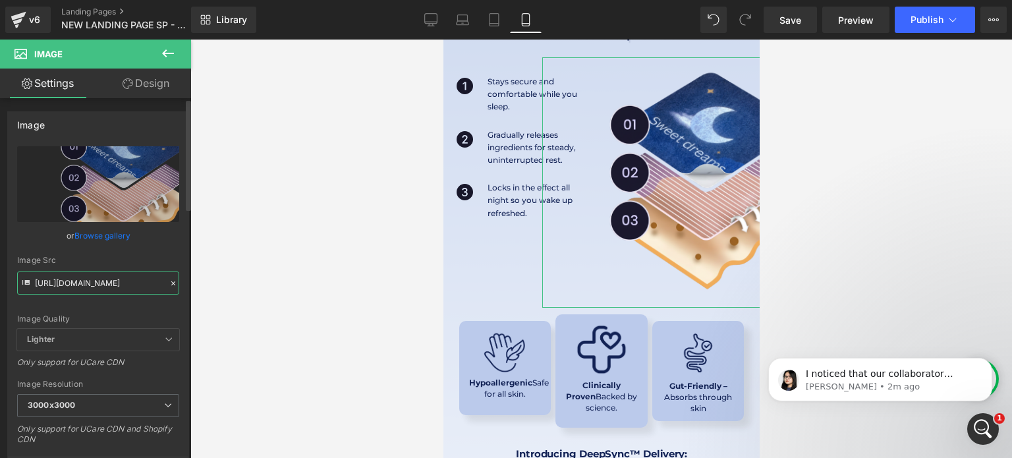
click at [108, 281] on input "[URL][DOMAIN_NAME]" at bounding box center [98, 282] width 162 height 23
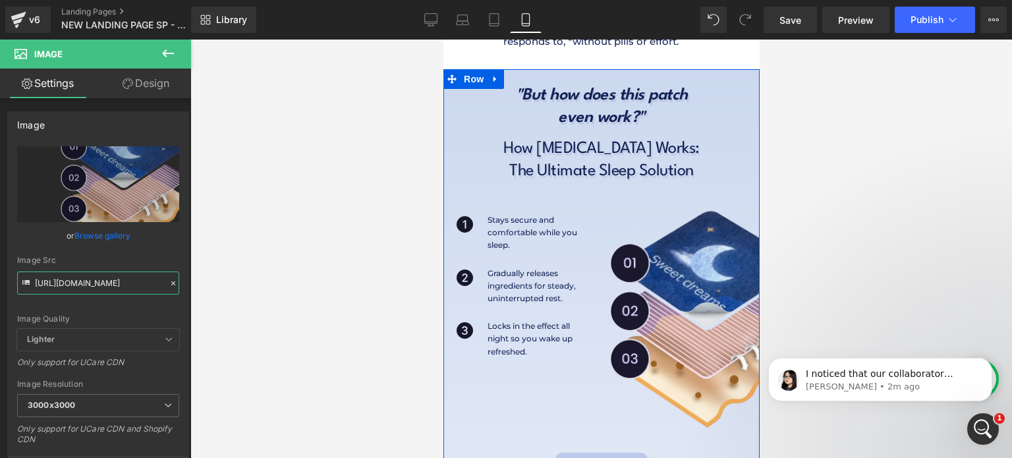
scroll to position [3088, 0]
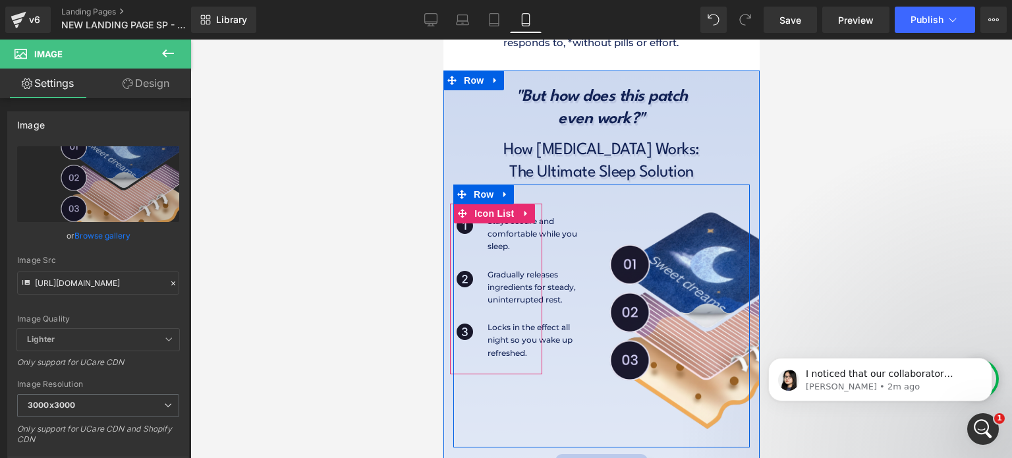
click at [503, 215] on ul "Icon Stays secure and comfortable while you sleep. Text Block Icon Gradually re…" at bounding box center [495, 294] width 92 height 159
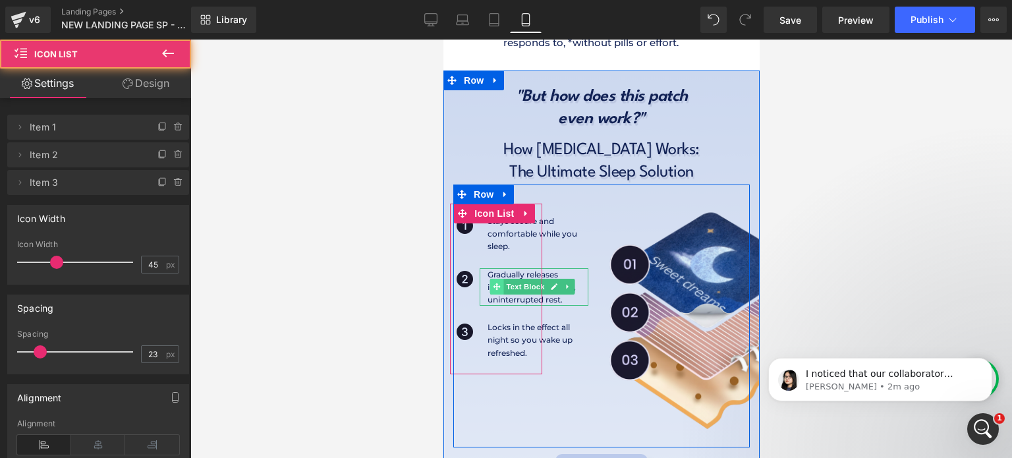
click at [501, 279] on span at bounding box center [496, 287] width 14 height 16
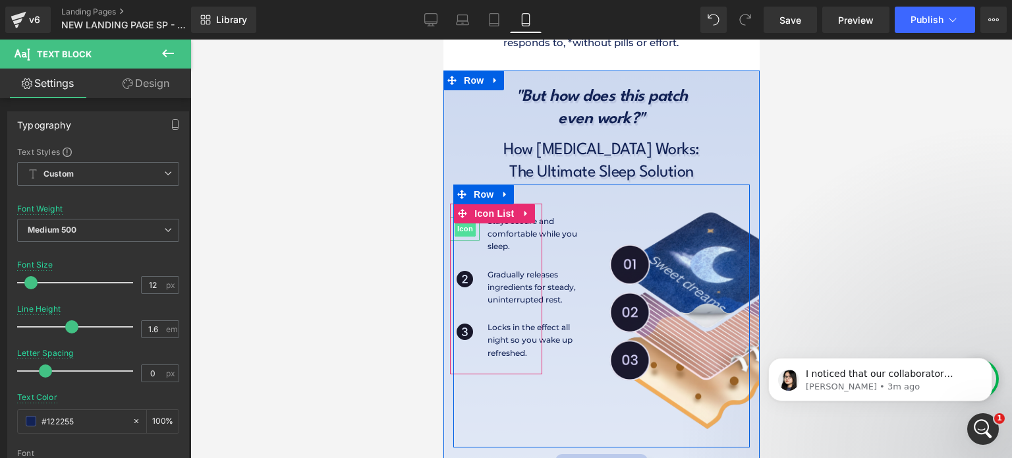
click at [468, 221] on span "Icon" at bounding box center [464, 229] width 21 height 16
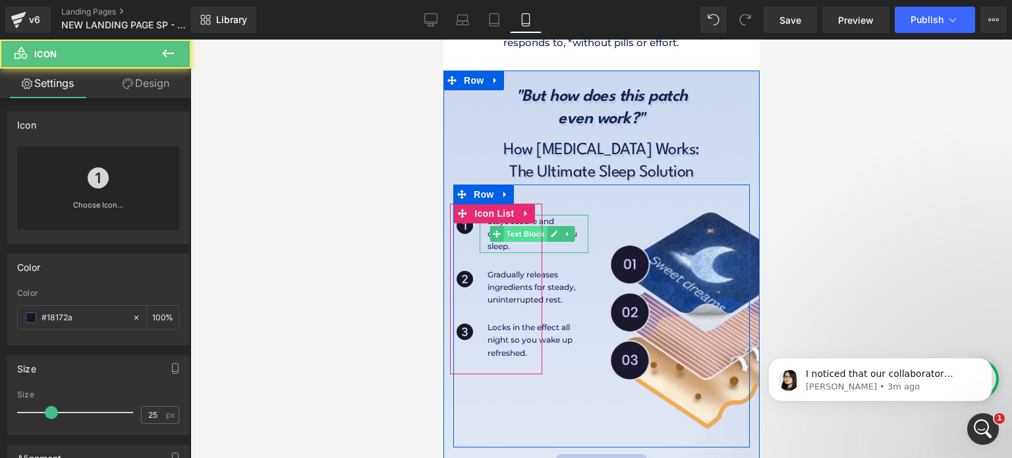
click at [508, 226] on span "Text Block" at bounding box center [524, 234] width 43 height 16
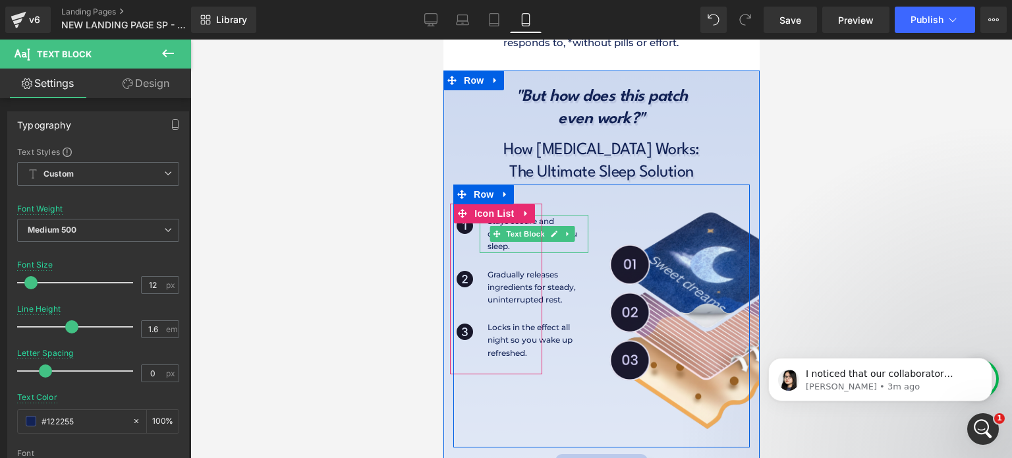
click at [497, 215] on p "Stays secure and comfortable while you sleep." at bounding box center [537, 234] width 101 height 38
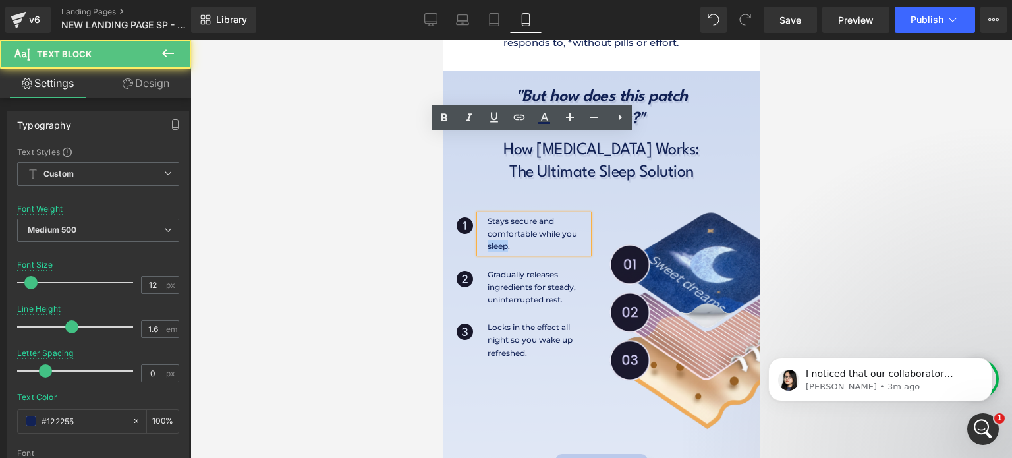
click at [497, 215] on p "Stays secure and comfortable while you sleep." at bounding box center [537, 234] width 101 height 38
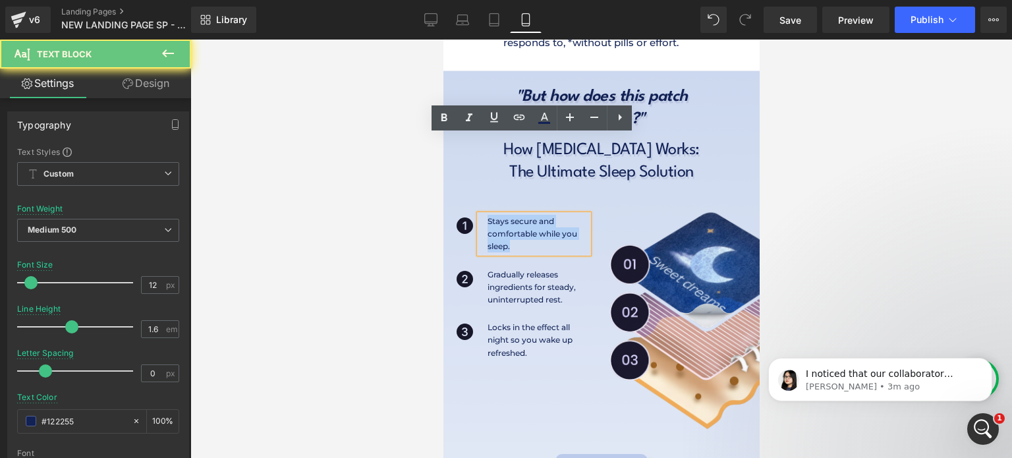
click at [497, 215] on p "Stays secure and comfortable while you sleep." at bounding box center [537, 234] width 101 height 38
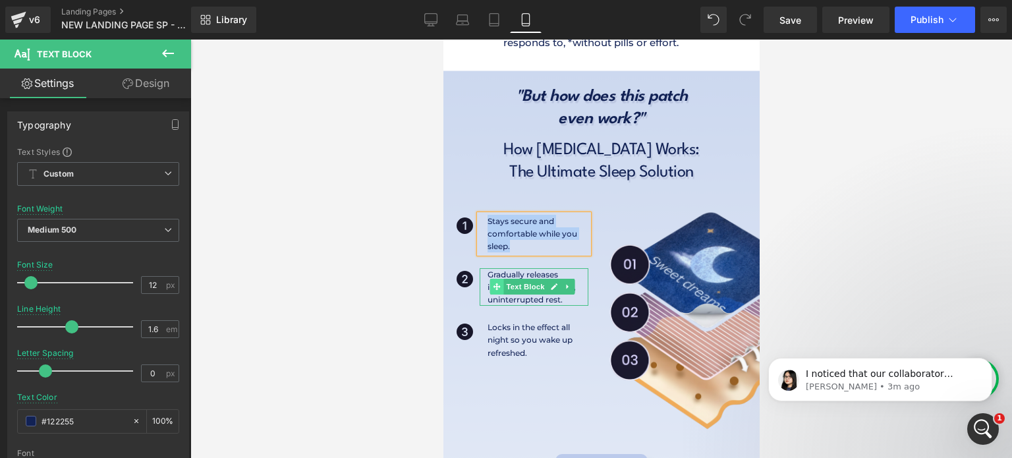
click at [494, 283] on icon at bounding box center [495, 287] width 7 height 8
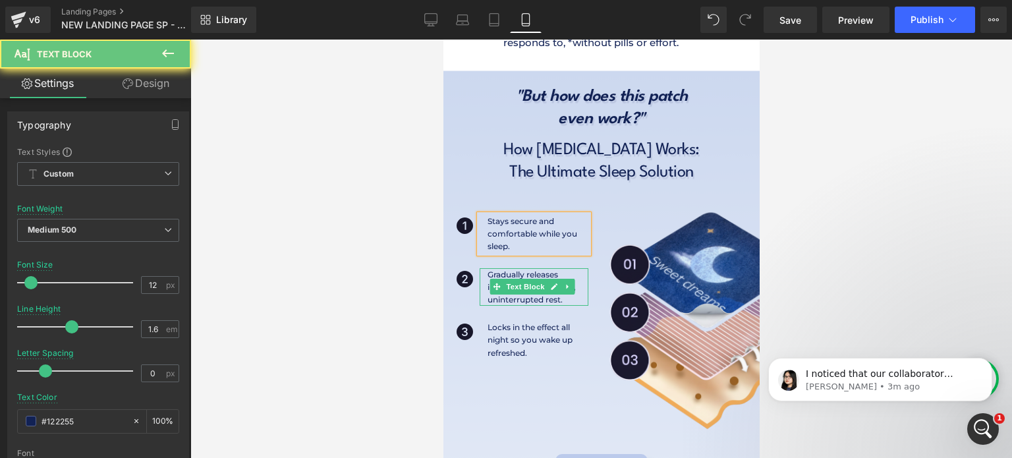
click at [507, 268] on p "Gradually releases ingredients for steady, uninterrupted rest." at bounding box center [537, 287] width 101 height 38
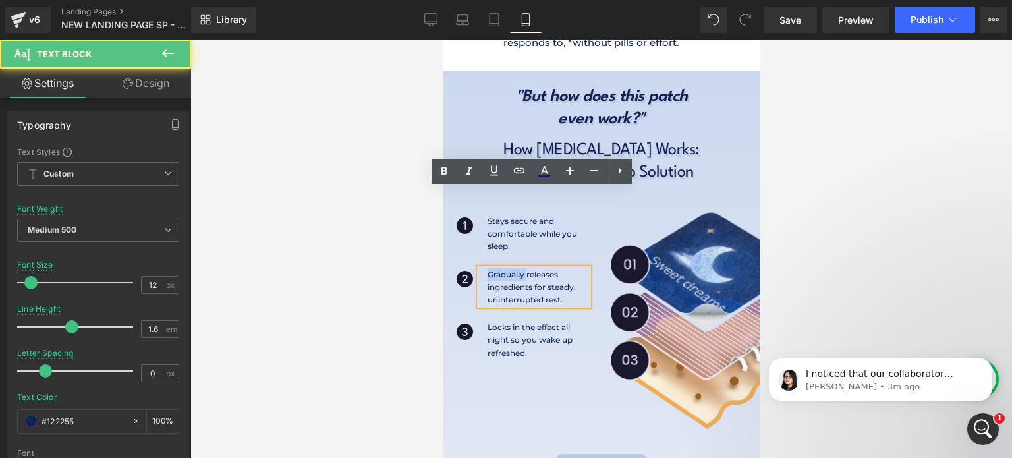
click at [507, 268] on p "Gradually releases ingredients for steady, uninterrupted rest." at bounding box center [537, 287] width 101 height 38
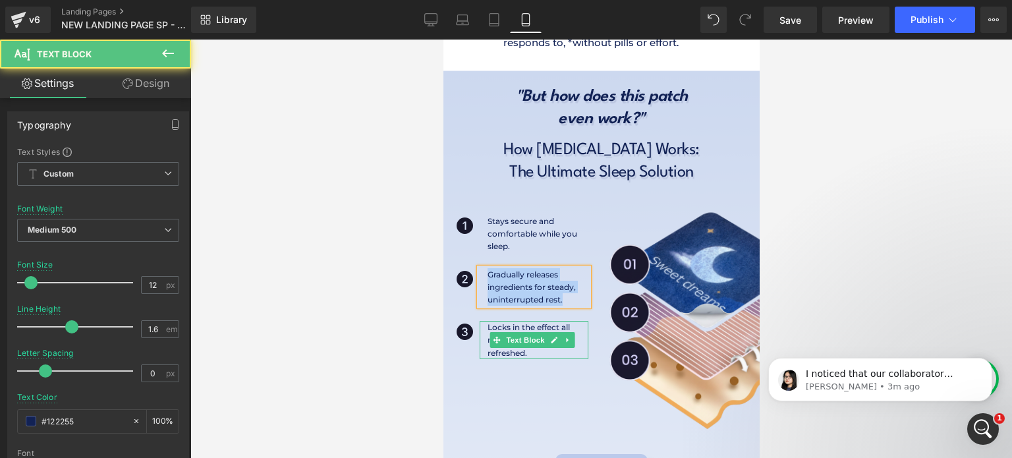
click at [504, 321] on p "Locks in the effect all night so you wake up refreshed." at bounding box center [537, 340] width 101 height 38
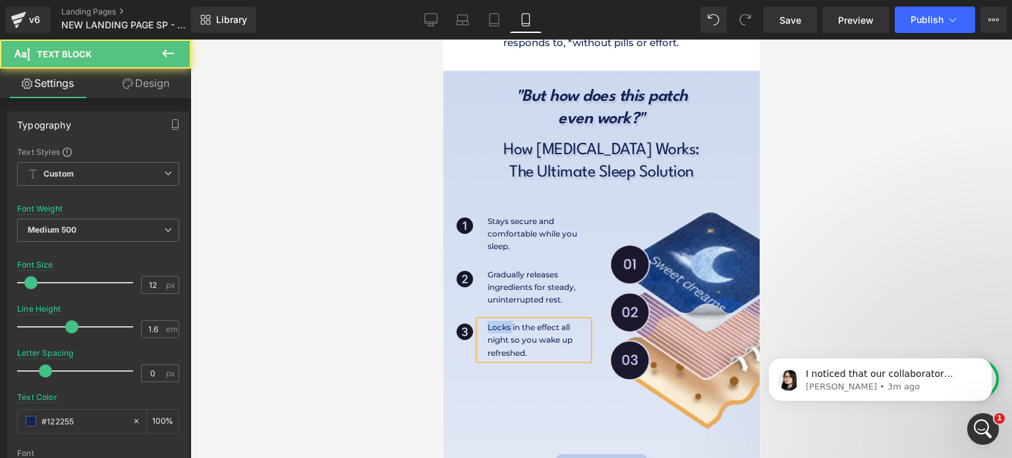
click at [504, 321] on p "Locks in the effect all night so you wake up refreshed." at bounding box center [537, 340] width 101 height 38
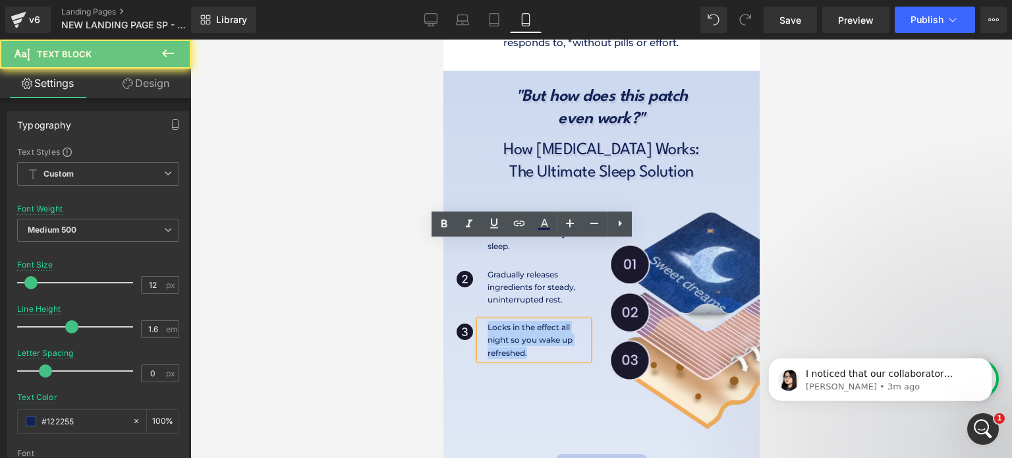
click at [504, 321] on p "Locks in the effect all night so you wake up refreshed." at bounding box center [537, 340] width 101 height 38
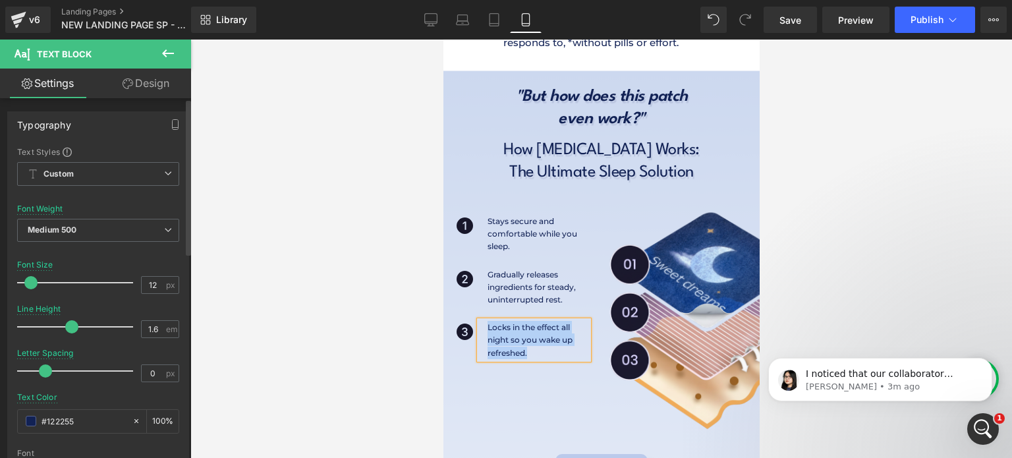
scroll to position [1963, 0]
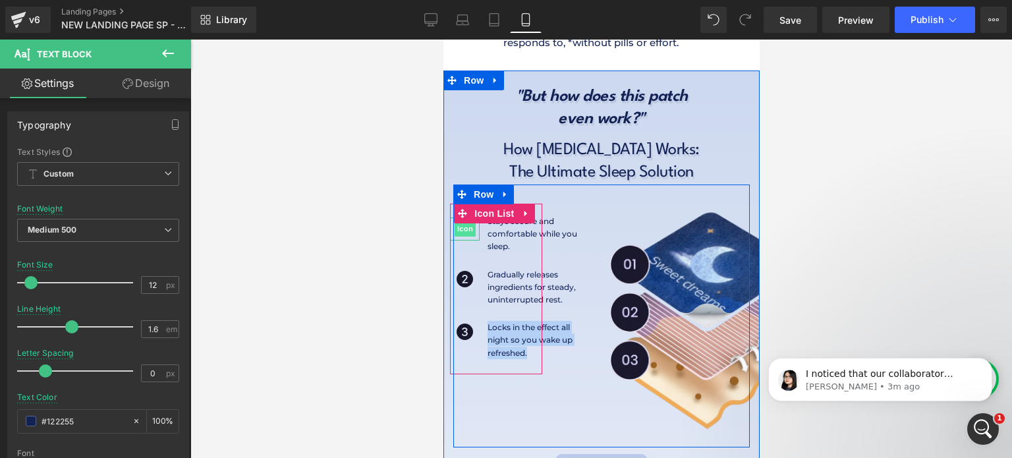
click at [467, 221] on span "Icon" at bounding box center [464, 229] width 21 height 16
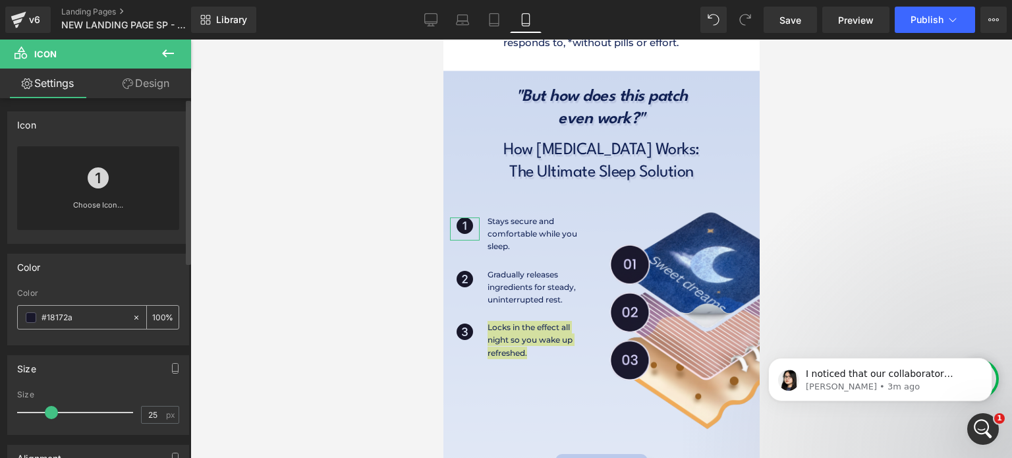
click at [74, 316] on input "#18172a" at bounding box center [84, 317] width 84 height 14
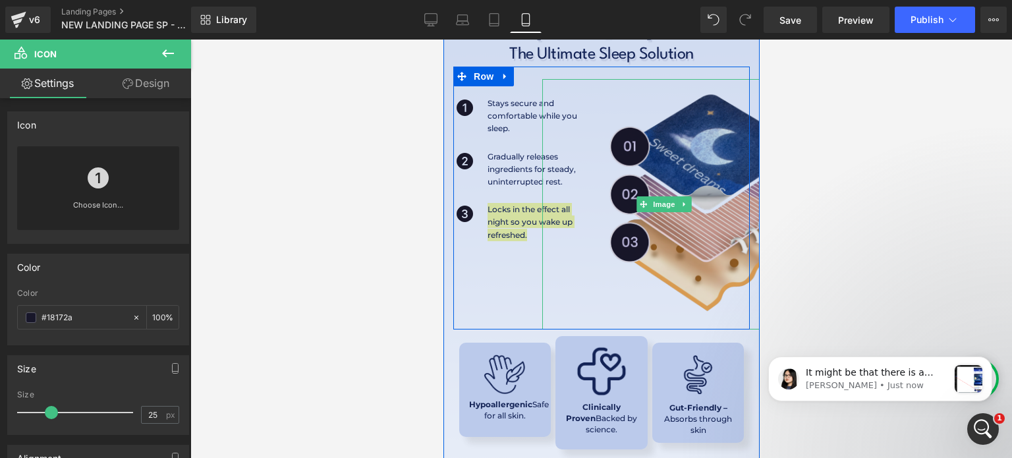
scroll to position [3215, 0]
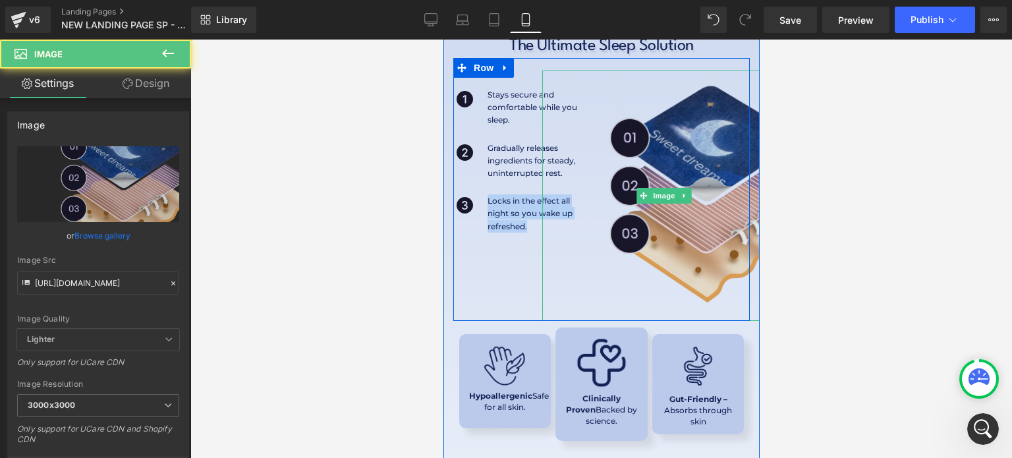
click at [675, 124] on img at bounding box center [667, 195] width 250 height 250
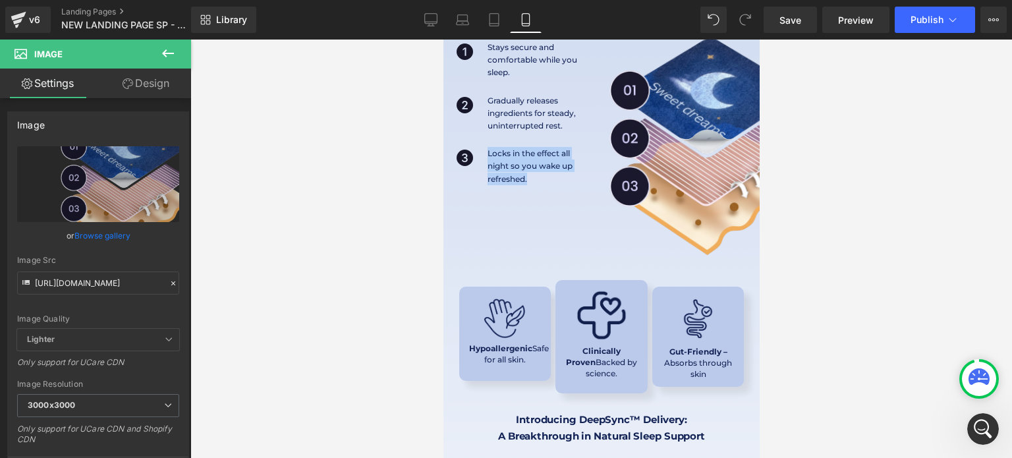
scroll to position [2598, 0]
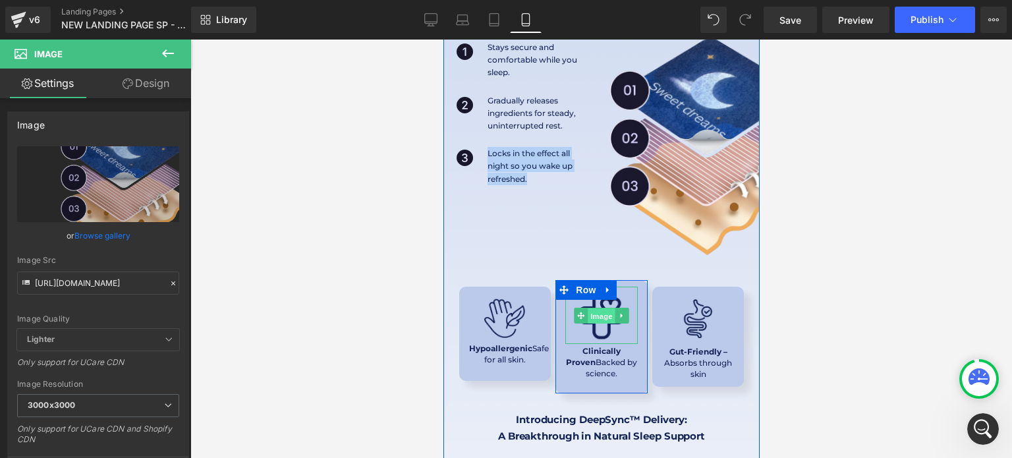
click at [587, 308] on span "Image" at bounding box center [601, 316] width 28 height 16
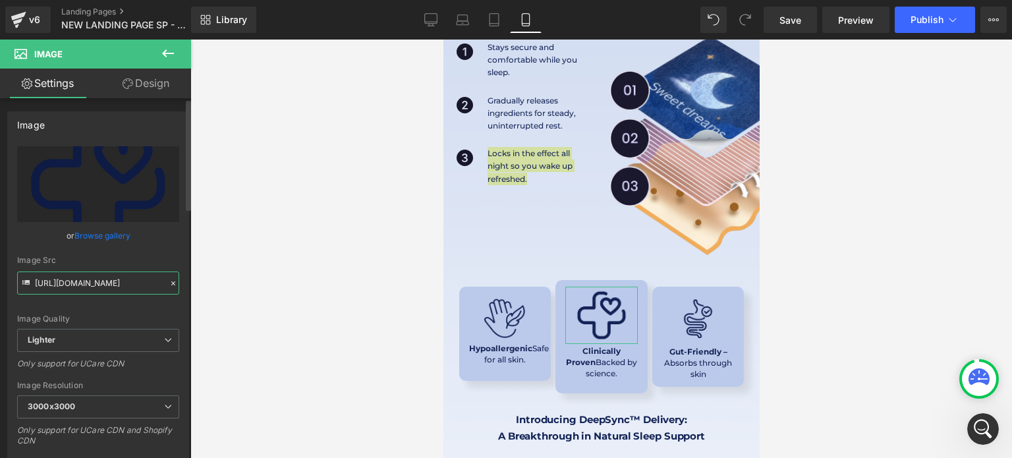
click at [105, 283] on input "https://ucarecdn.com/42705ba7-6201-46da-a6af-044389a86224/-/format/auto/-/previ…" at bounding box center [98, 282] width 162 height 23
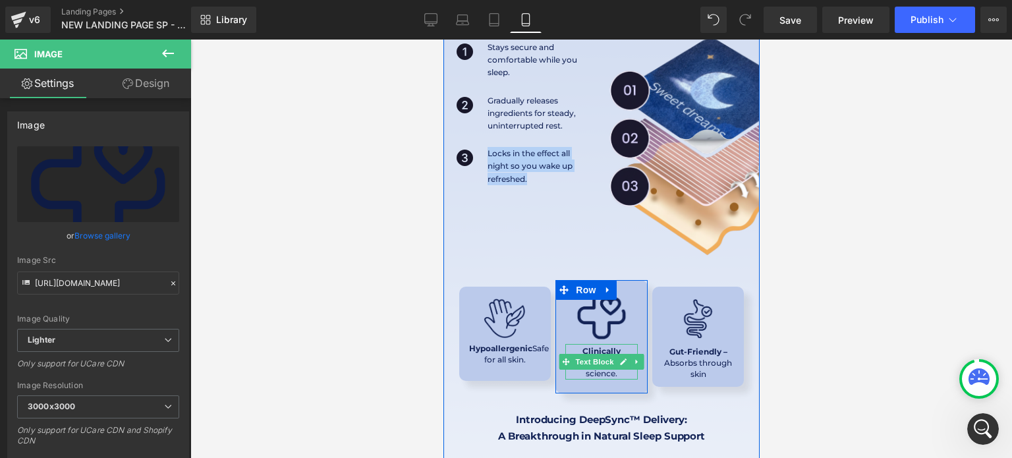
click at [570, 346] on strong "Clinically Proven" at bounding box center [592, 356] width 55 height 21
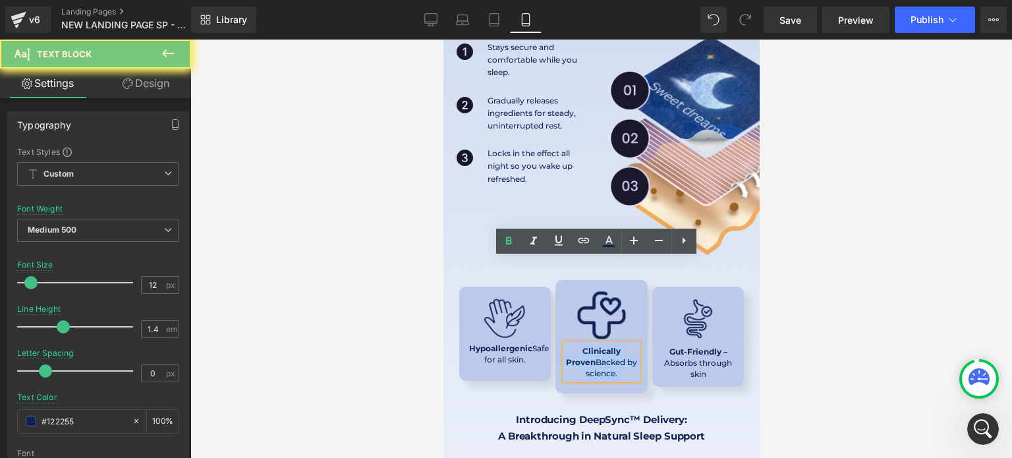
click at [570, 346] on strong "Clinically Proven" at bounding box center [592, 356] width 55 height 21
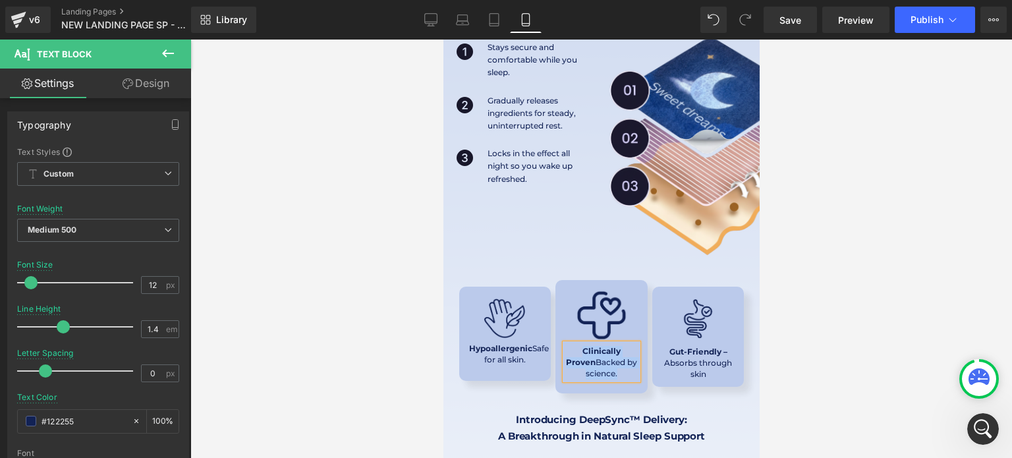
click at [558, 280] on div "Image Clinically Proven Backed by science. Text Block Row" at bounding box center [601, 336] width 92 height 113
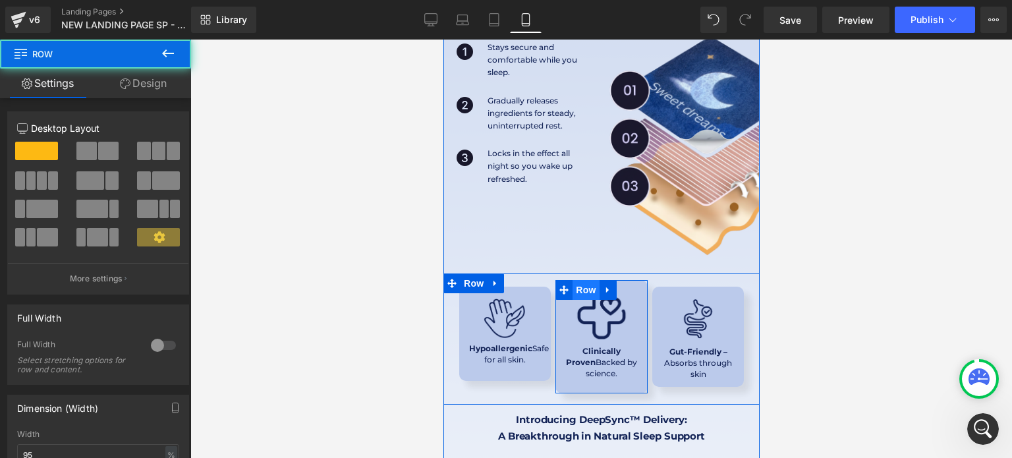
click at [572, 280] on span "Row" at bounding box center [585, 290] width 26 height 20
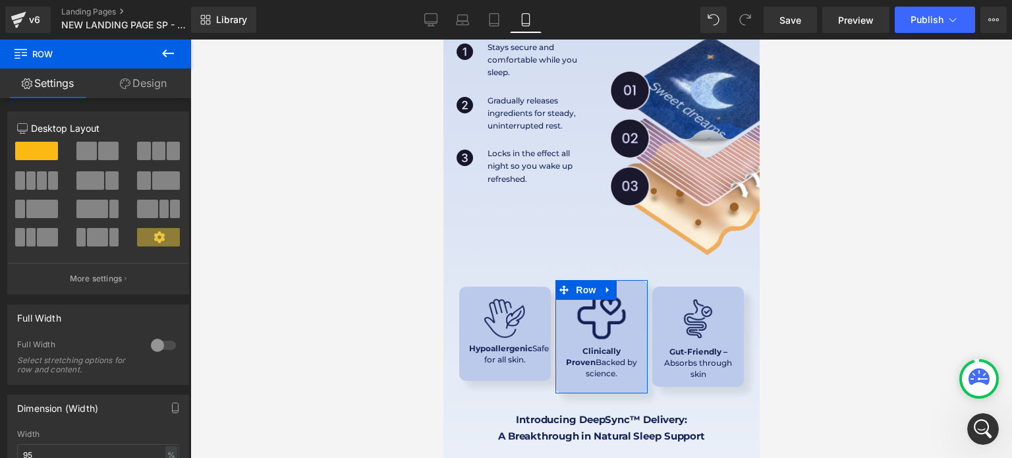
drag, startPoint x: 163, startPoint y: 84, endPoint x: 73, endPoint y: 190, distance: 139.3
click at [163, 84] on link "Design" at bounding box center [144, 84] width 96 height 30
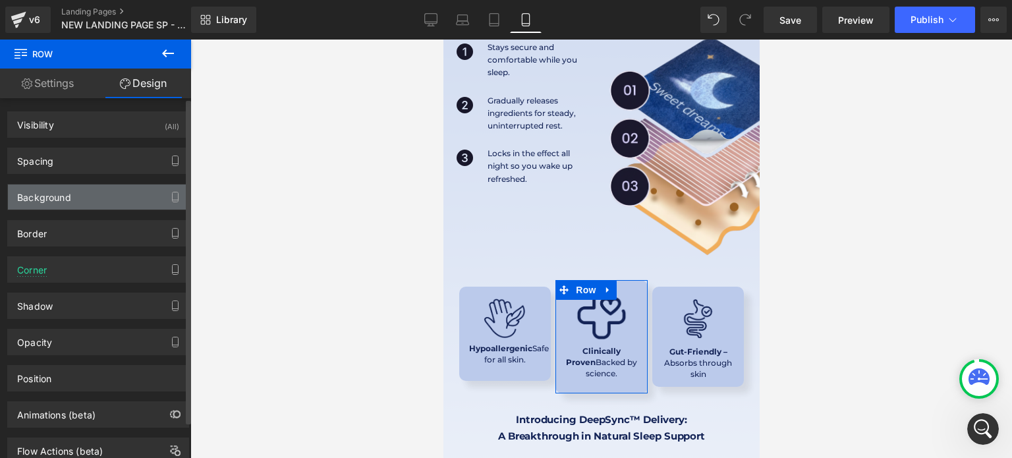
click at [69, 197] on div "Background" at bounding box center [44, 193] width 54 height 18
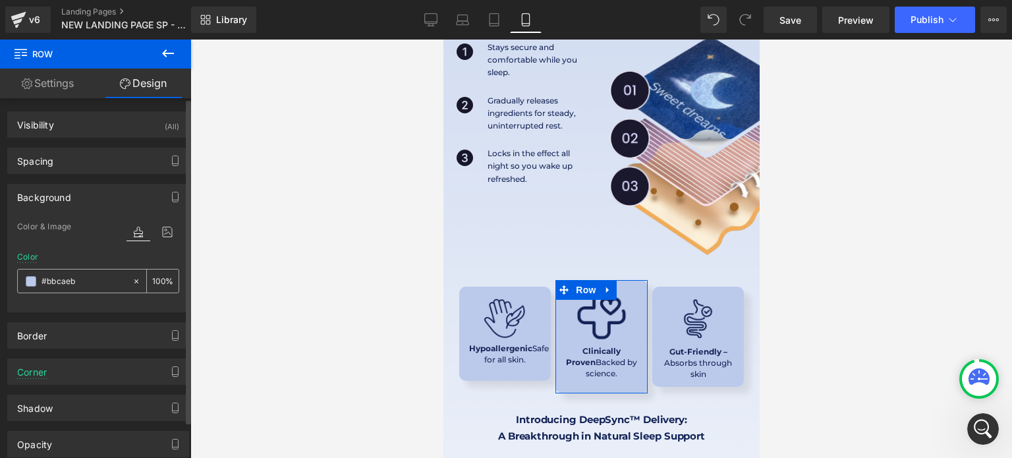
click at [99, 278] on input "#bbcaeb" at bounding box center [84, 281] width 84 height 14
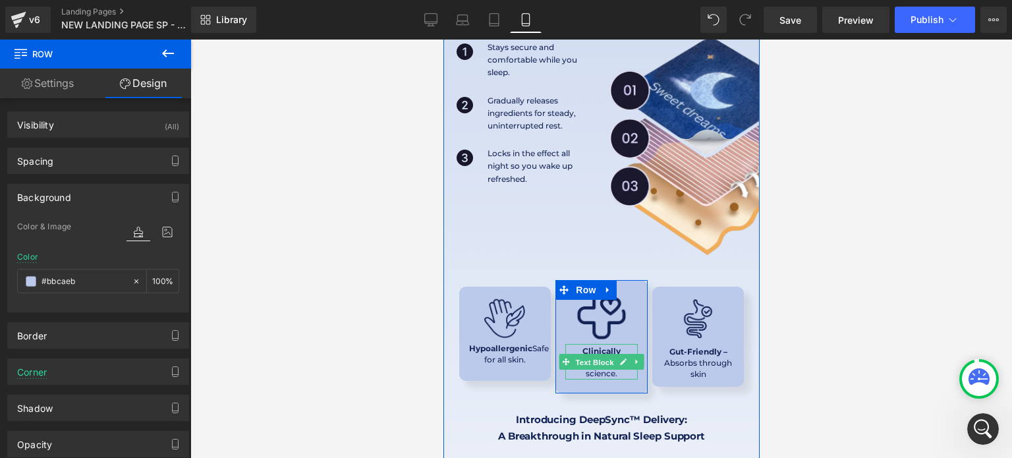
click at [578, 354] on span "Text Block" at bounding box center [593, 362] width 43 height 16
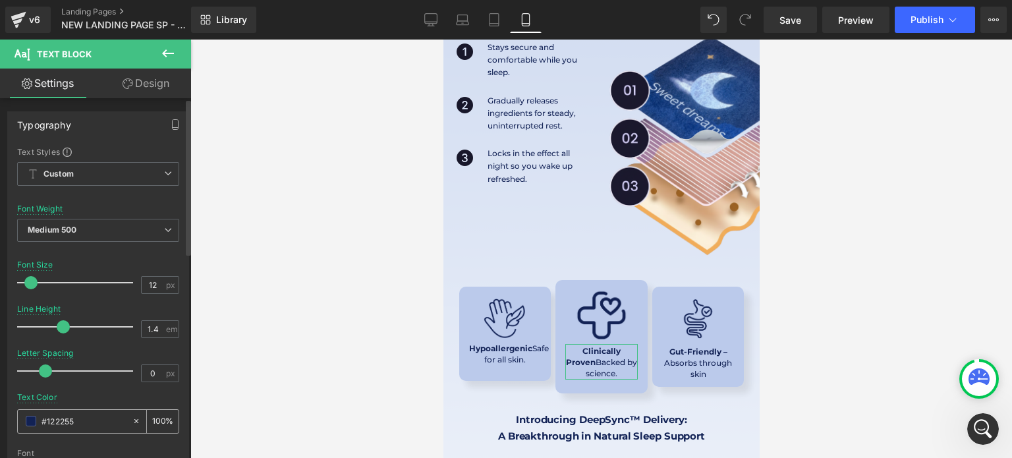
click at [90, 416] on input "#122255" at bounding box center [84, 421] width 84 height 14
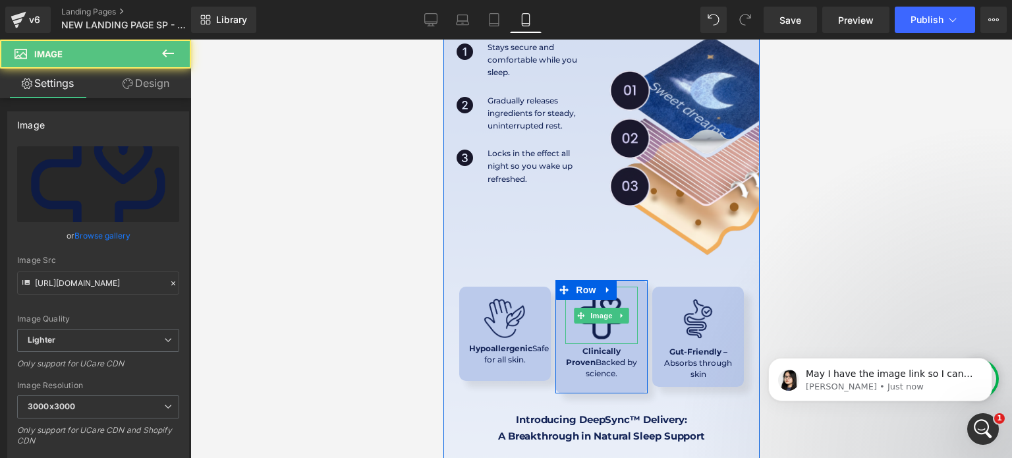
click at [600, 287] on img at bounding box center [600, 315] width 57 height 57
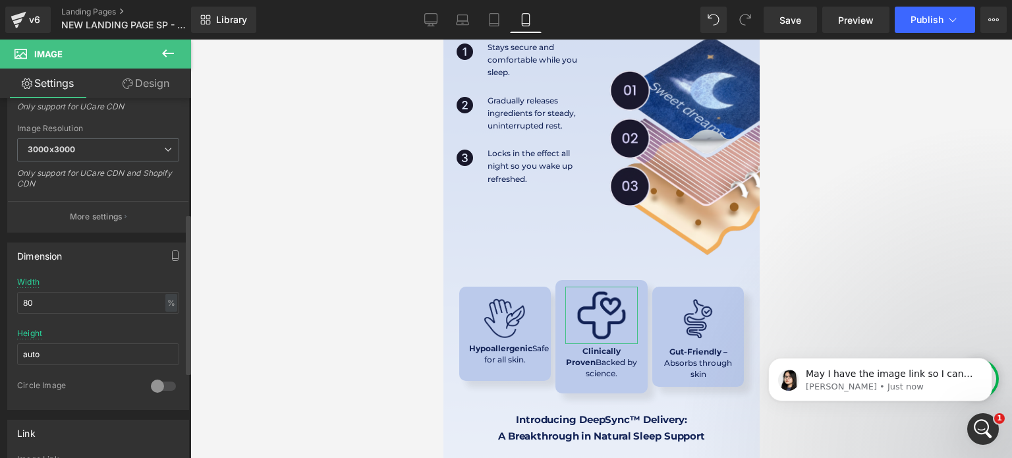
scroll to position [258, 0]
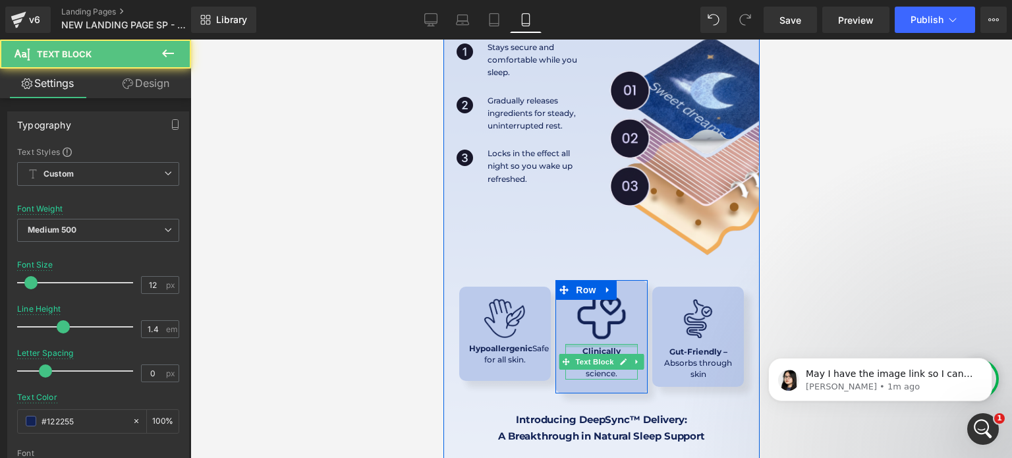
click at [583, 344] on div at bounding box center [601, 345] width 72 height 3
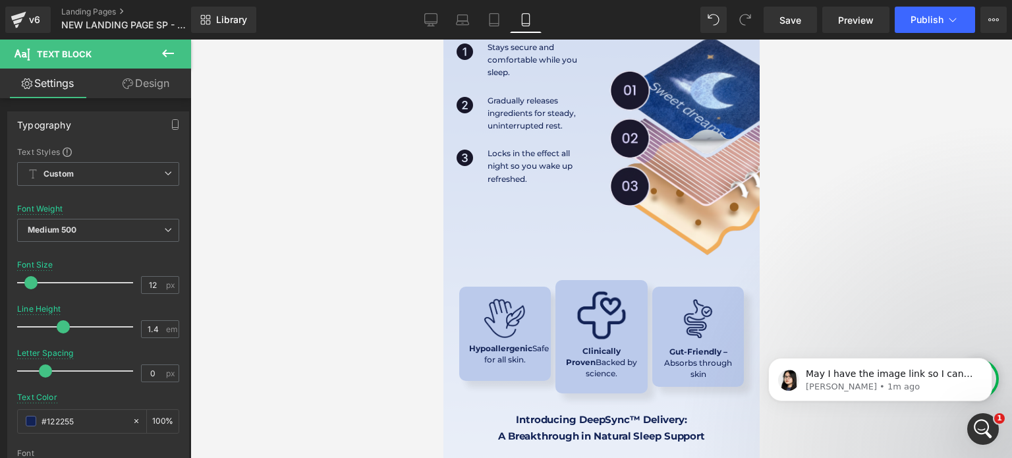
click at [394, 312] on div at bounding box center [601, 249] width 822 height 418
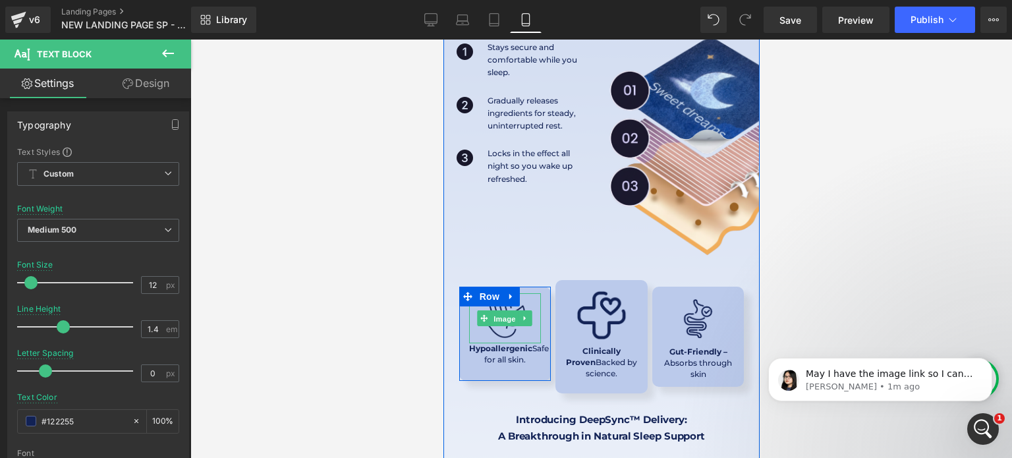
click at [508, 311] on span "Image" at bounding box center [505, 319] width 28 height 16
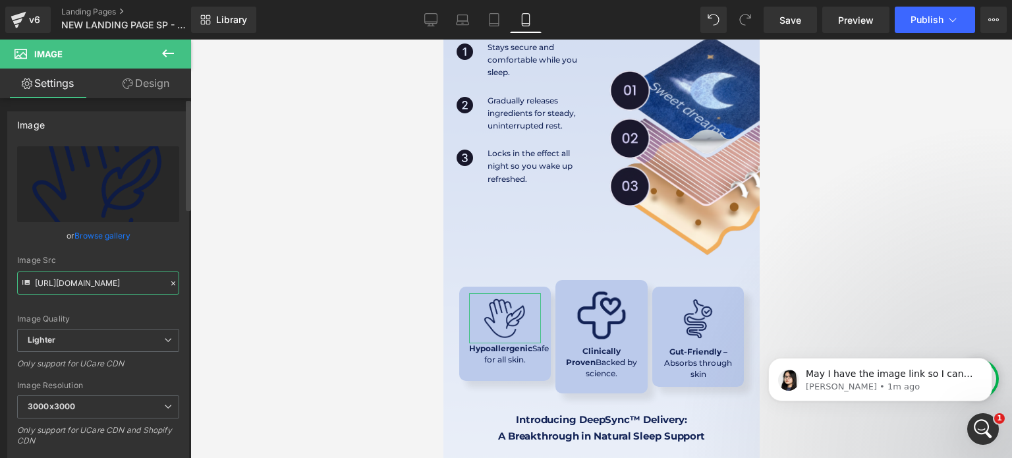
click at [126, 287] on input "https://ucarecdn.com/7c2c9708-919e-4566-b90a-8129459f64e9/-/format/auto/-/previ…" at bounding box center [98, 282] width 162 height 23
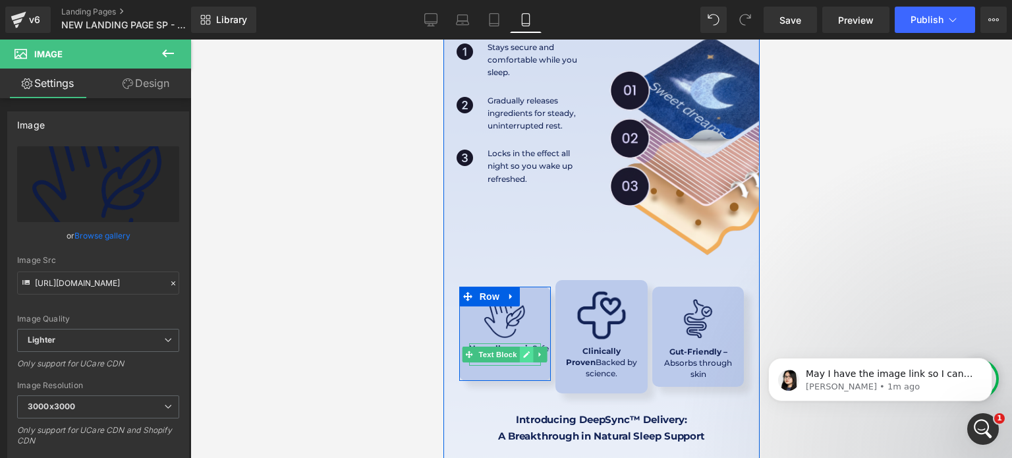
click at [522, 350] on icon at bounding box center [525, 354] width 7 height 8
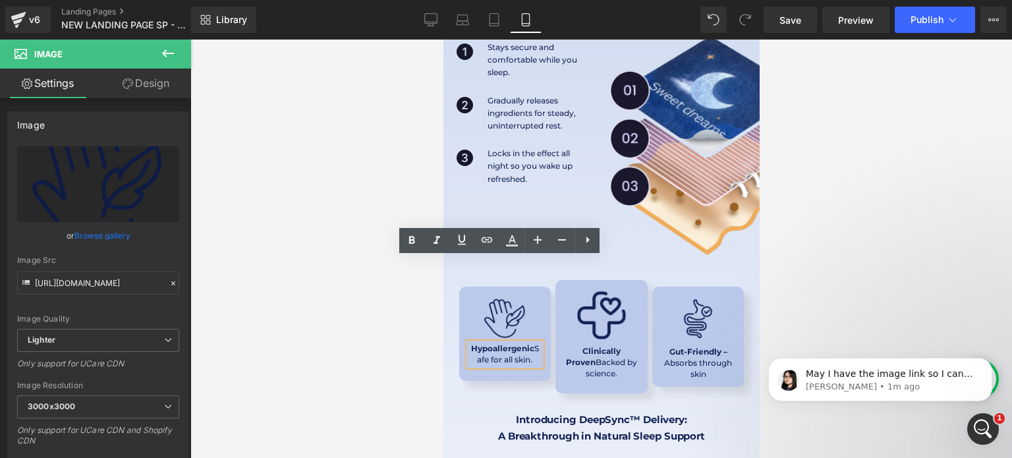
click at [499, 343] on strong "Hypoallergenic" at bounding box center [501, 348] width 63 height 10
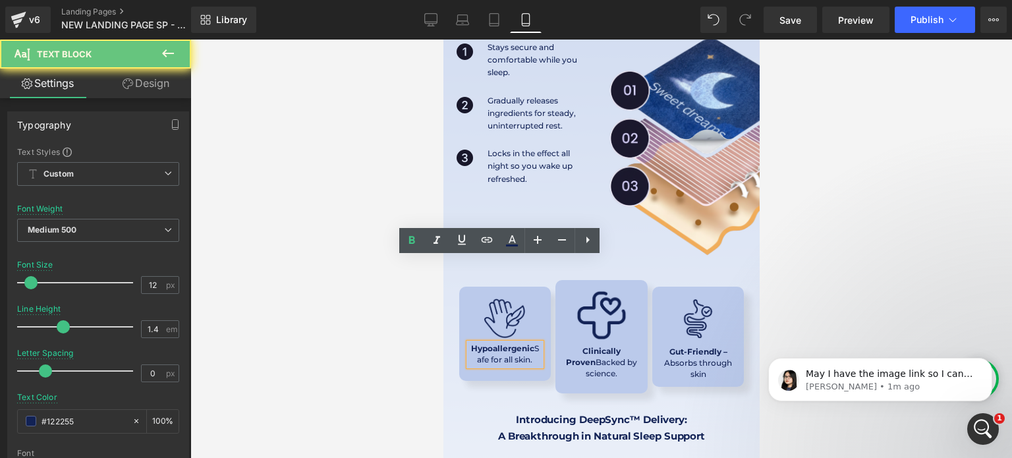
click at [499, 343] on strong "Hypoallergenic" at bounding box center [501, 348] width 63 height 10
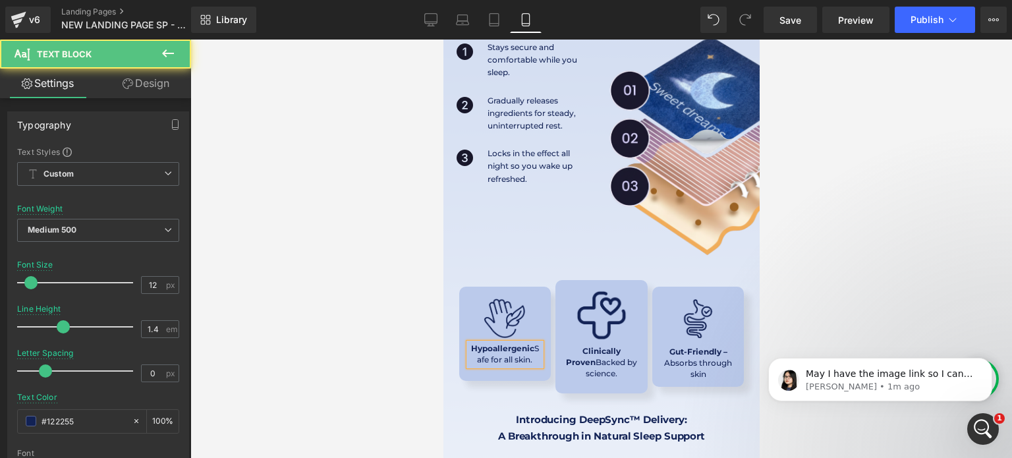
click at [515, 343] on p "Hypoallergenic Safe for all skin." at bounding box center [504, 354] width 72 height 22
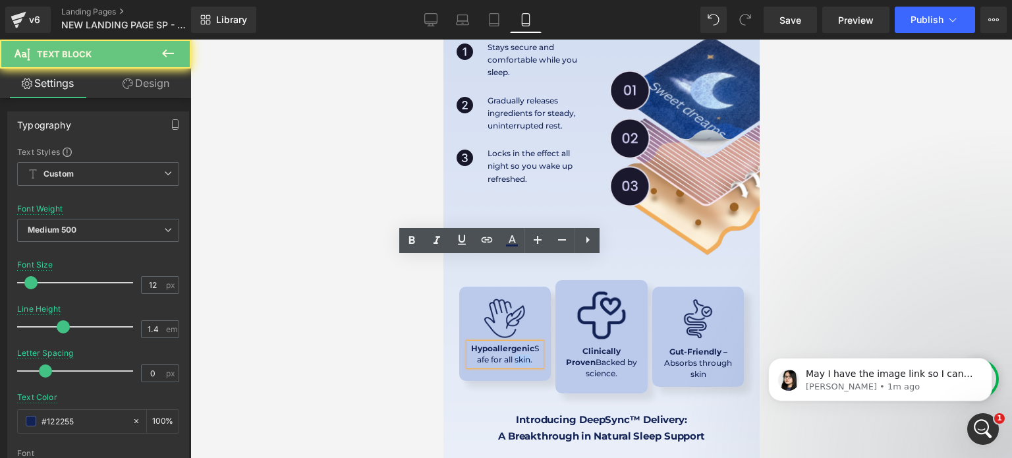
click at [515, 343] on p "Hypoallergenic Safe for all skin." at bounding box center [504, 354] width 72 height 22
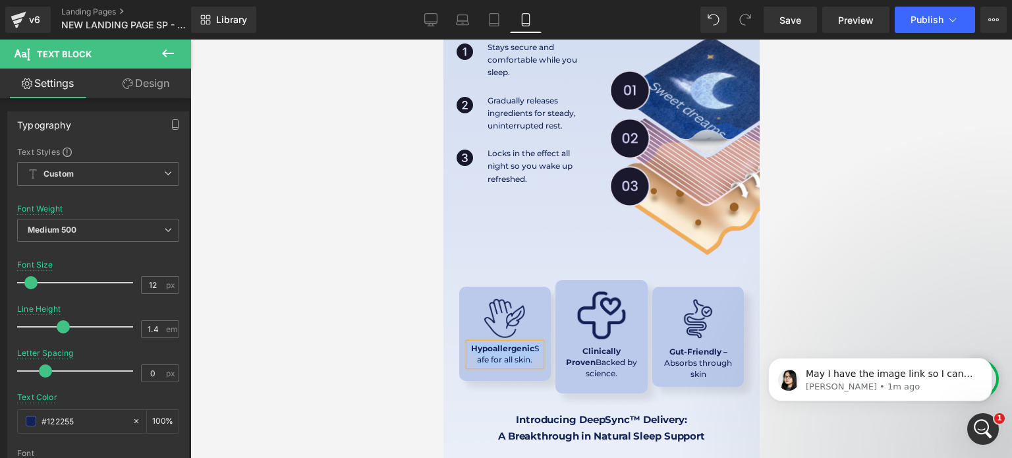
click at [515, 343] on p "Hypoallergenic Safe for all skin." at bounding box center [504, 354] width 72 height 22
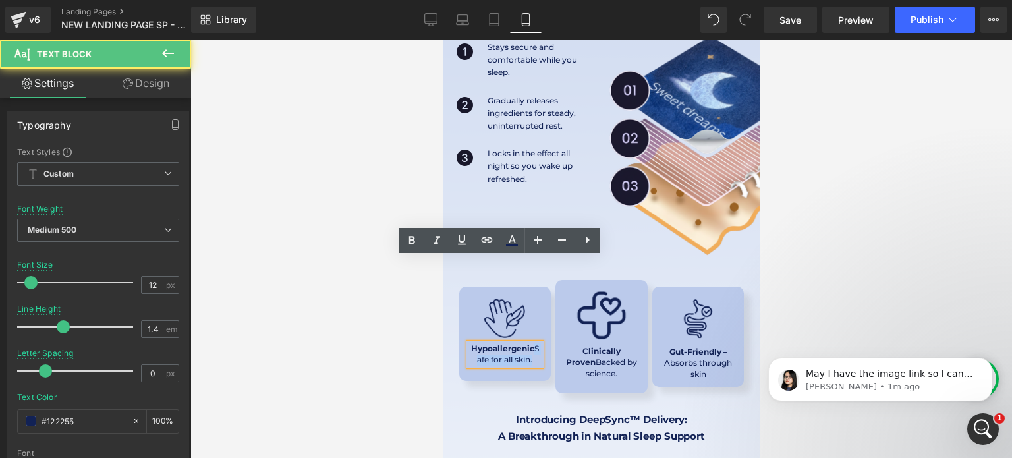
drag, startPoint x: 467, startPoint y: 277, endPoint x: 559, endPoint y: 281, distance: 92.3
click at [559, 281] on div "Image Hypoallergenic Safe for all skin. Text Block Row Image Clinically Proven …" at bounding box center [601, 338] width 316 height 131
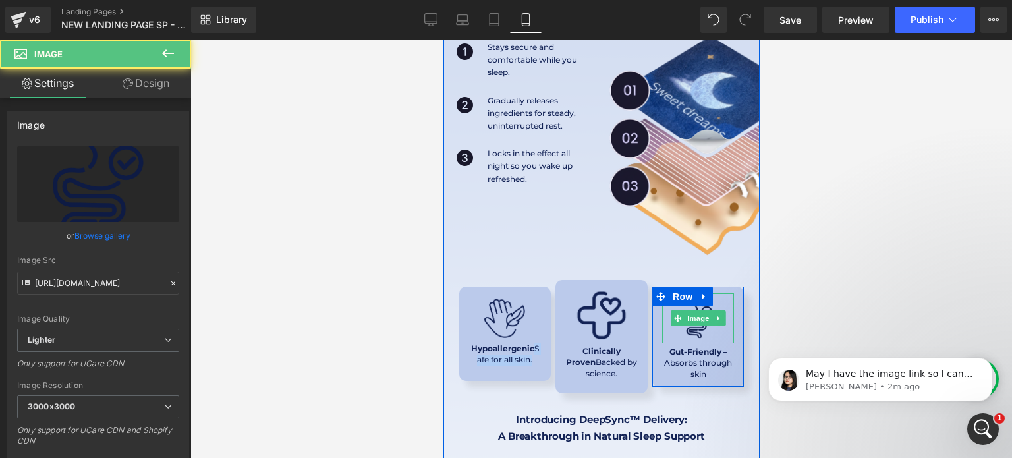
click at [688, 293] on img at bounding box center [697, 318] width 51 height 51
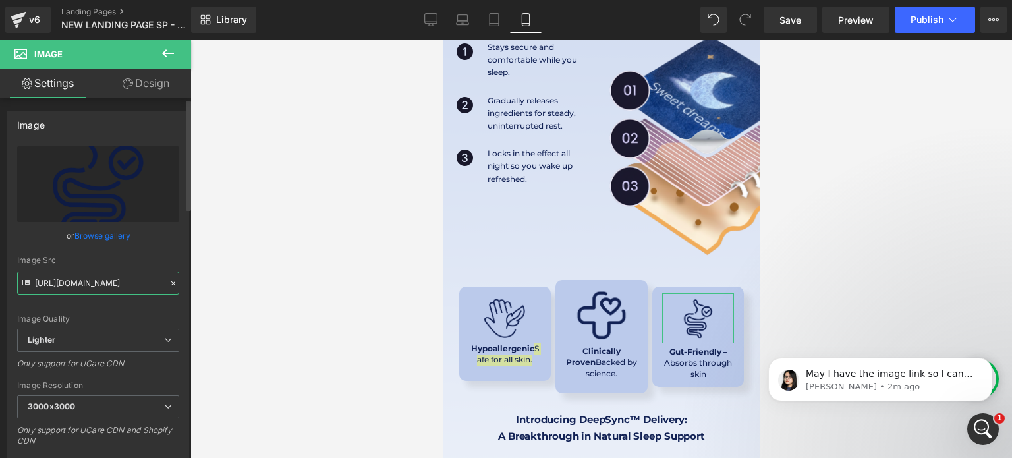
click at [146, 281] on input "https://ucarecdn.com/98744cce-54f2-4e51-b4bb-f2fc512403e7/-/format/auto/-/previ…" at bounding box center [98, 282] width 162 height 23
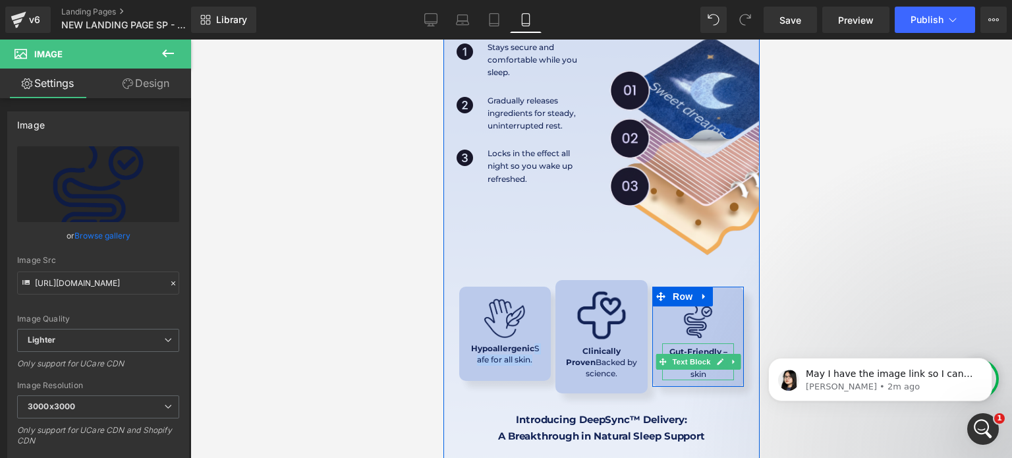
click at [710, 347] on strong "Gut-Friendly –" at bounding box center [698, 352] width 58 height 10
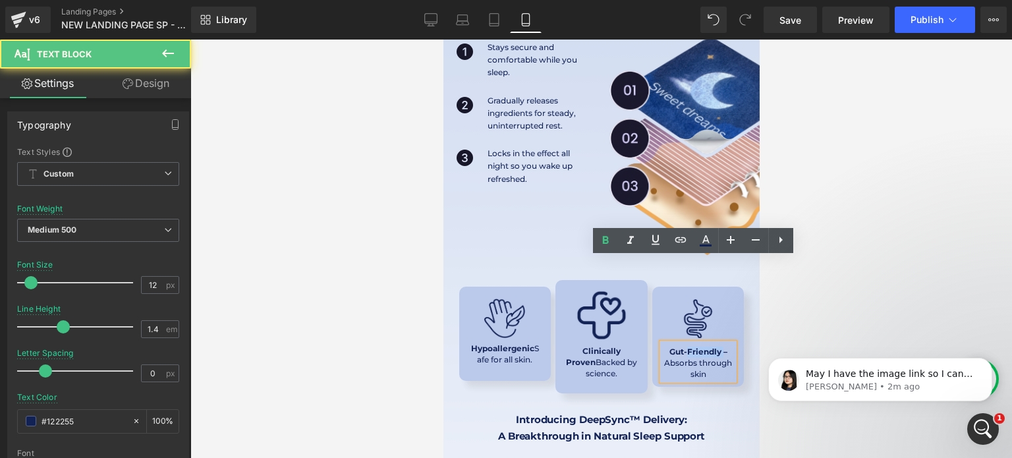
click at [710, 347] on strong "Gut-Friendly –" at bounding box center [698, 352] width 58 height 10
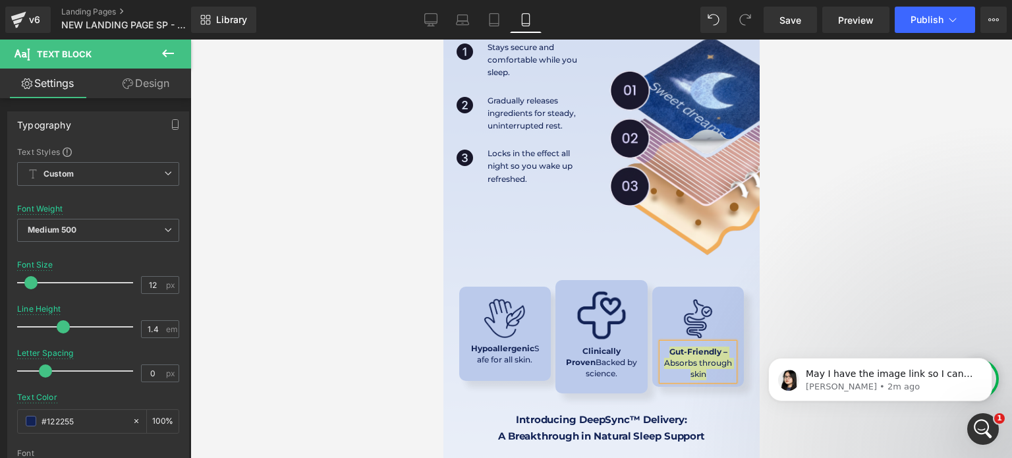
click at [773, 287] on div at bounding box center [601, 249] width 822 height 418
click at [892, 367] on div "May I have the image link so I can check it further please? Pauline • 3m ago" at bounding box center [880, 379] width 204 height 26
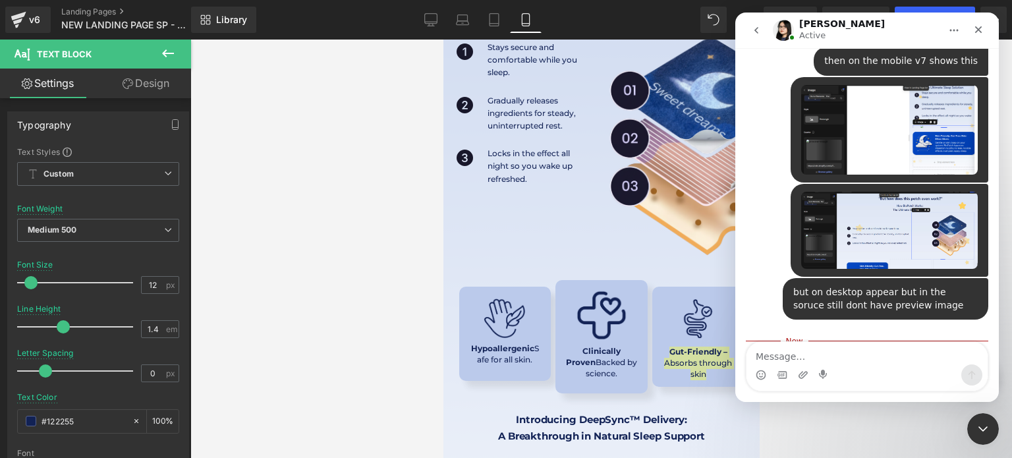
scroll to position [2672, 0]
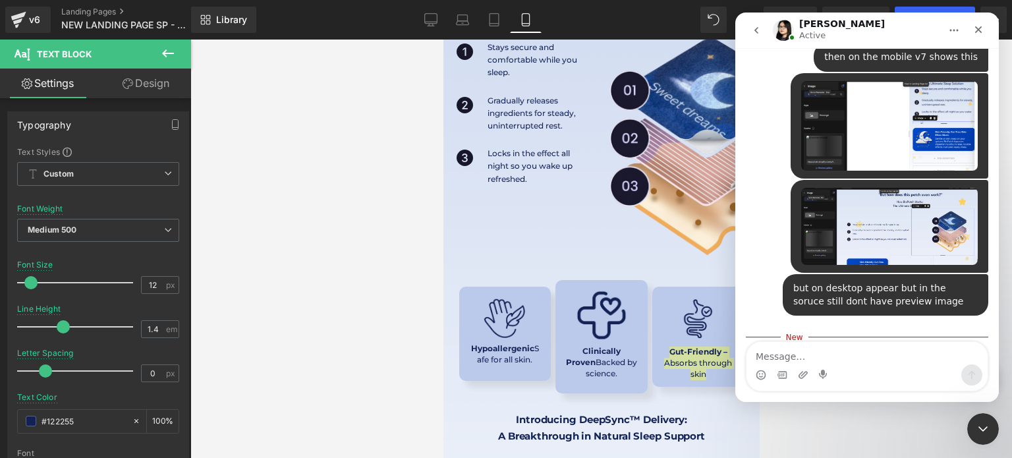
click at [663, 132] on div at bounding box center [506, 209] width 1012 height 418
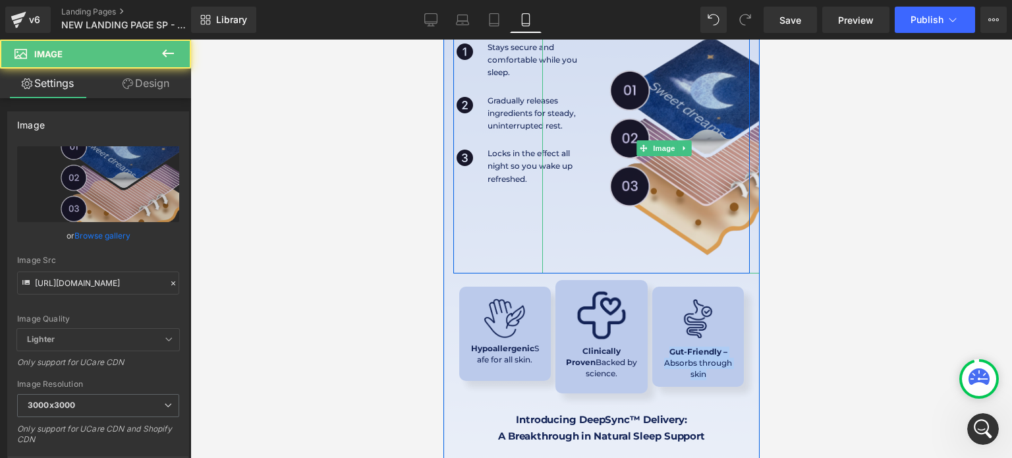
click at [659, 121] on img at bounding box center [667, 148] width 250 height 250
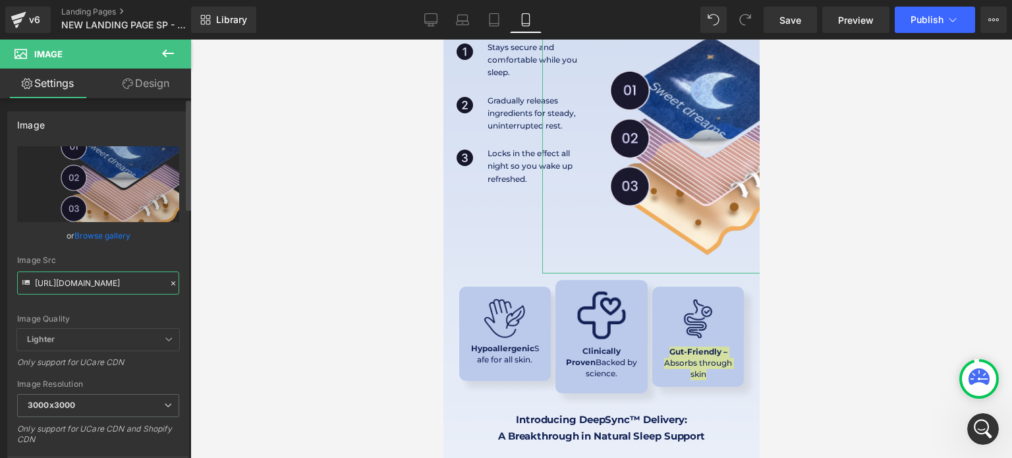
click at [87, 281] on input "[URL][DOMAIN_NAME]" at bounding box center [98, 282] width 162 height 23
click at [974, 433] on div "Open Intercom Messenger" at bounding box center [980, 426] width 43 height 43
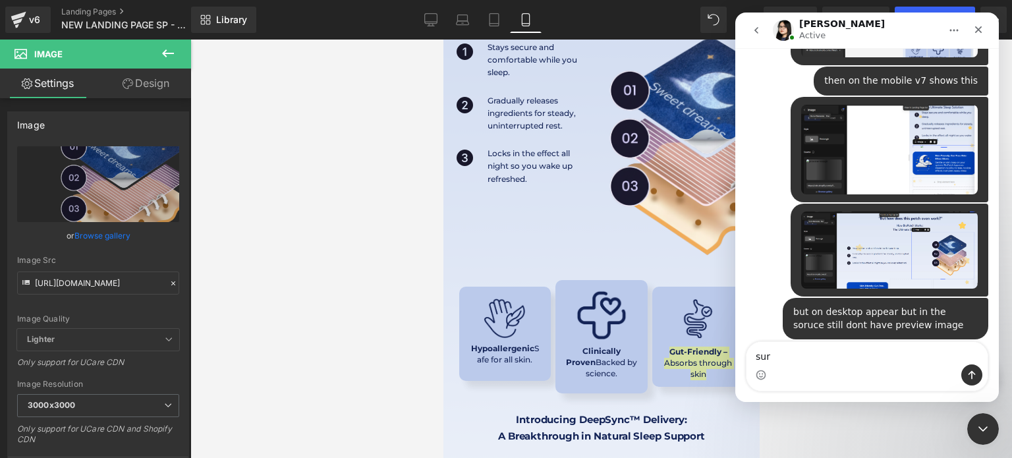
type textarea "sure"
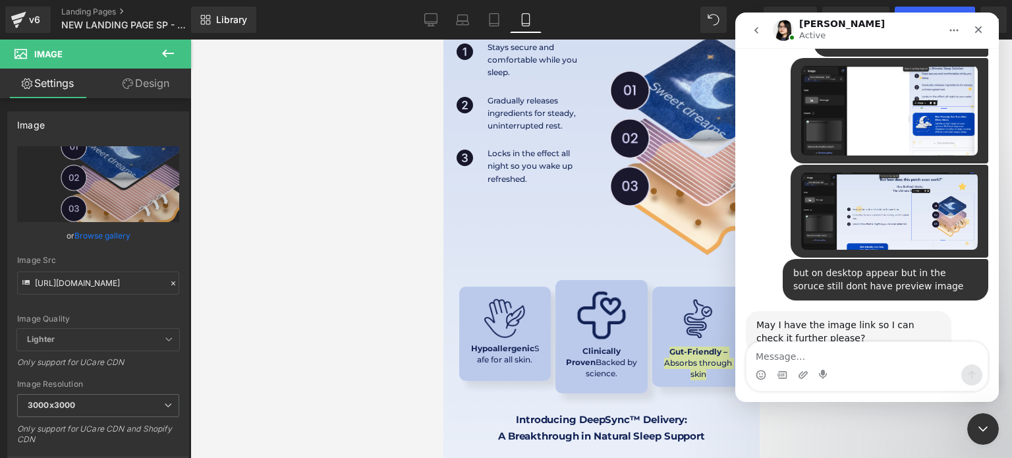
type textarea "[URL][DOMAIN_NAME]"
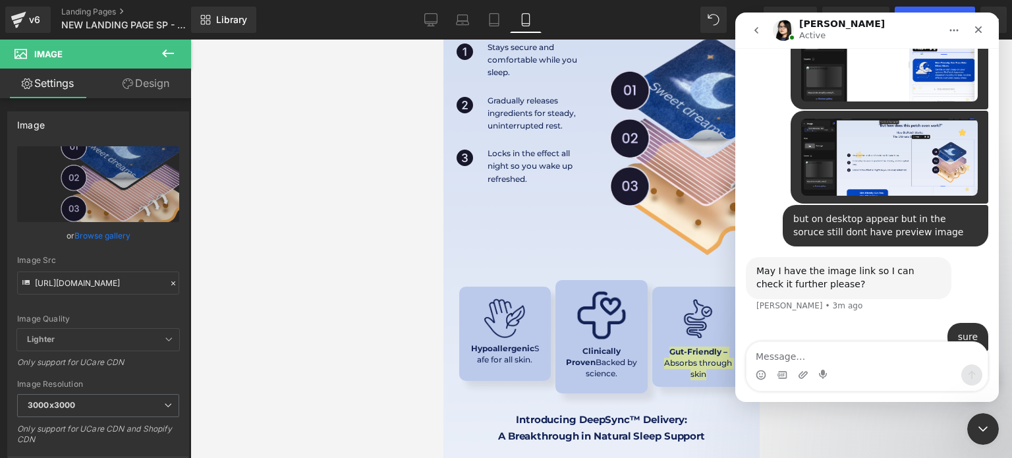
scroll to position [2745, 0]
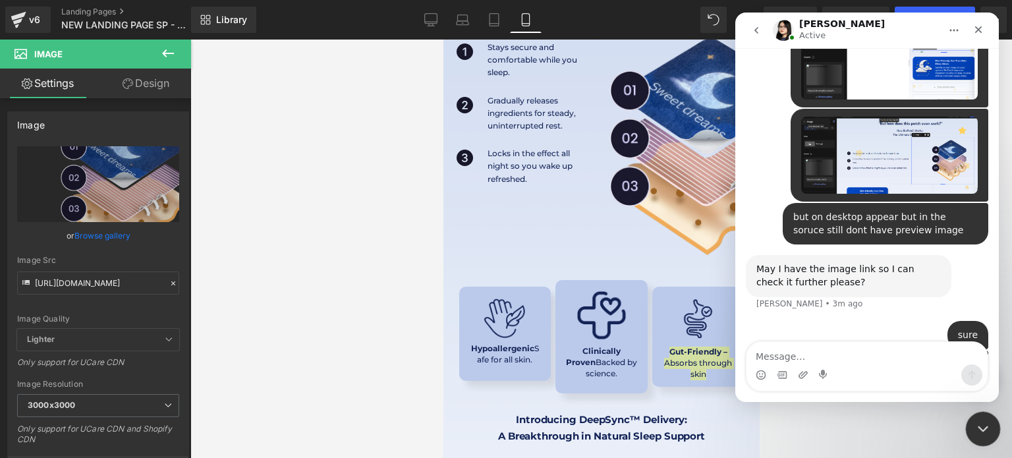
click at [985, 414] on div "Close Intercom Messenger" at bounding box center [981, 427] width 32 height 32
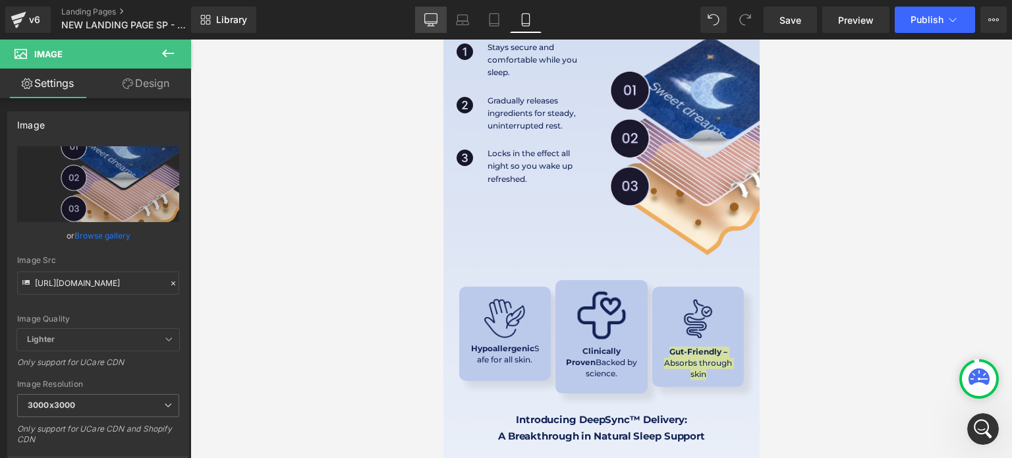
click at [440, 16] on link "Desktop" at bounding box center [431, 20] width 32 height 26
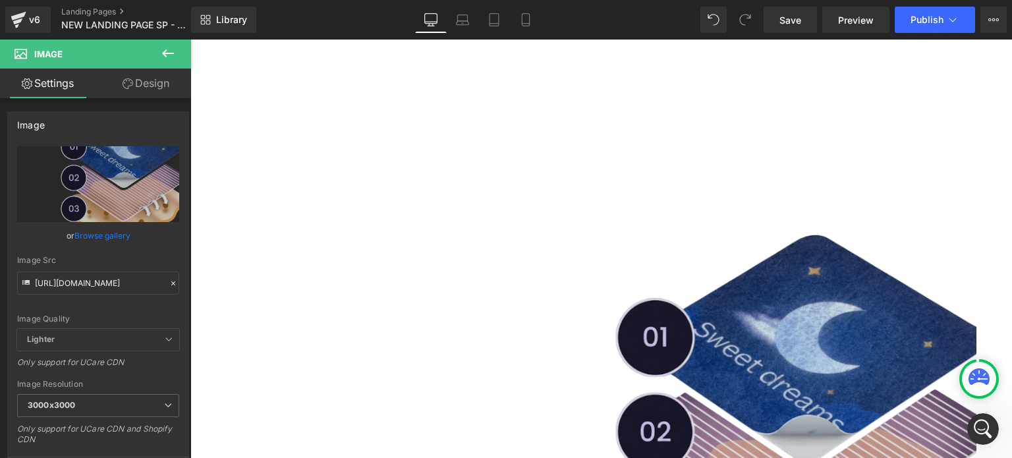
scroll to position [6207, 0]
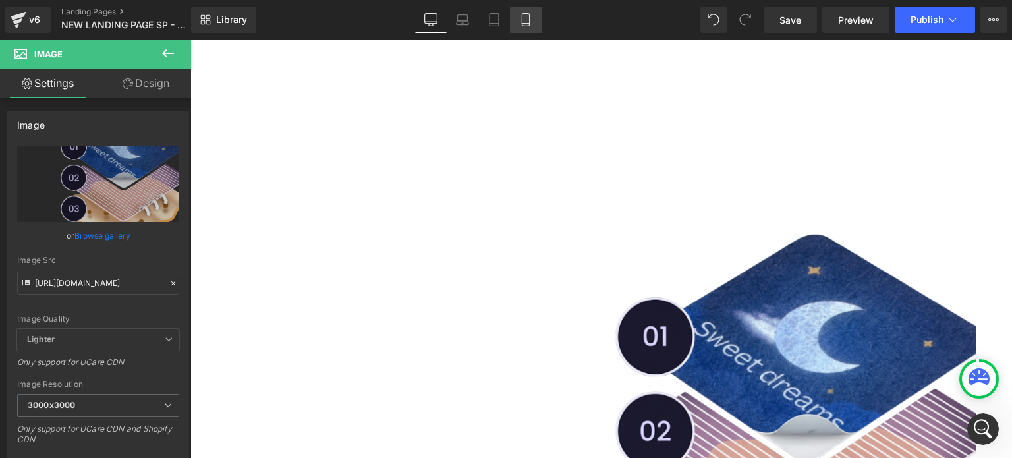
click at [531, 20] on icon at bounding box center [525, 19] width 13 height 13
type input "100"
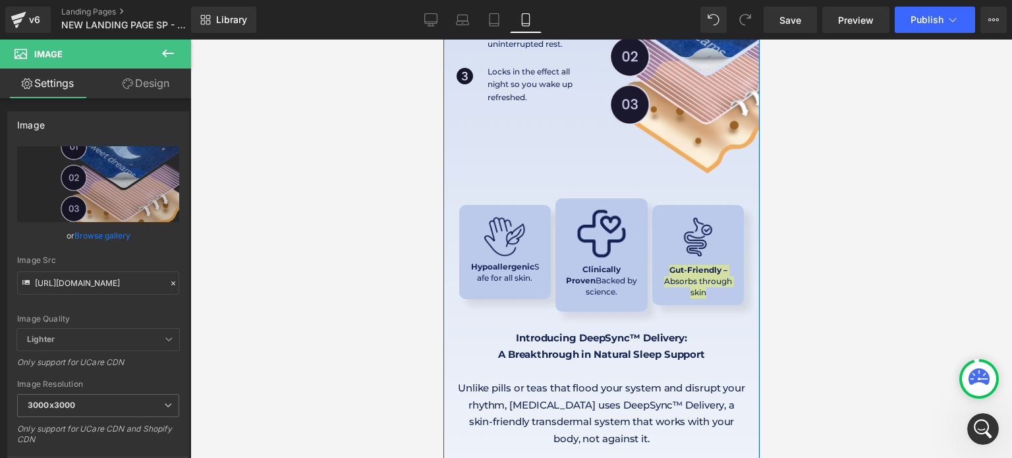
scroll to position [3345, 0]
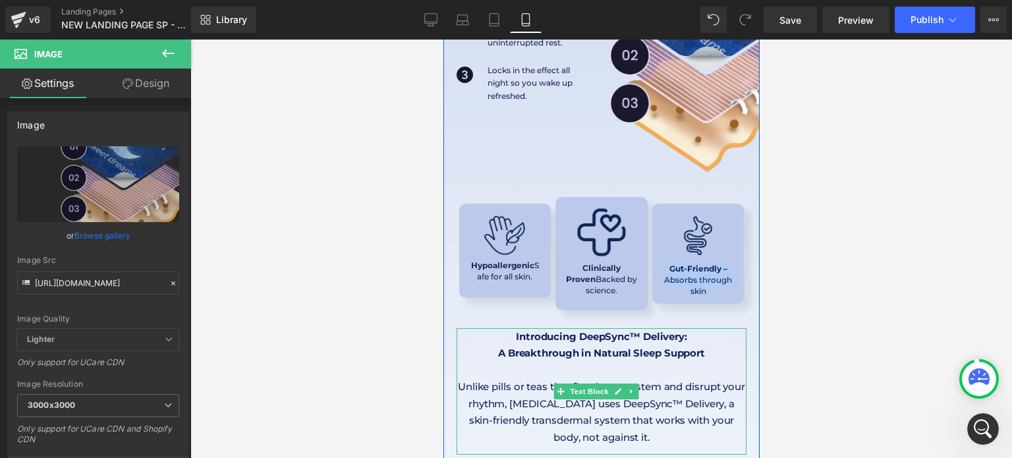
click at [541, 330] on strong "Introducing DeepSync™ Delivery:" at bounding box center [600, 336] width 171 height 13
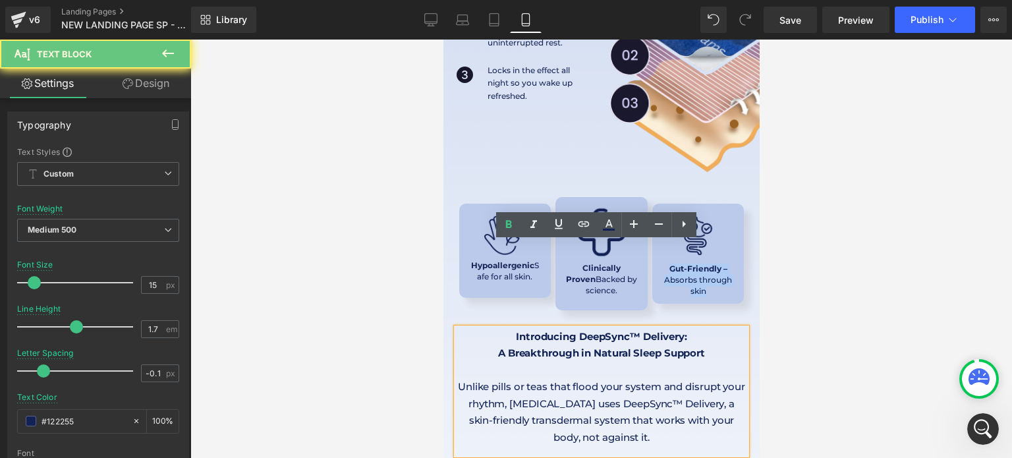
click at [541, 330] on strong "Introducing DeepSync™ Delivery:" at bounding box center [600, 336] width 171 height 13
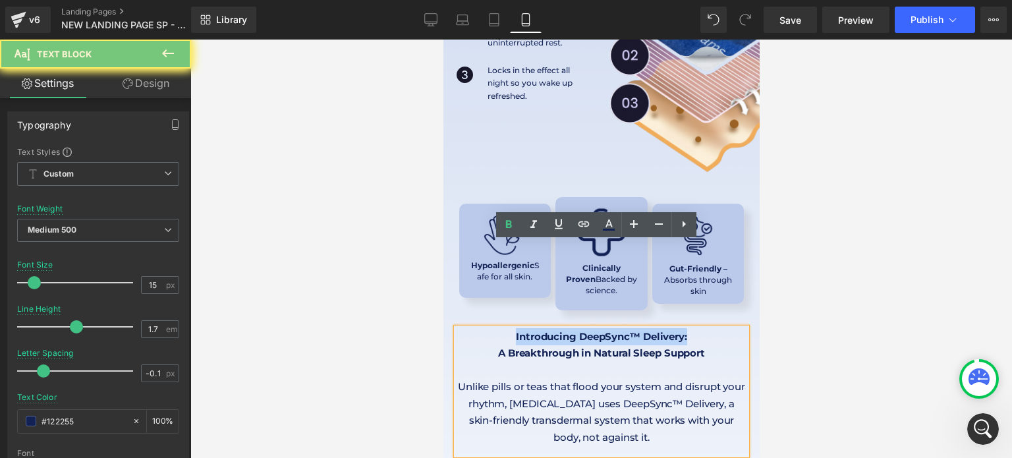
click at [541, 330] on strong "Introducing DeepSync™ Delivery:" at bounding box center [600, 336] width 171 height 13
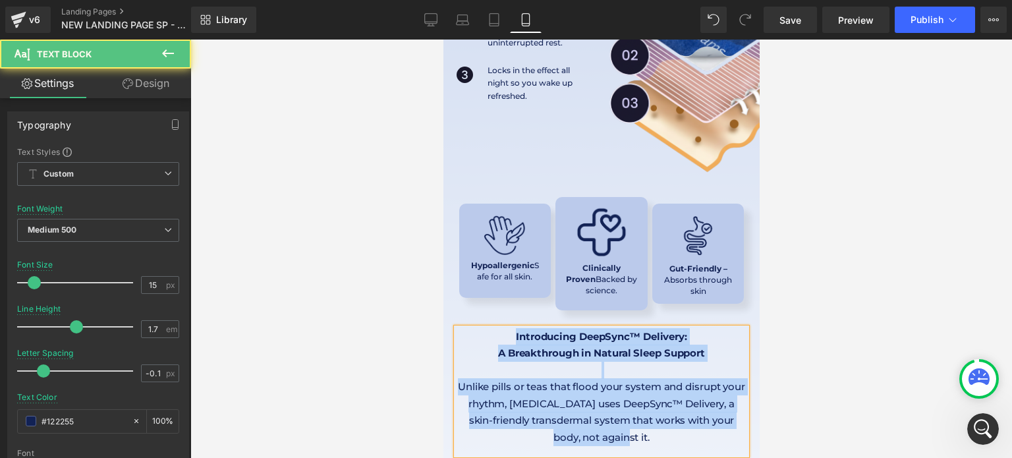
click at [491, 378] on p "Unlike pills or teas that flood your system and disrupt your rhythm, [MEDICAL_D…" at bounding box center [601, 411] width 290 height 67
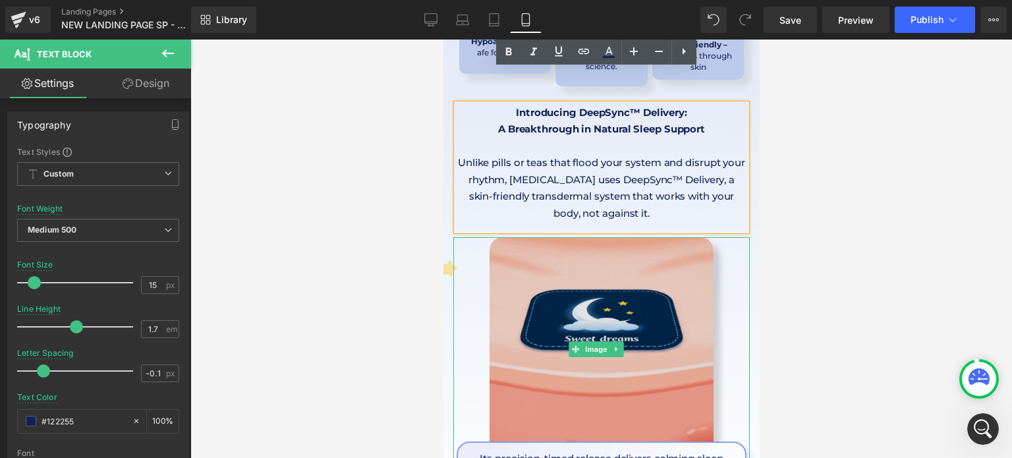
scroll to position [3566, 0]
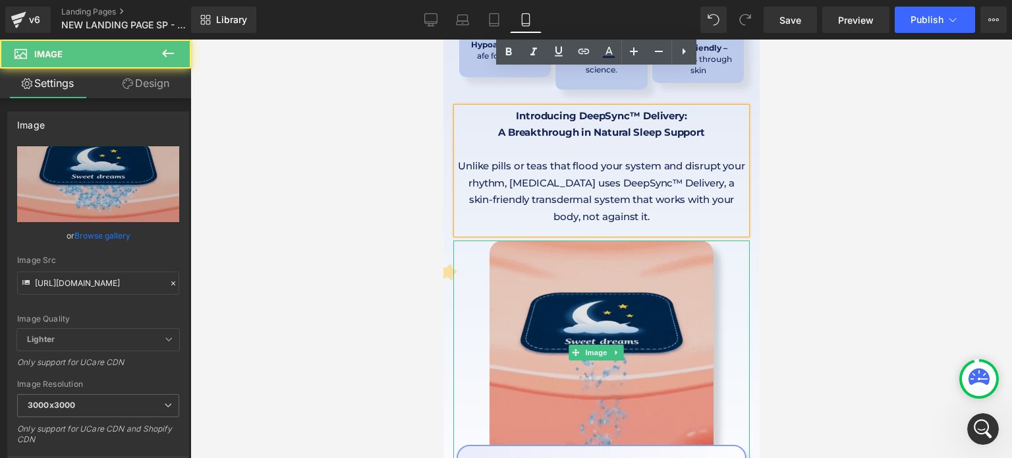
click at [590, 240] on img at bounding box center [601, 352] width 224 height 224
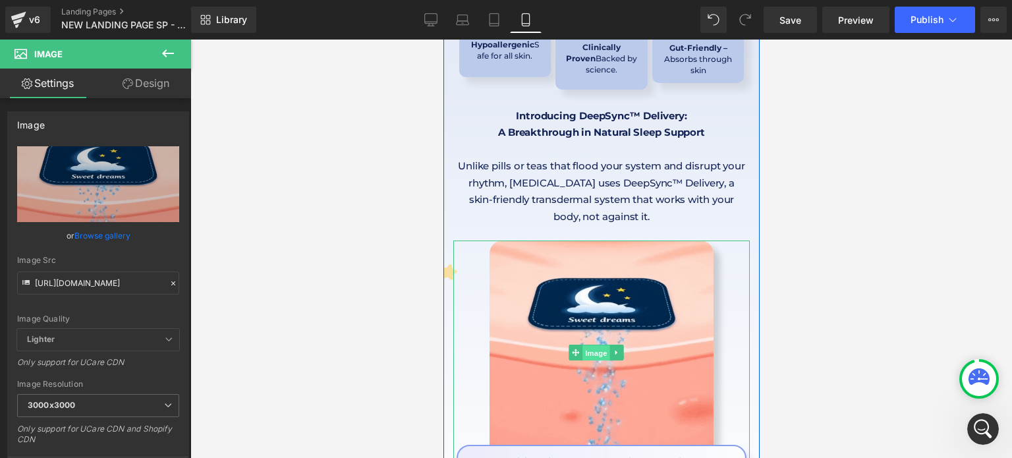
click at [608, 345] on span "Image" at bounding box center [596, 353] width 28 height 16
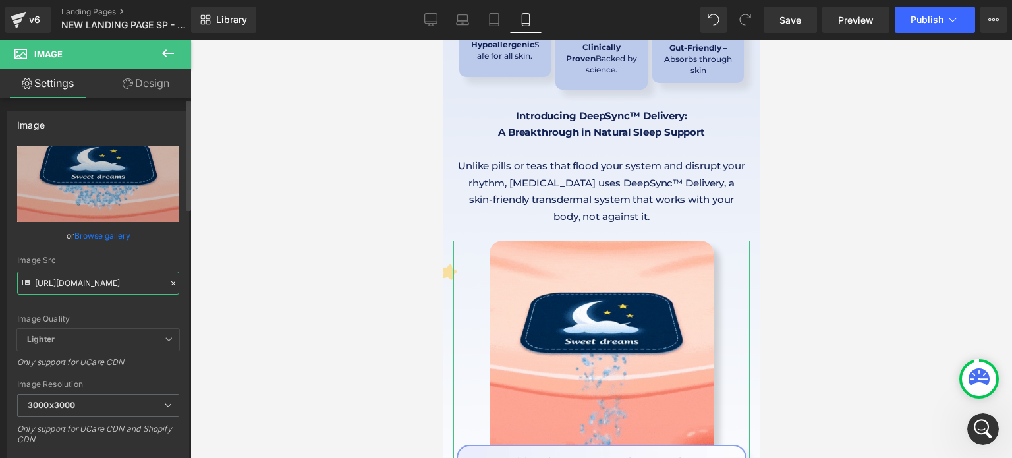
click at [111, 289] on input "[URL][DOMAIN_NAME]" at bounding box center [98, 282] width 162 height 23
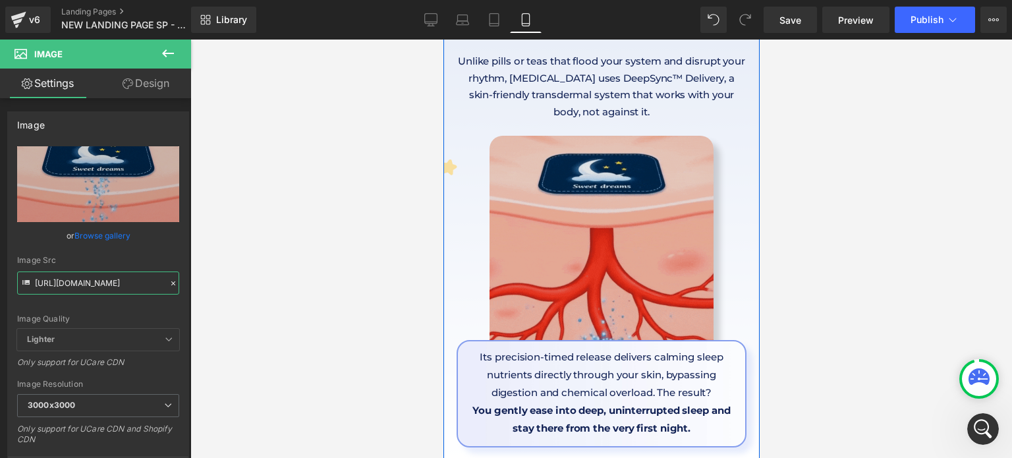
scroll to position [3671, 0]
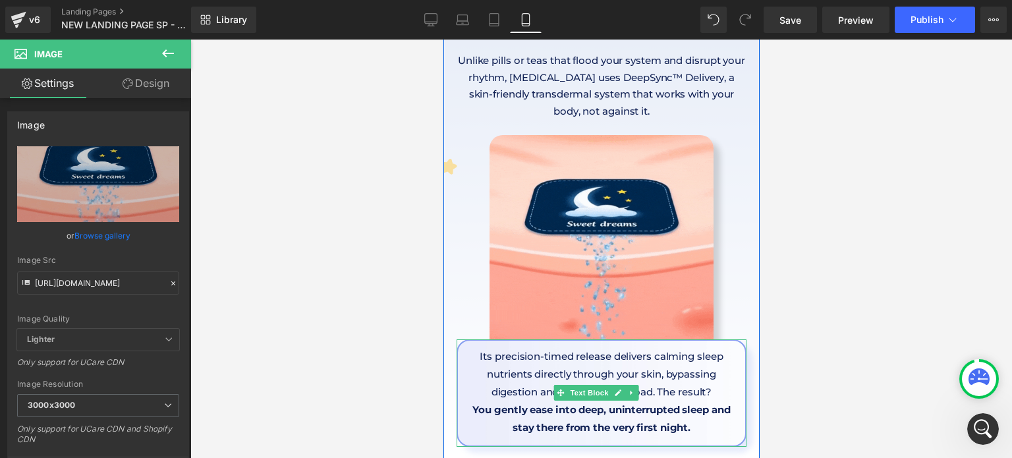
click at [480, 347] on p "Its precision-timed release delivers calming sleep nutrients directly through y…" at bounding box center [600, 373] width 267 height 53
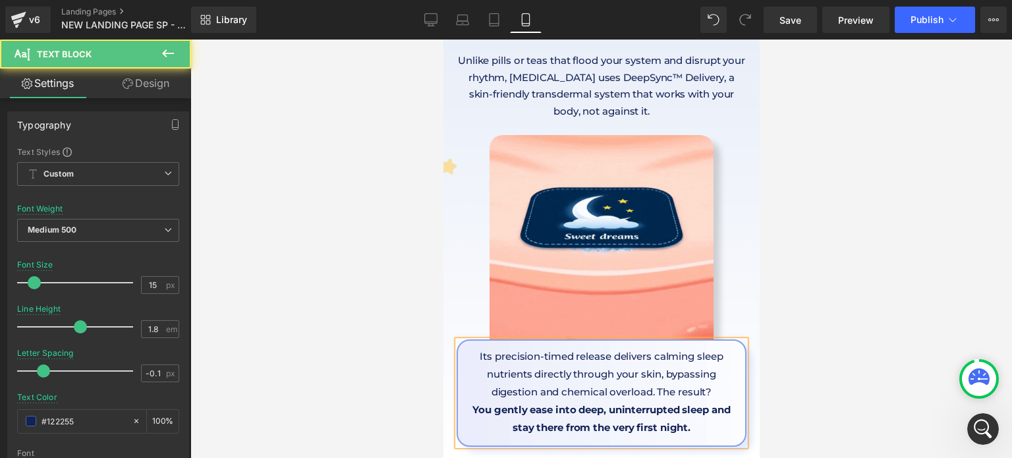
click at [540, 347] on p "Its precision-timed release delivers calming sleep nutrients directly through y…" at bounding box center [600, 373] width 267 height 53
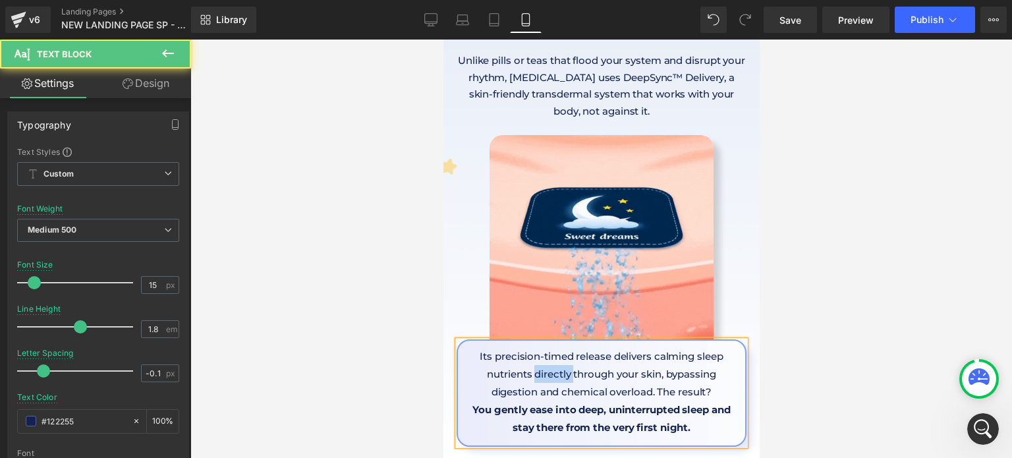
click at [540, 347] on p "Its precision-timed release delivers calming sleep nutrients directly through y…" at bounding box center [600, 373] width 267 height 53
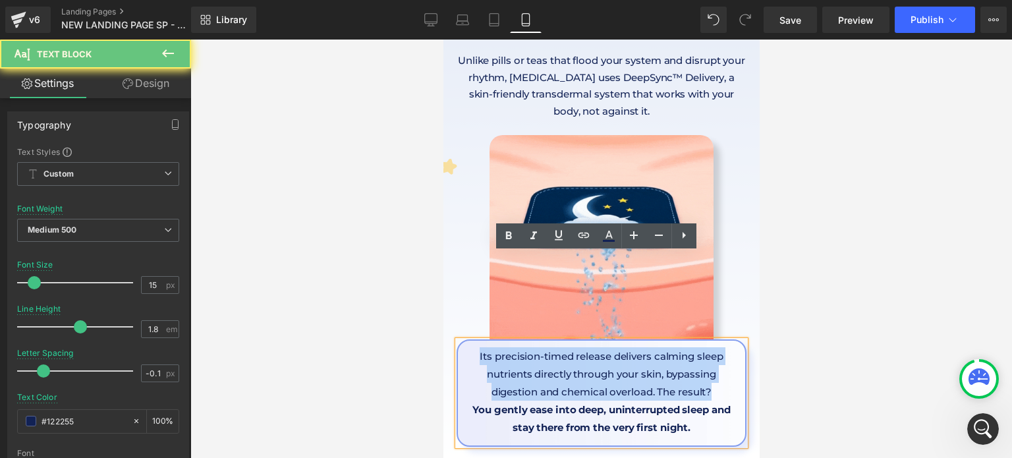
click at [540, 347] on p "Its precision-timed release delivers calming sleep nutrients directly through y…" at bounding box center [600, 373] width 267 height 53
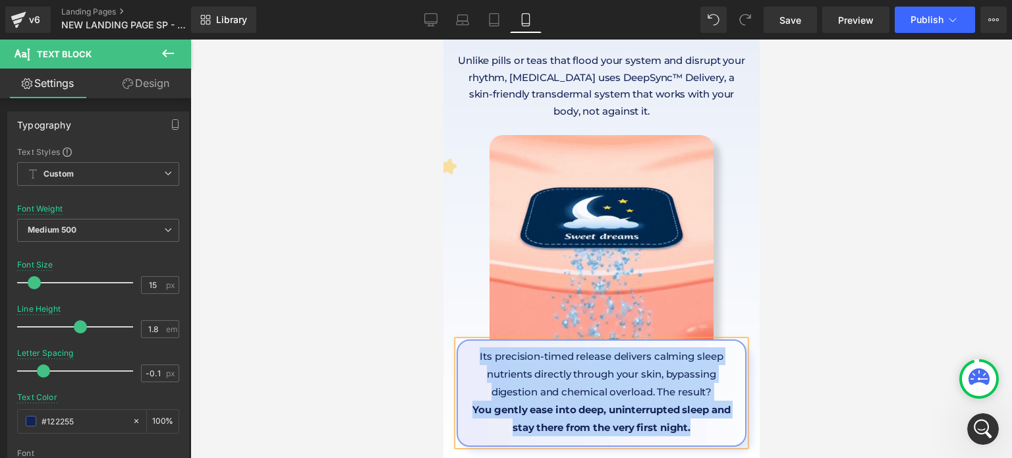
scroll to position [3671, 0]
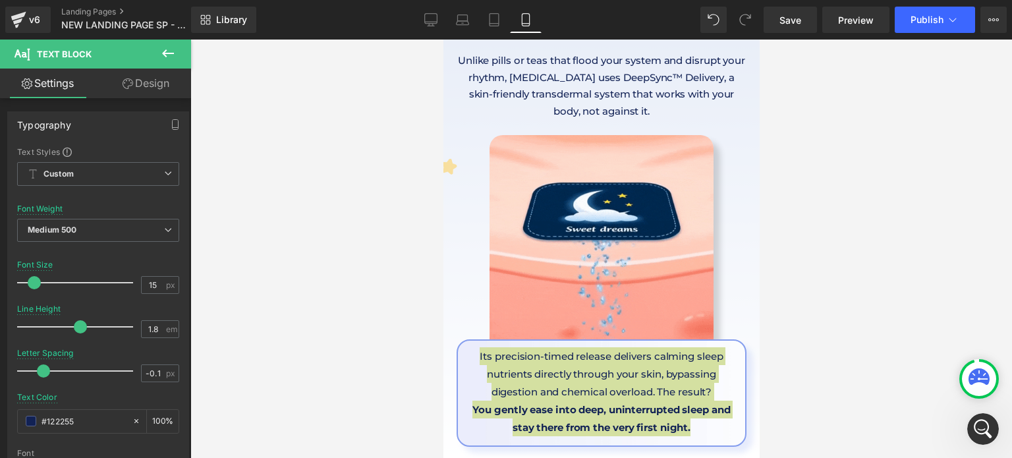
click at [406, 299] on div at bounding box center [601, 249] width 822 height 418
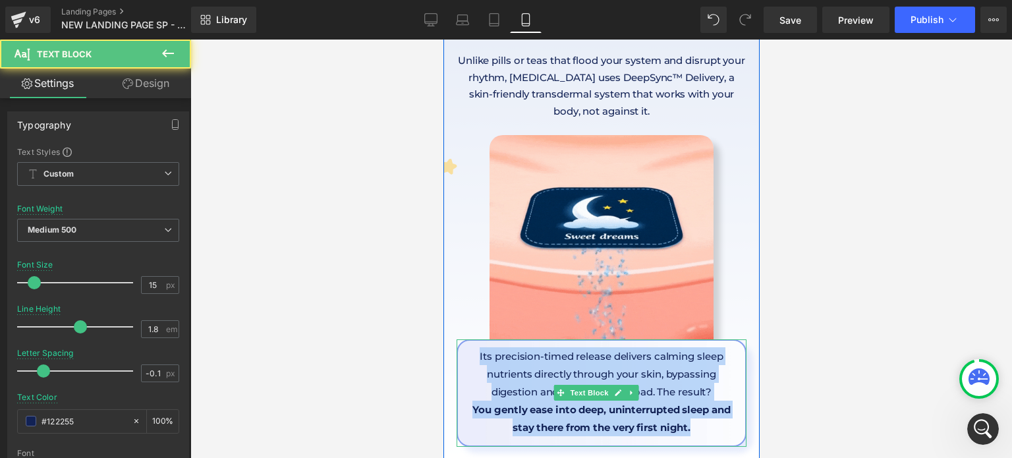
click at [470, 347] on p "Its precision-timed release delivers calming sleep nutrients directly through y…" at bounding box center [600, 373] width 267 height 53
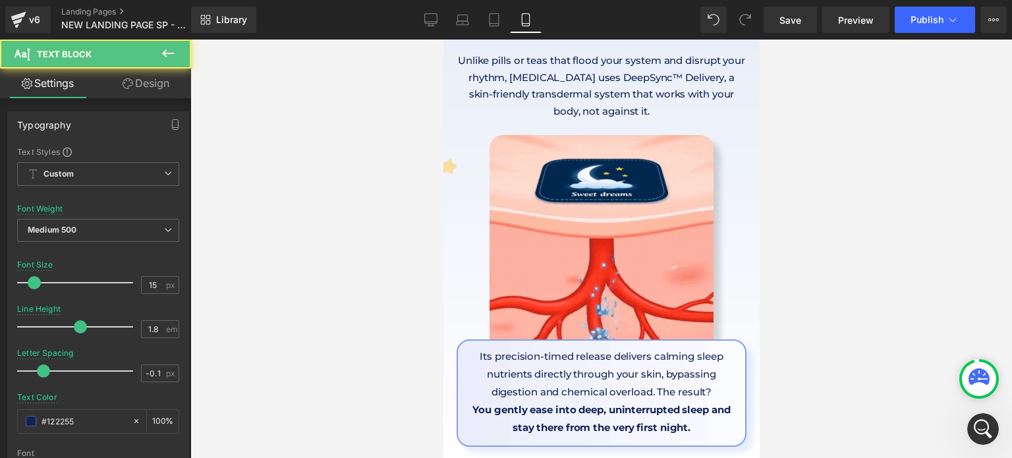
click at [154, 88] on link "Design" at bounding box center [146, 84] width 96 height 30
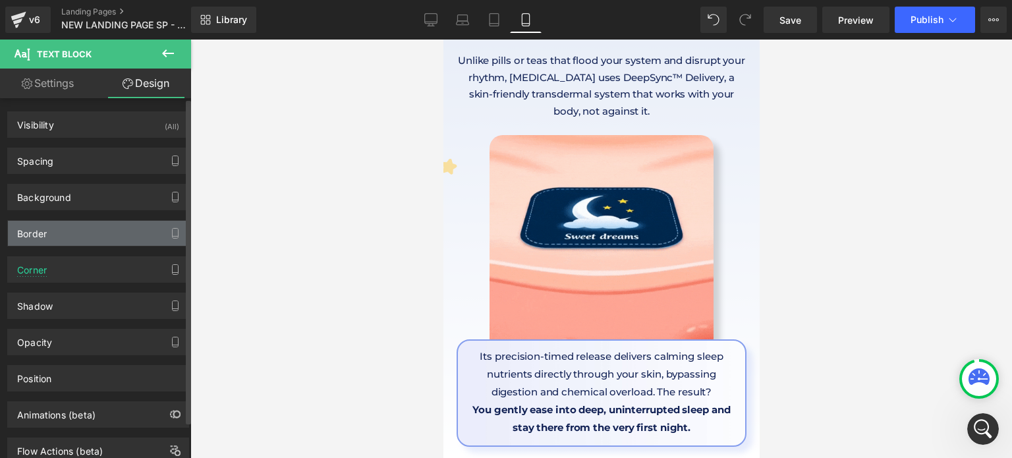
click at [82, 226] on div "Border" at bounding box center [98, 233] width 181 height 25
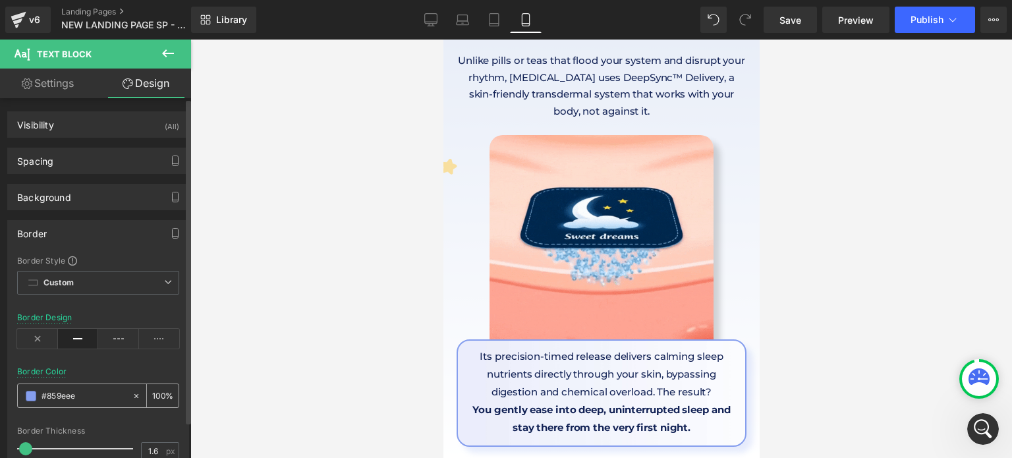
click at [70, 392] on input "#859eee" at bounding box center [84, 396] width 84 height 14
click at [61, 80] on link "Settings" at bounding box center [48, 84] width 96 height 30
type input "100"
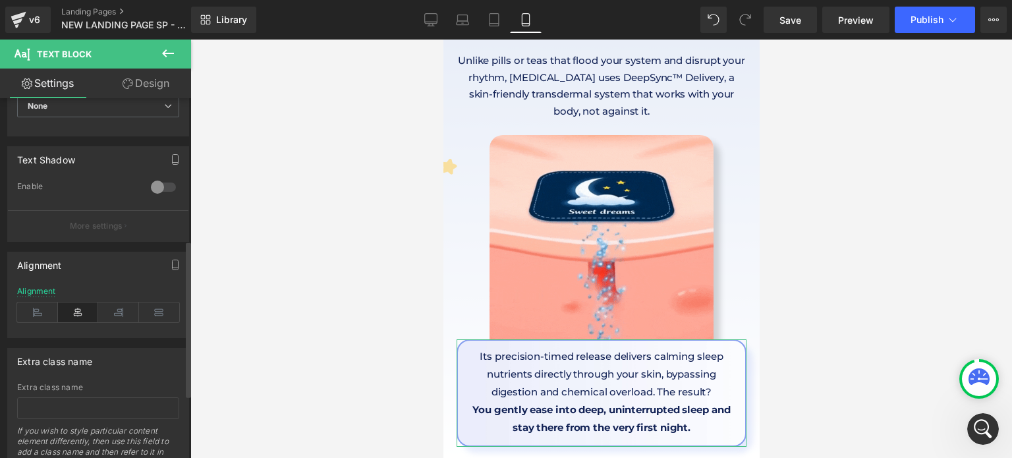
scroll to position [435, 0]
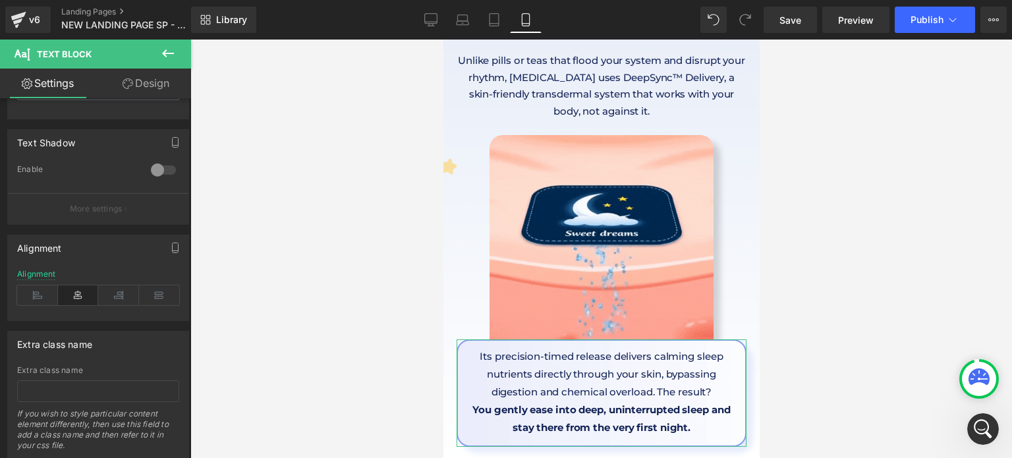
click at [165, 92] on link "Design" at bounding box center [146, 84] width 96 height 30
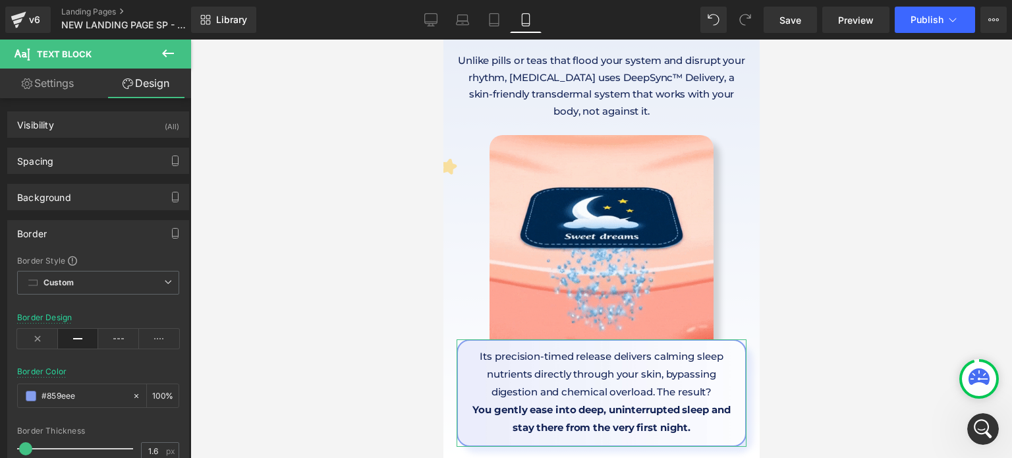
type input "100"
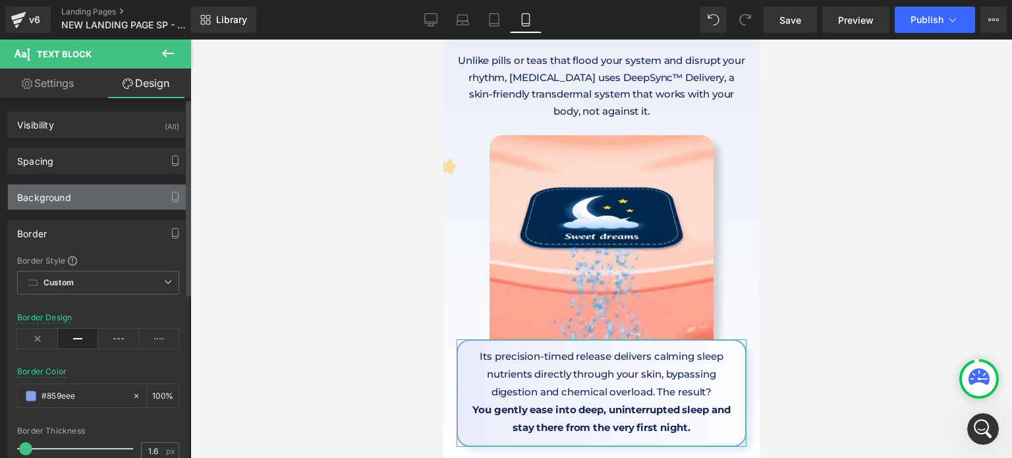
click at [113, 202] on div "Background" at bounding box center [98, 196] width 181 height 25
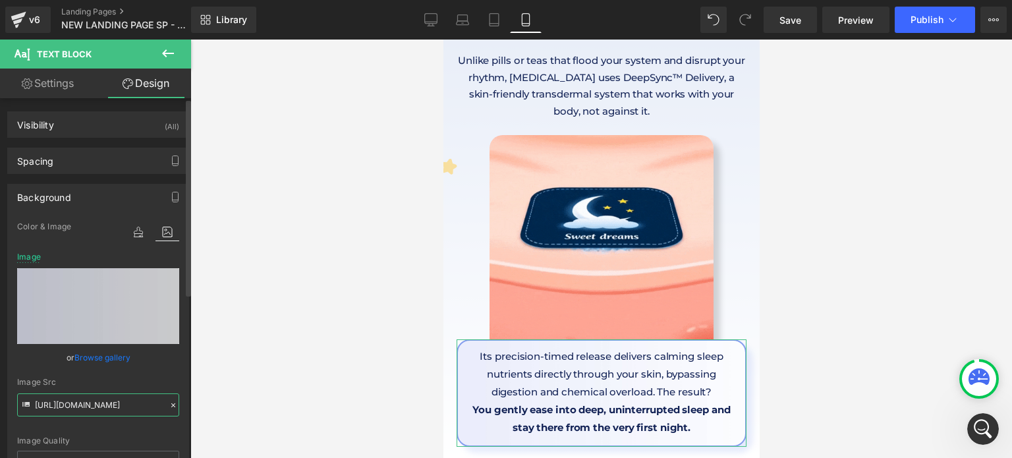
click at [97, 408] on input "[URL][DOMAIN_NAME]" at bounding box center [98, 404] width 162 height 23
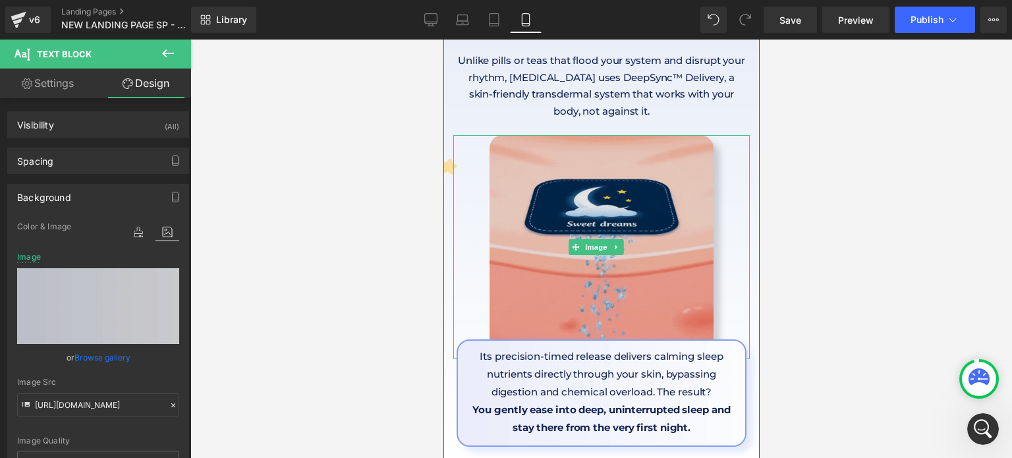
click at [500, 235] on img at bounding box center [601, 247] width 224 height 224
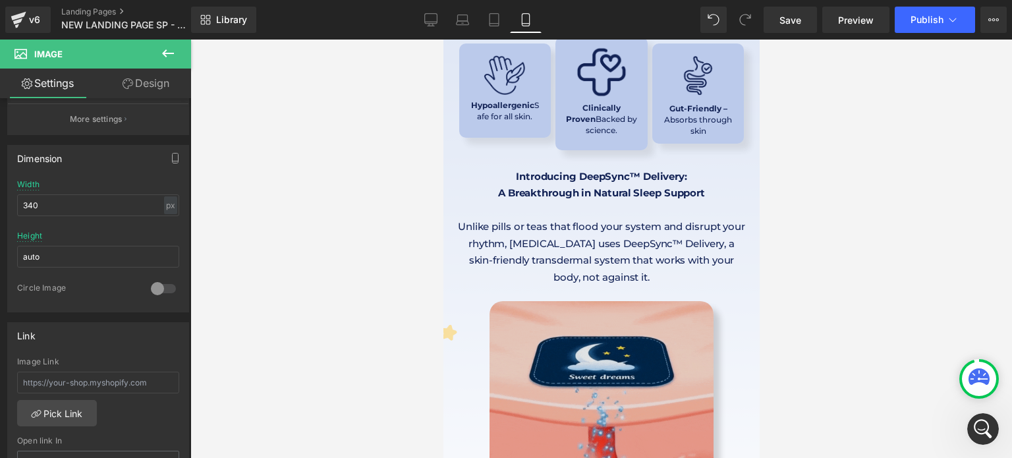
scroll to position [3479, 0]
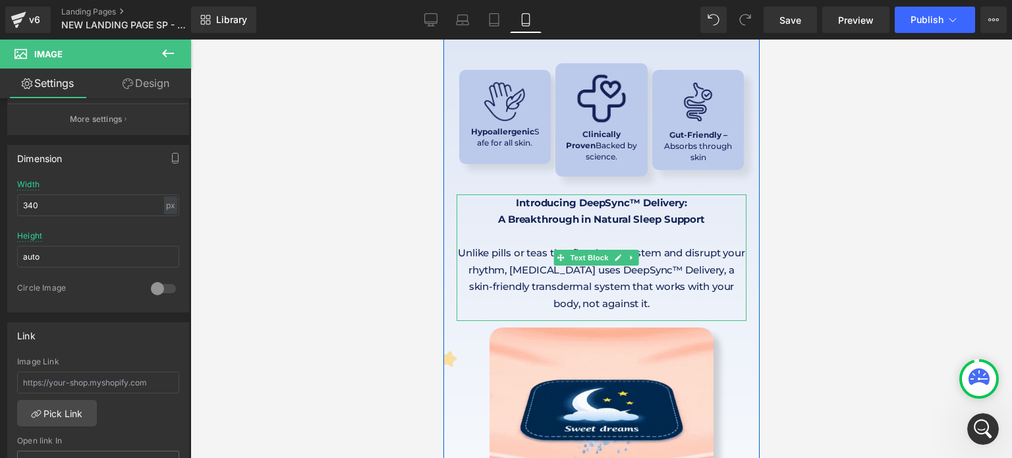
click at [530, 244] on p "Unlike pills or teas that flood your system and disrupt your rhythm, [MEDICAL_D…" at bounding box center [601, 277] width 290 height 67
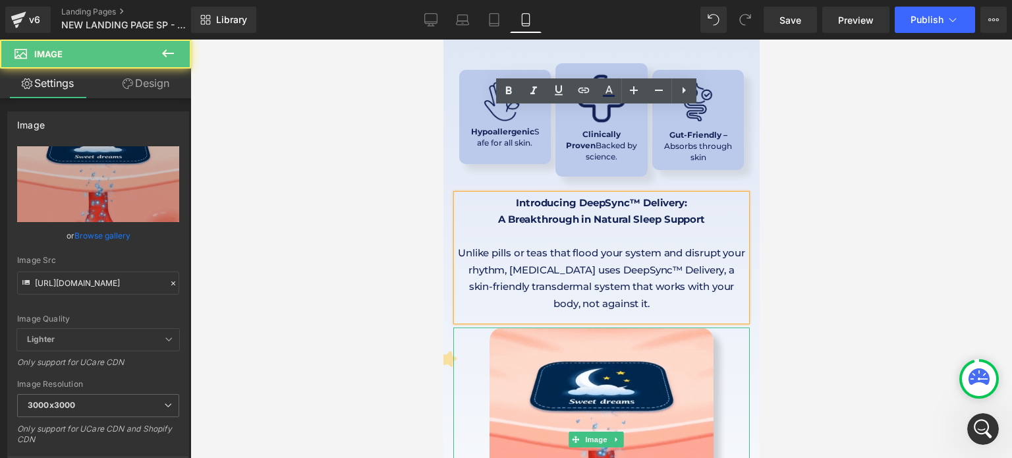
click at [457, 327] on div at bounding box center [601, 439] width 296 height 224
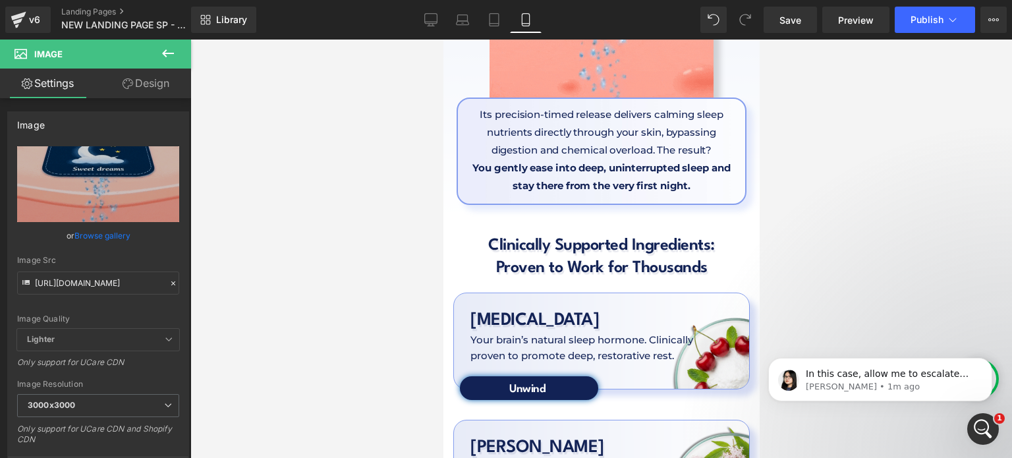
scroll to position [3915, 0]
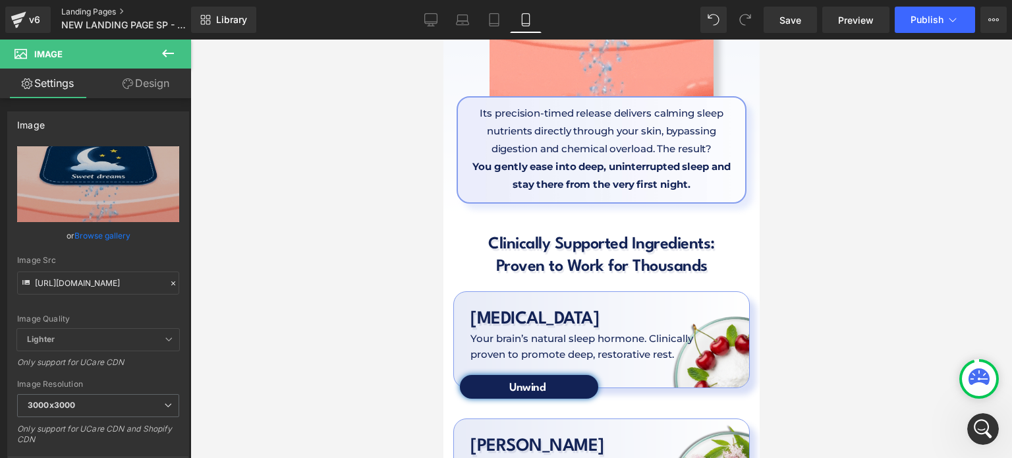
click at [107, 7] on link "Landing Pages" at bounding box center [137, 12] width 152 height 11
